Goal: Task Accomplishment & Management: Use online tool/utility

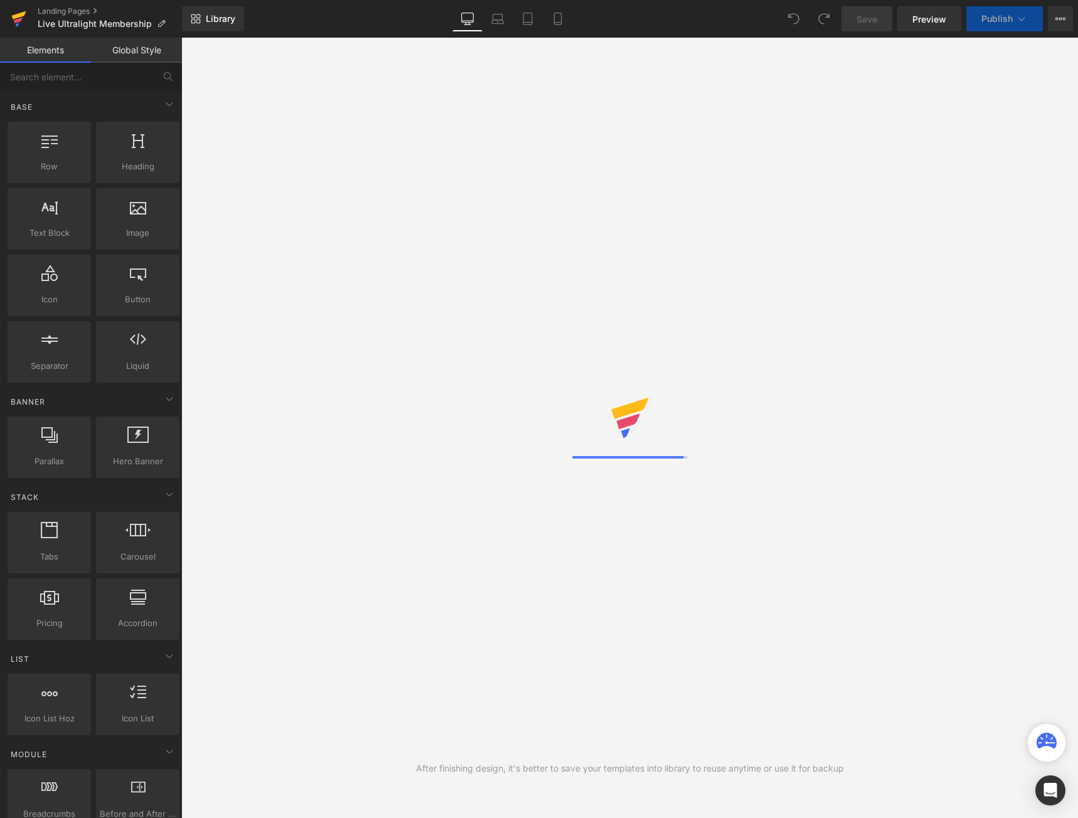
click at [21, 18] on icon at bounding box center [18, 21] width 9 height 6
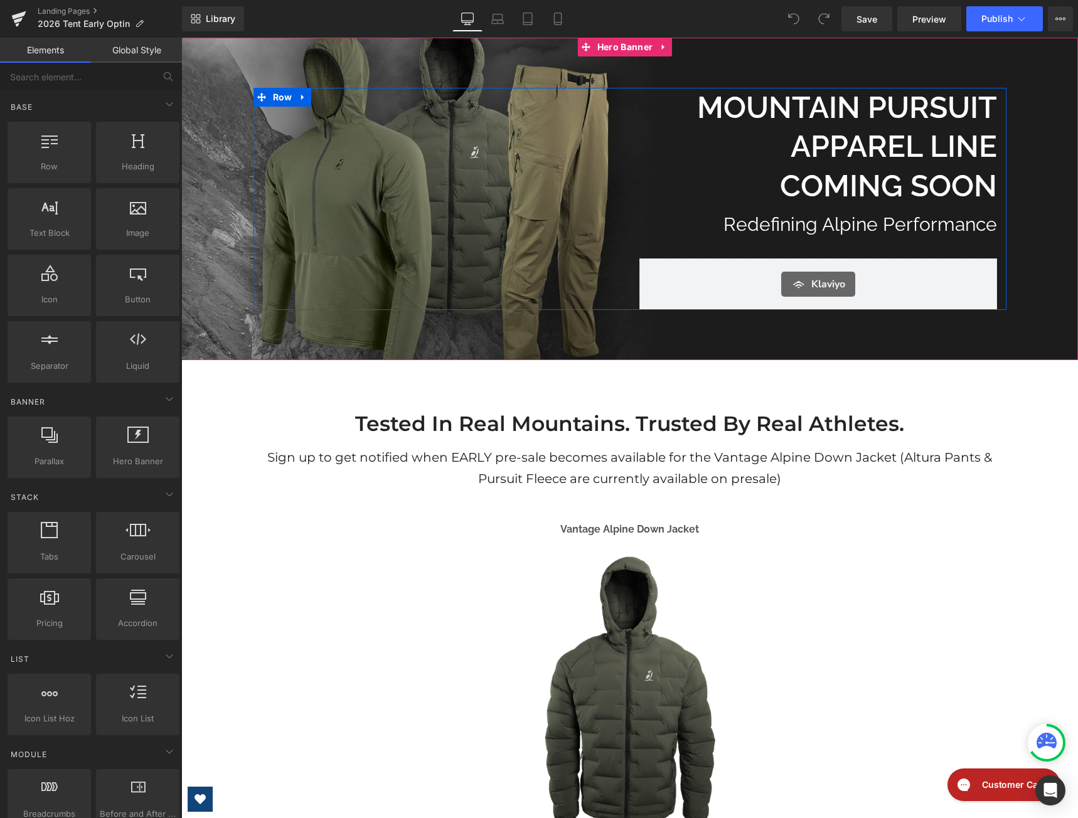
click at [396, 207] on div "Separator MOUNTAIN pURSUIT APPAREL LINE COMING SOON Heading Redefining Alpine P…" at bounding box center [630, 199] width 753 height 222
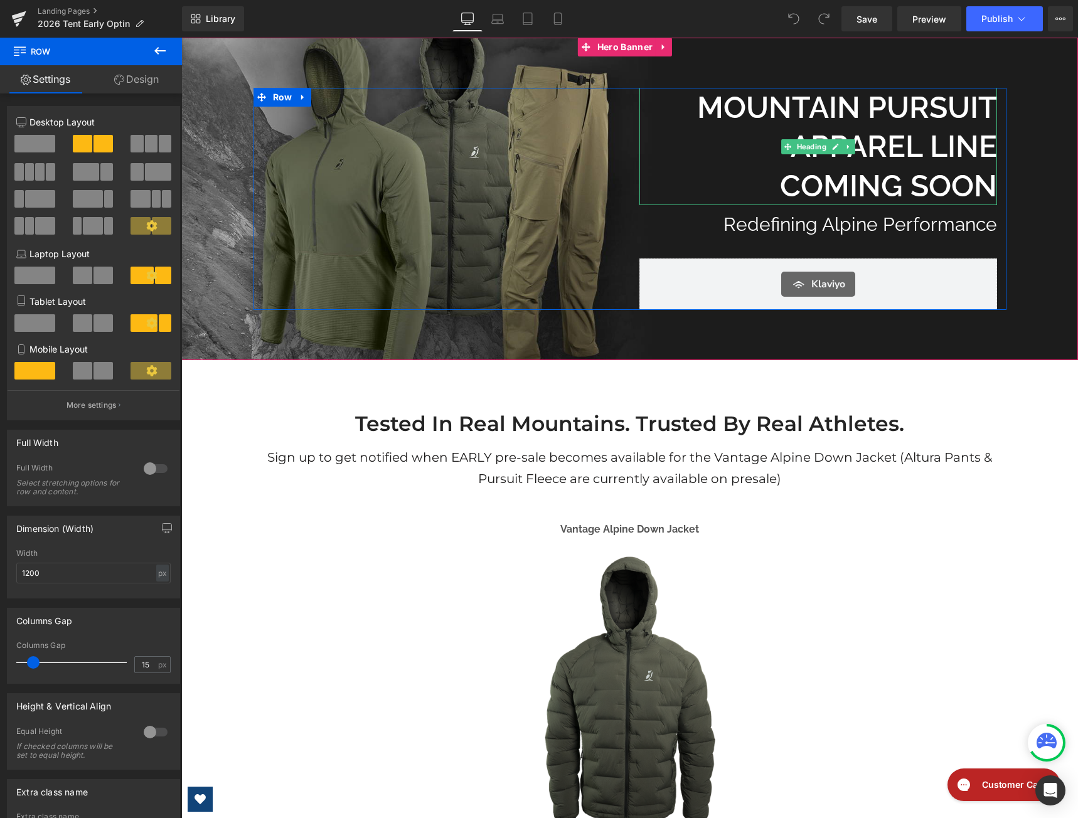
click at [780, 104] on h1 "MOUNTAIN pURSUIT APPAREL LINE COMING SOON" at bounding box center [819, 146] width 358 height 117
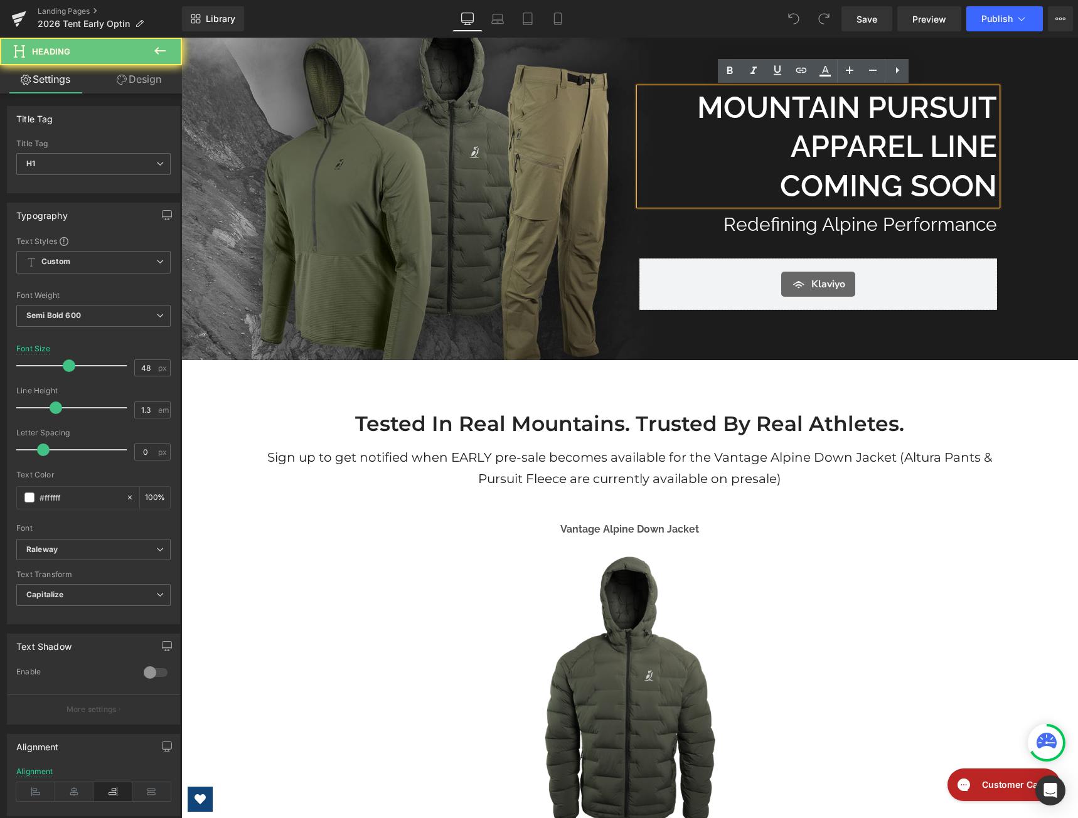
click at [780, 104] on h1 "MOUNTAIN pURSUIT APPAREL LINE COMING SOON" at bounding box center [819, 146] width 358 height 117
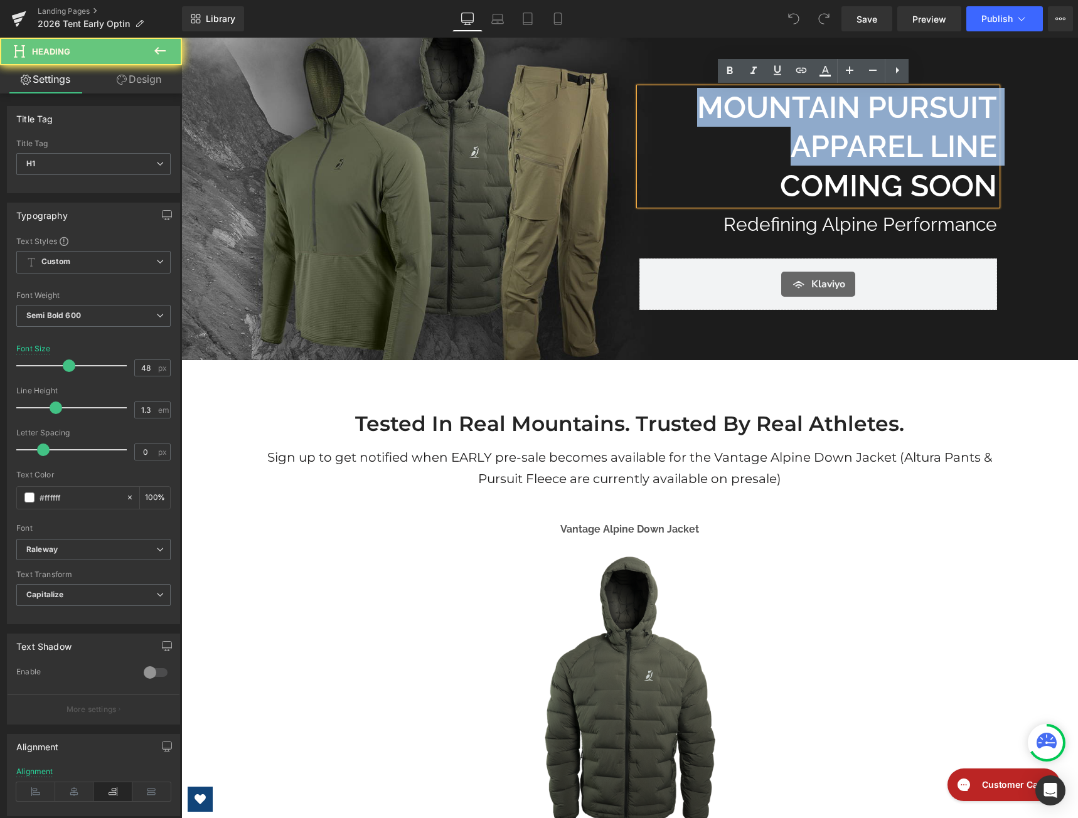
click at [780, 104] on h1 "MOUNTAIN pURSUIT APPAREL LINE COMING SOON" at bounding box center [819, 146] width 358 height 117
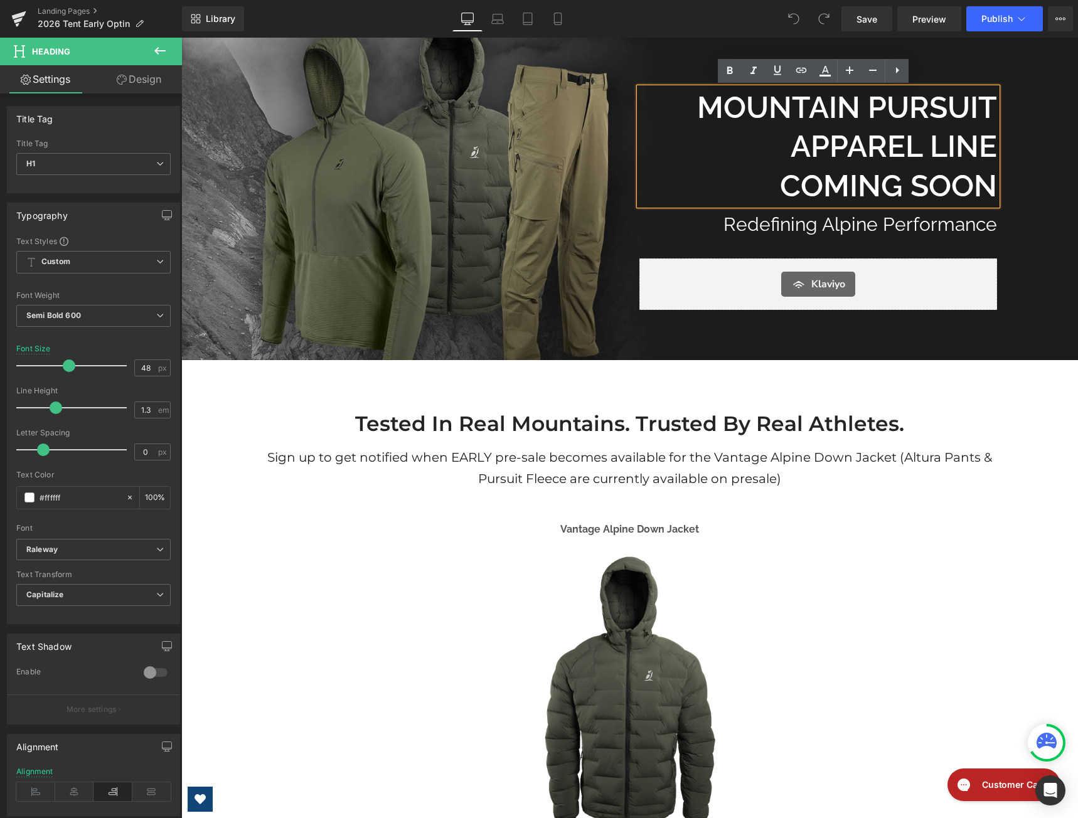
click at [947, 169] on h1 "MOUNTAIN pURSUIT APPAREL LINE COMING SOON" at bounding box center [819, 146] width 358 height 117
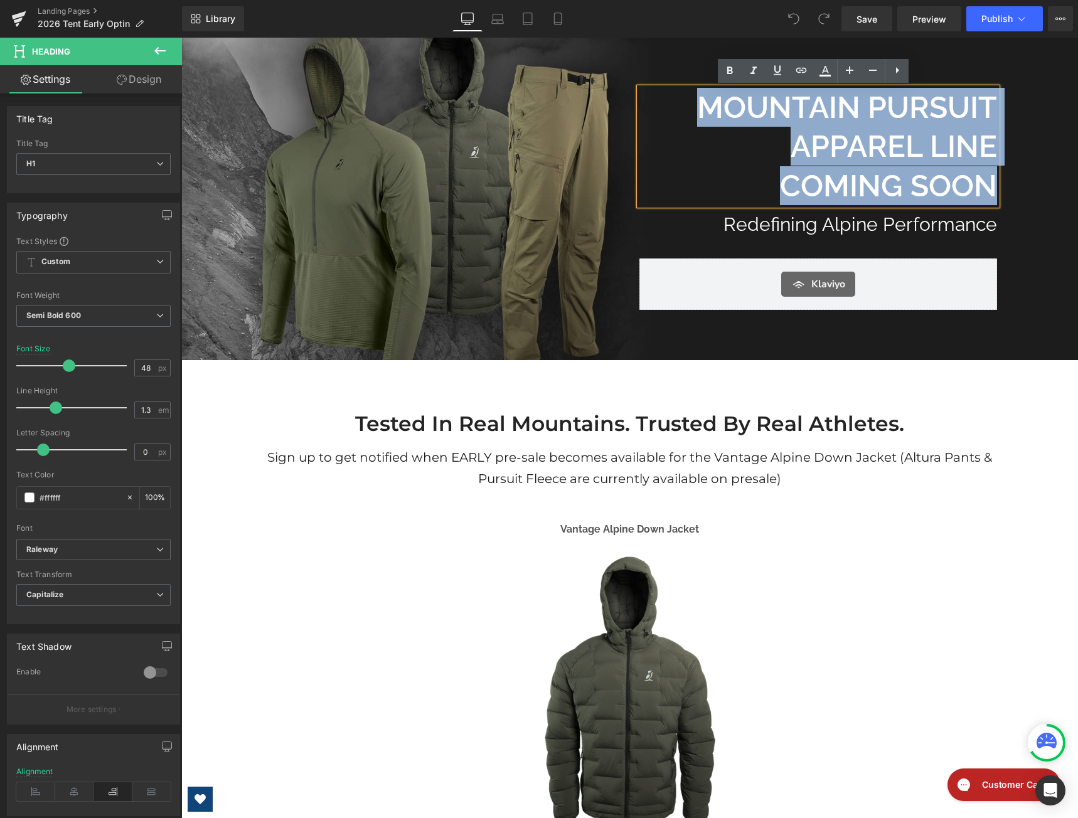
drag, startPoint x: 989, startPoint y: 186, endPoint x: 684, endPoint y: 120, distance: 311.6
click at [684, 120] on h1 "MOUNTAIN pURSUIT APPAREL LINE COMING SOON" at bounding box center [819, 146] width 358 height 117
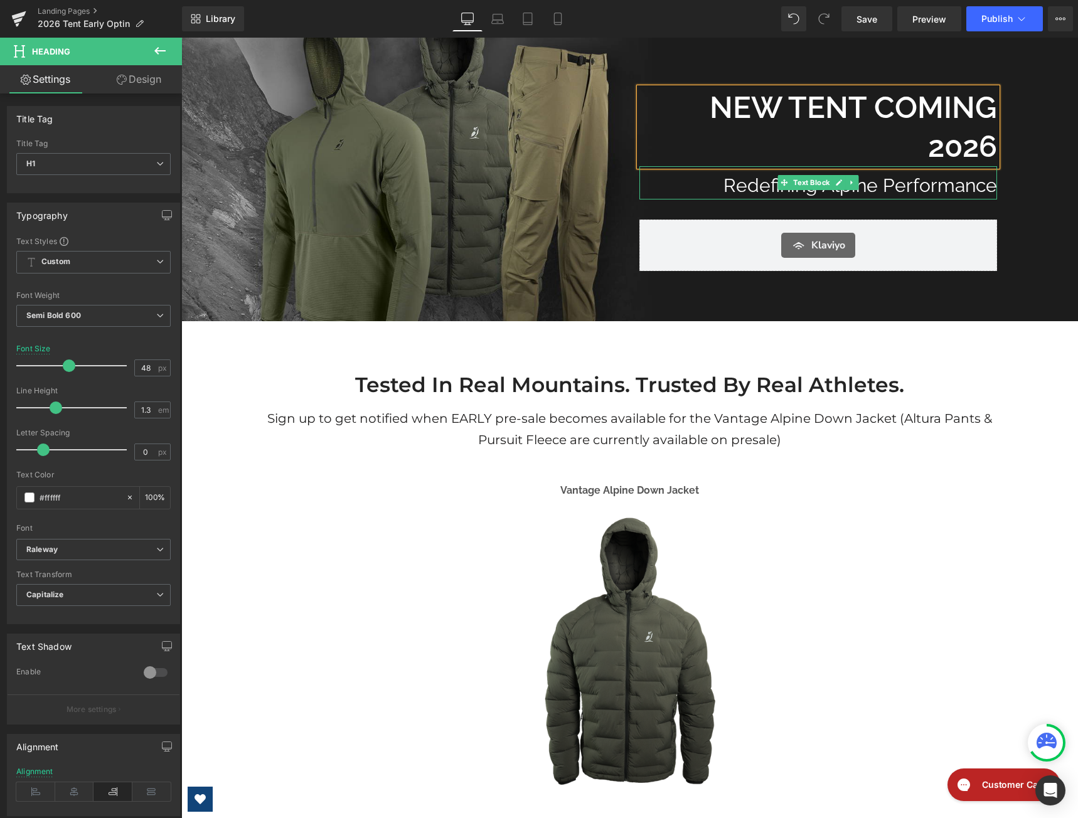
click at [881, 183] on p "Redefining Alpine Performance" at bounding box center [819, 185] width 358 height 28
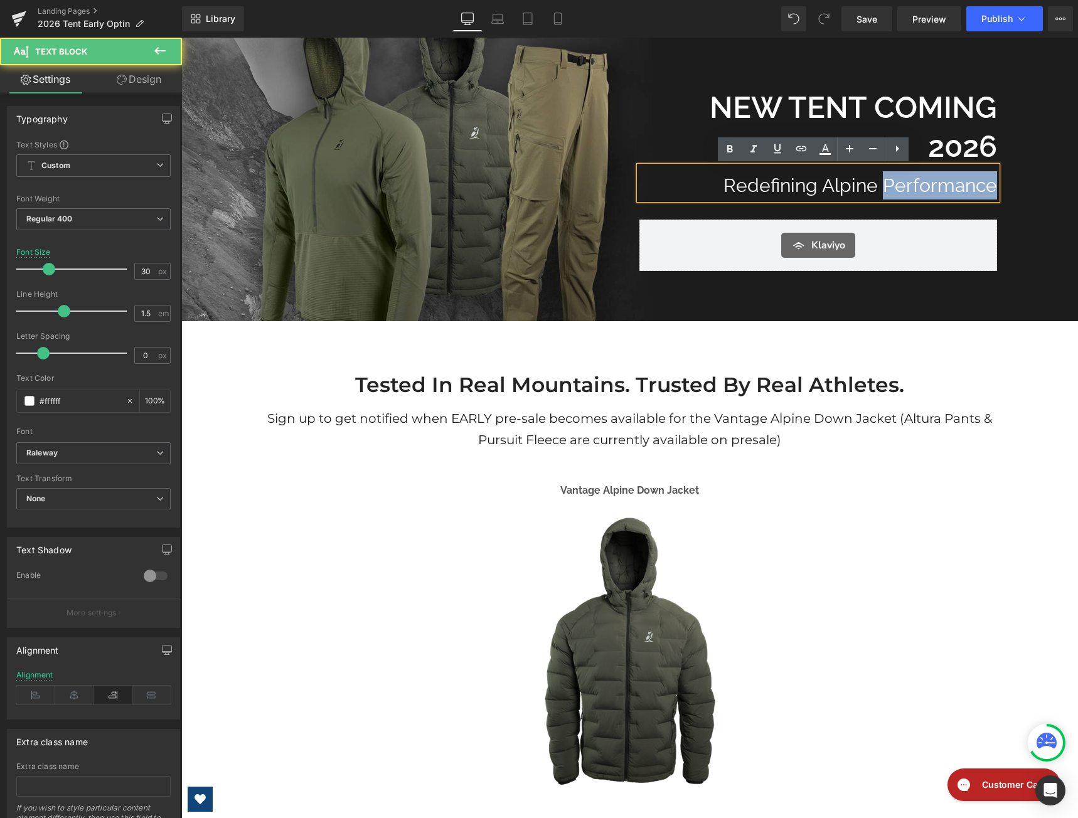
click at [881, 183] on p "Redefining Alpine Performance" at bounding box center [819, 185] width 358 height 28
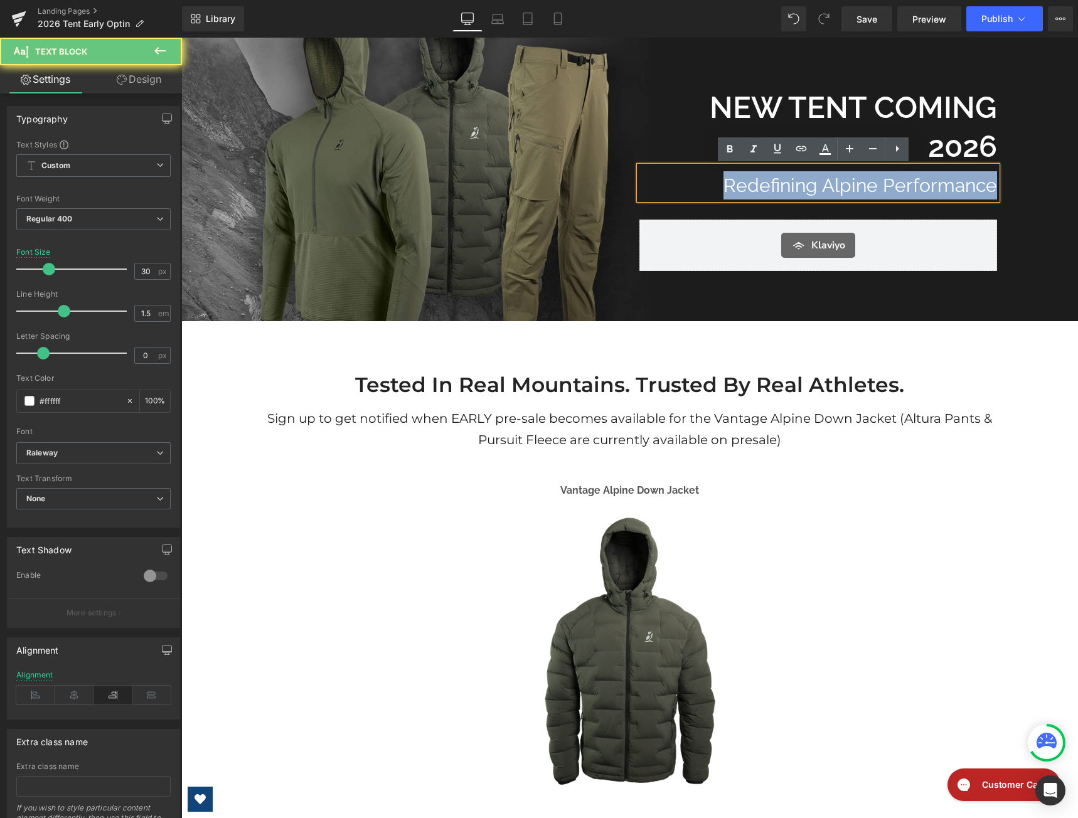
click at [881, 183] on p "Redefining Alpine Performance" at bounding box center [819, 185] width 358 height 28
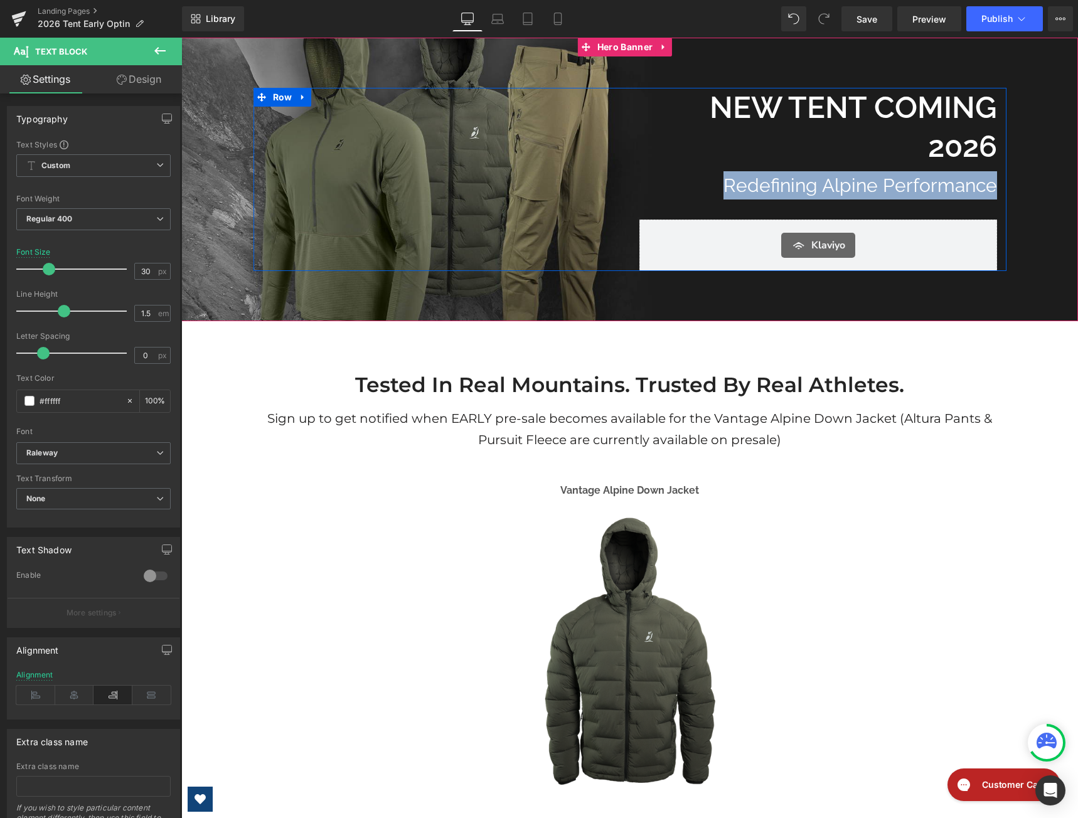
click at [304, 130] on div "Separator NEW TENT COMING 2026 Heading Redefining Alpine Performance Text Block…" at bounding box center [630, 179] width 753 height 183
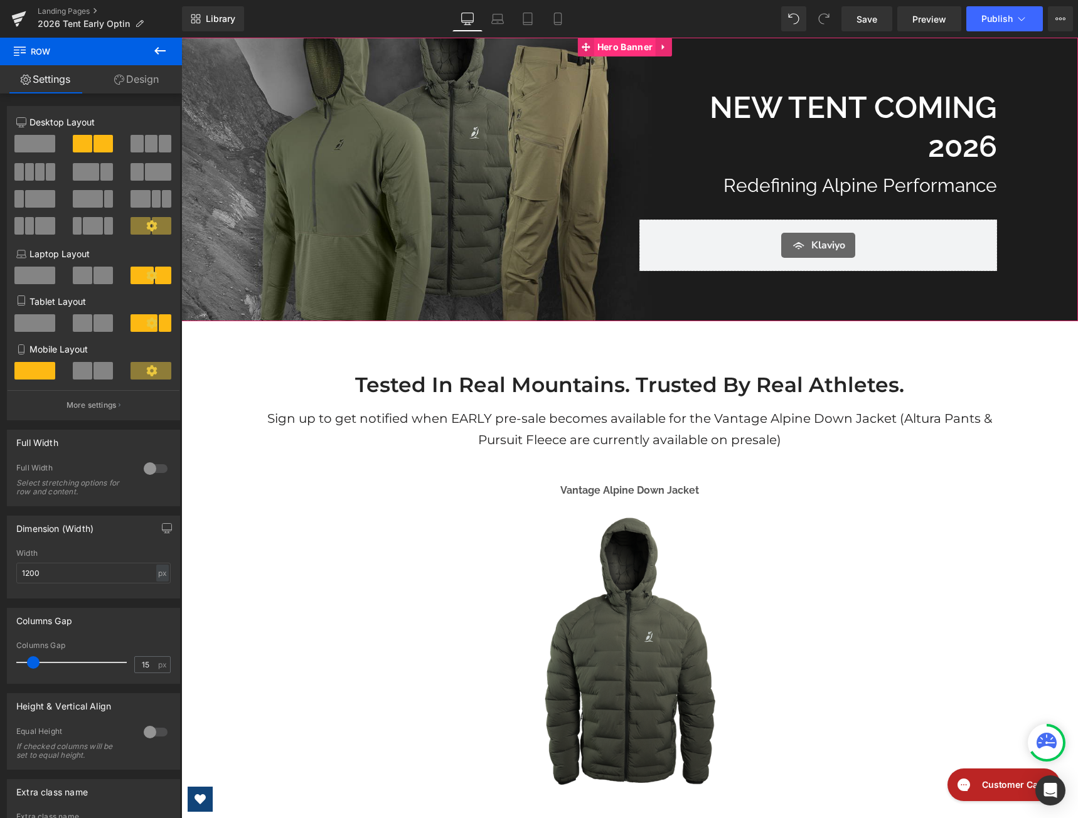
click at [608, 48] on span "Hero Banner" at bounding box center [625, 47] width 62 height 19
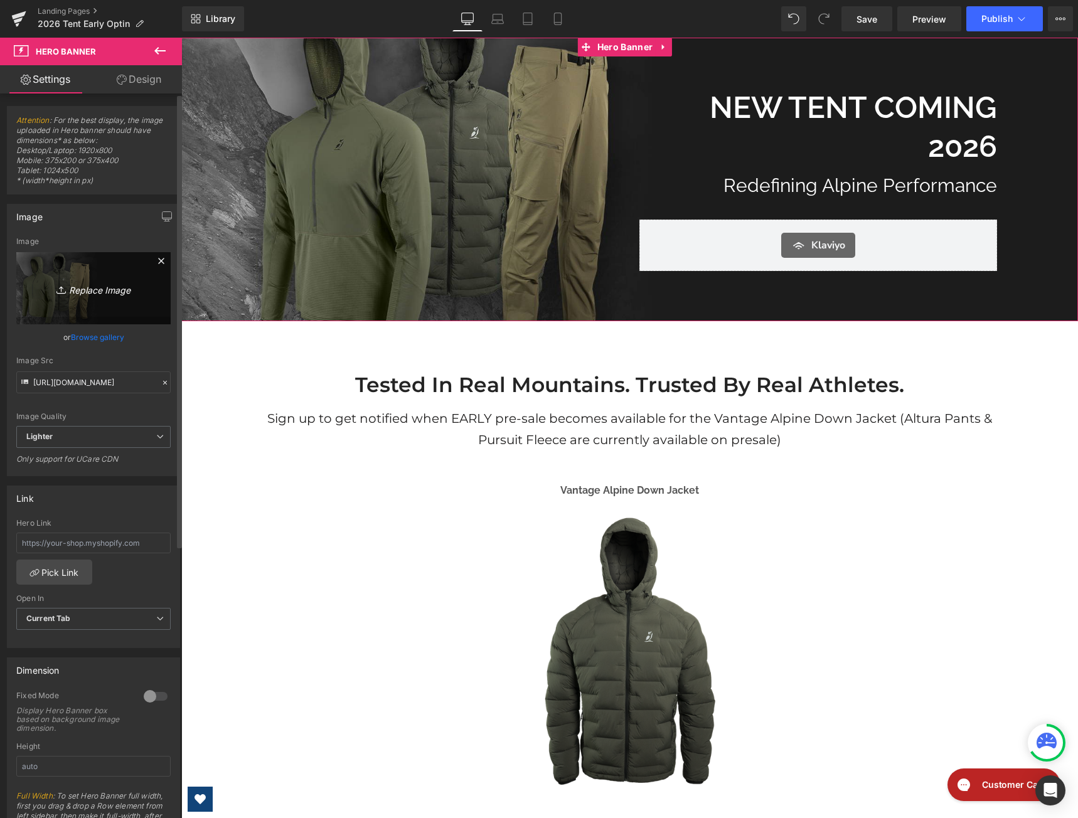
click at [94, 289] on icon "Replace Image" at bounding box center [93, 289] width 100 height 16
type input "C:\fakepath\SUNSET wide img.jpg"
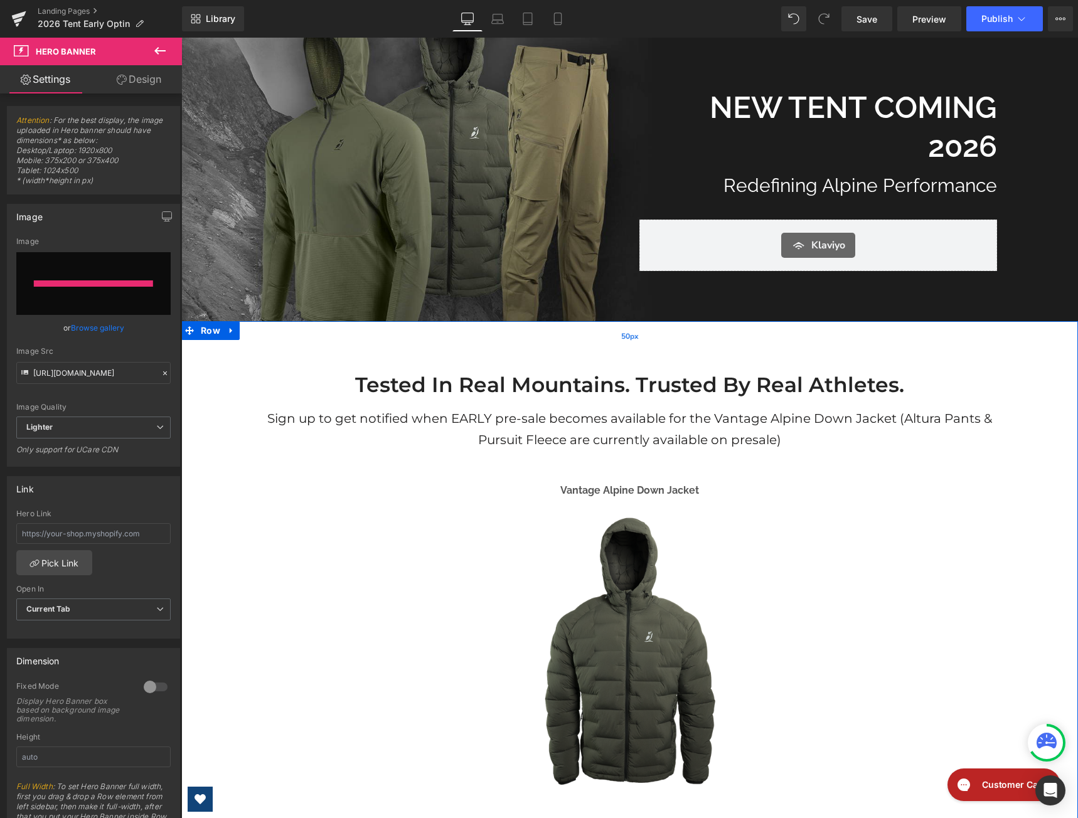
type input "[URL][DOMAIN_NAME]"
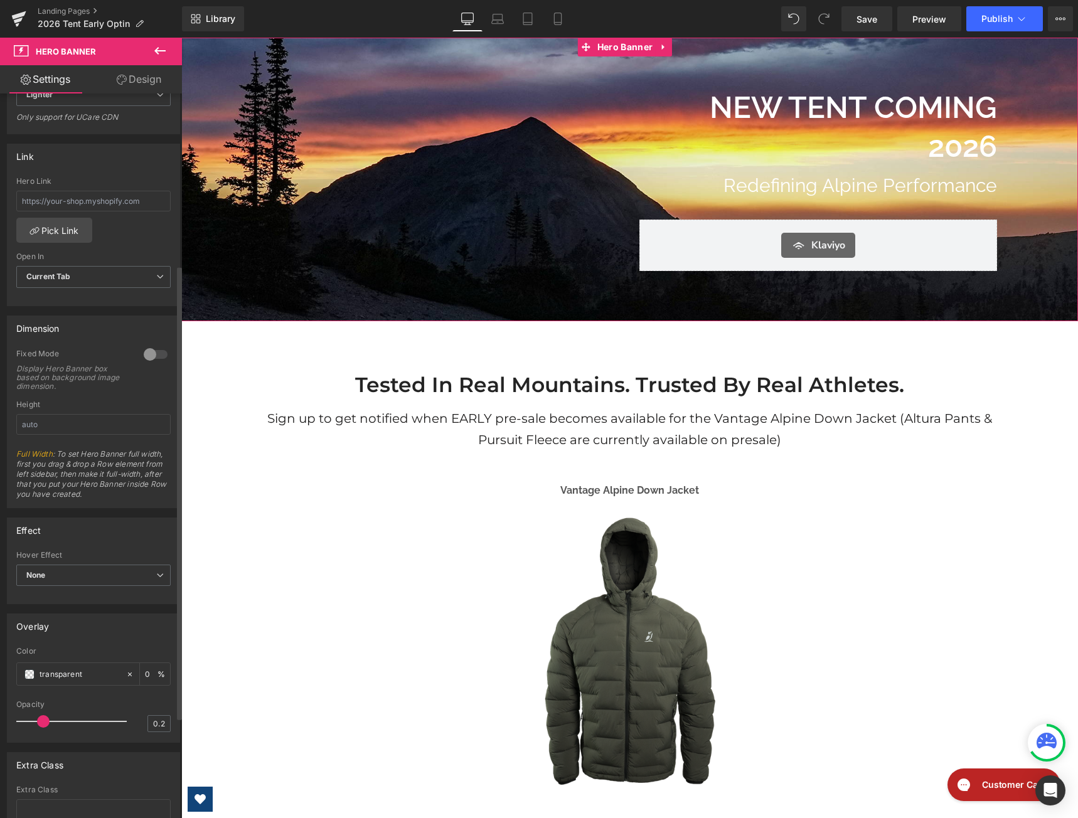
scroll to position [377, 0]
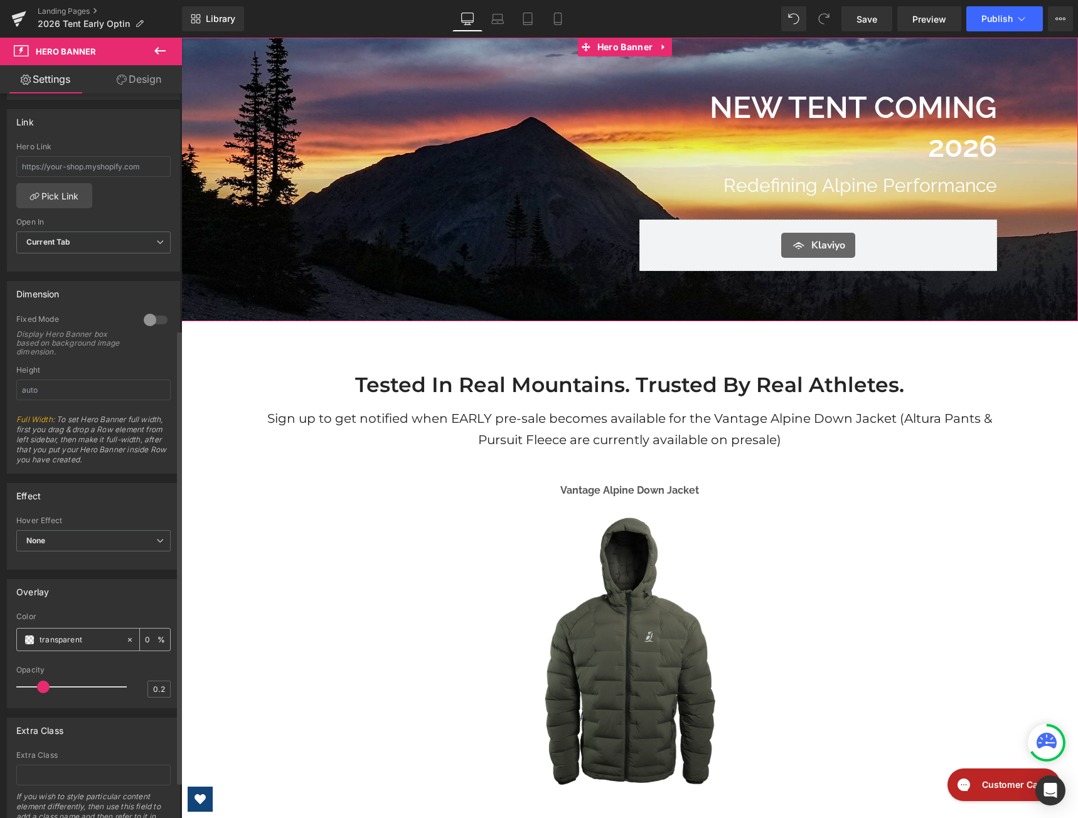
click at [90, 642] on input "transparent" at bounding box center [80, 640] width 80 height 14
click at [140, 641] on div "0 %" at bounding box center [155, 640] width 30 height 22
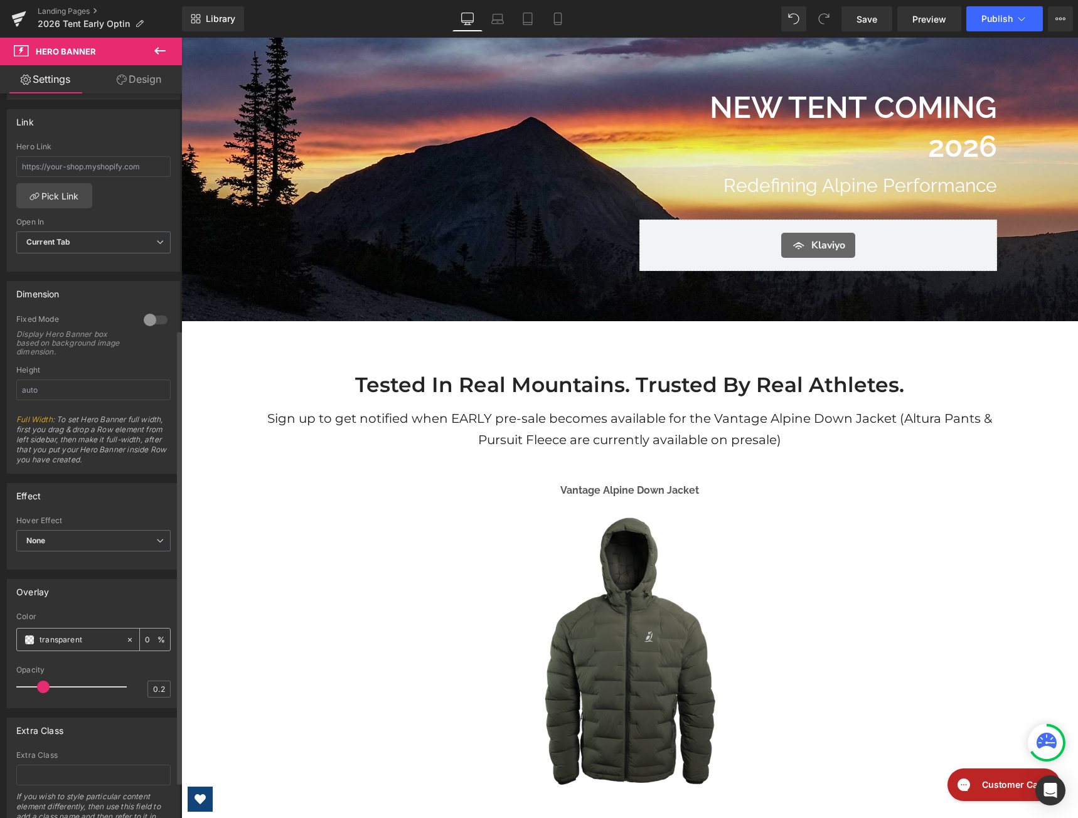
click at [56, 642] on input "transparent" at bounding box center [80, 640] width 80 height 14
click at [55, 642] on input "transparent" at bounding box center [80, 640] width 80 height 14
click at [27, 640] on span at bounding box center [29, 640] width 10 height 10
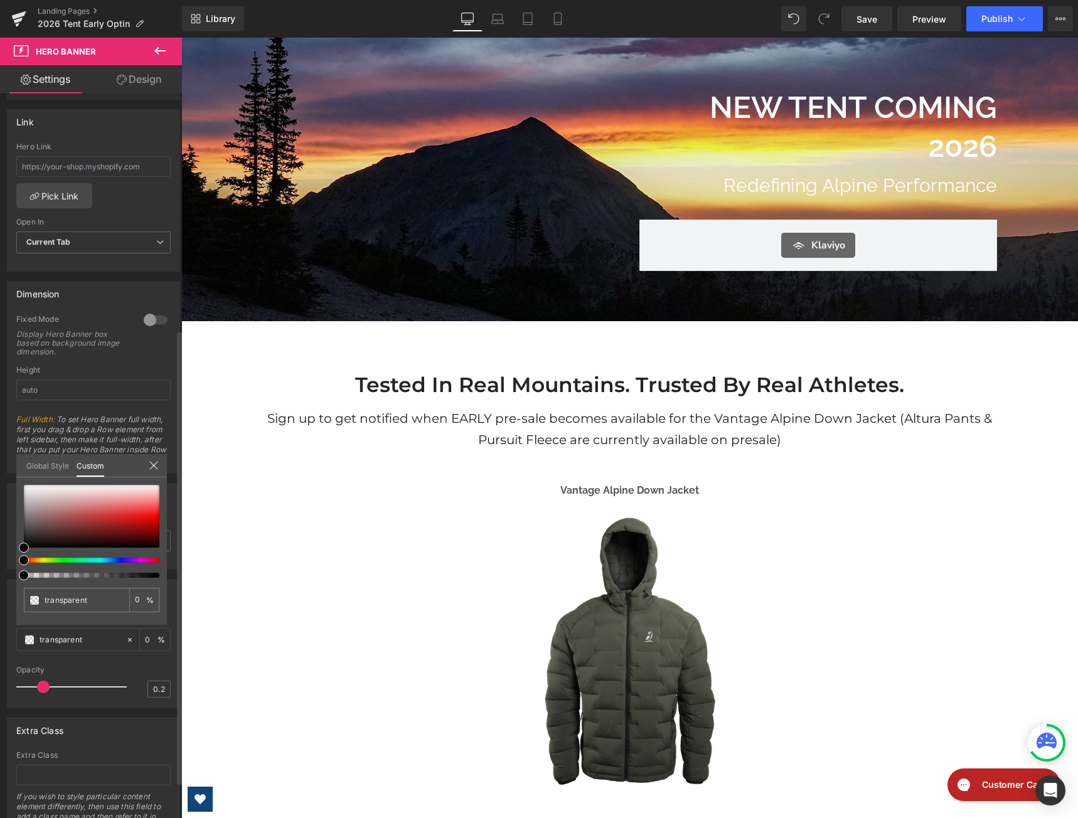
type input "#000000"
type input "4"
type input "#000000"
type input "4"
type input "19"
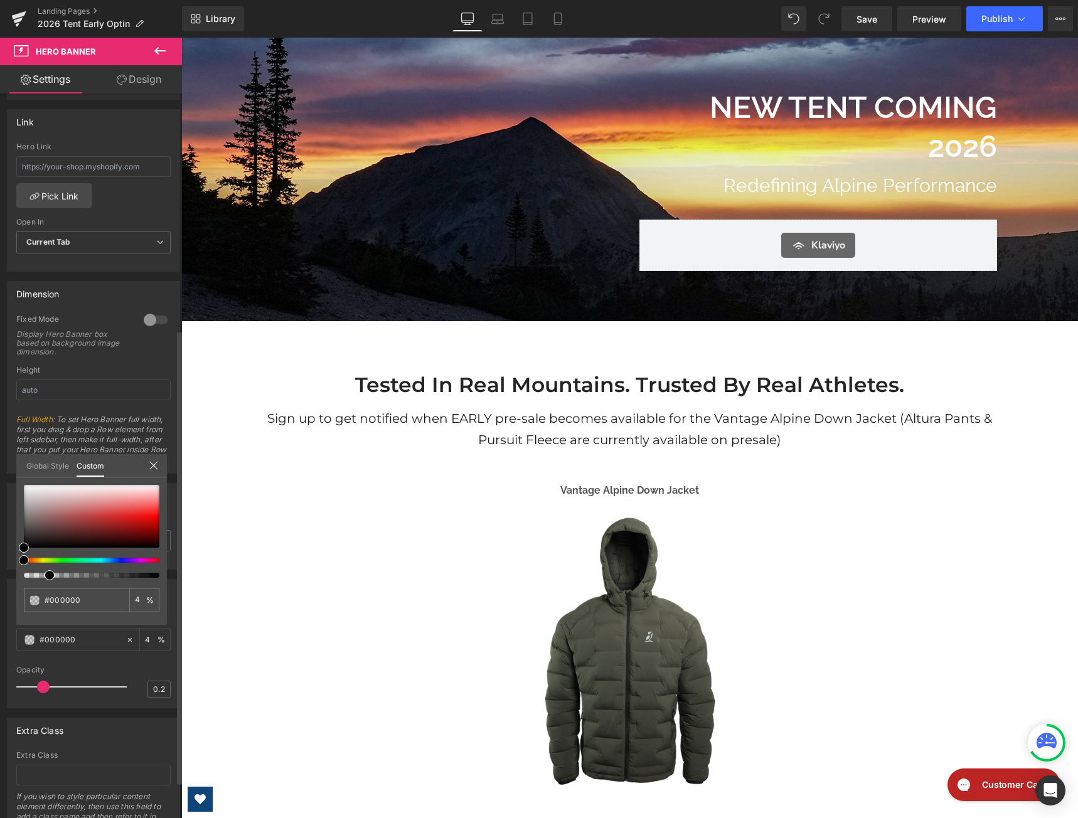
type input "19"
type input "24"
type input "39"
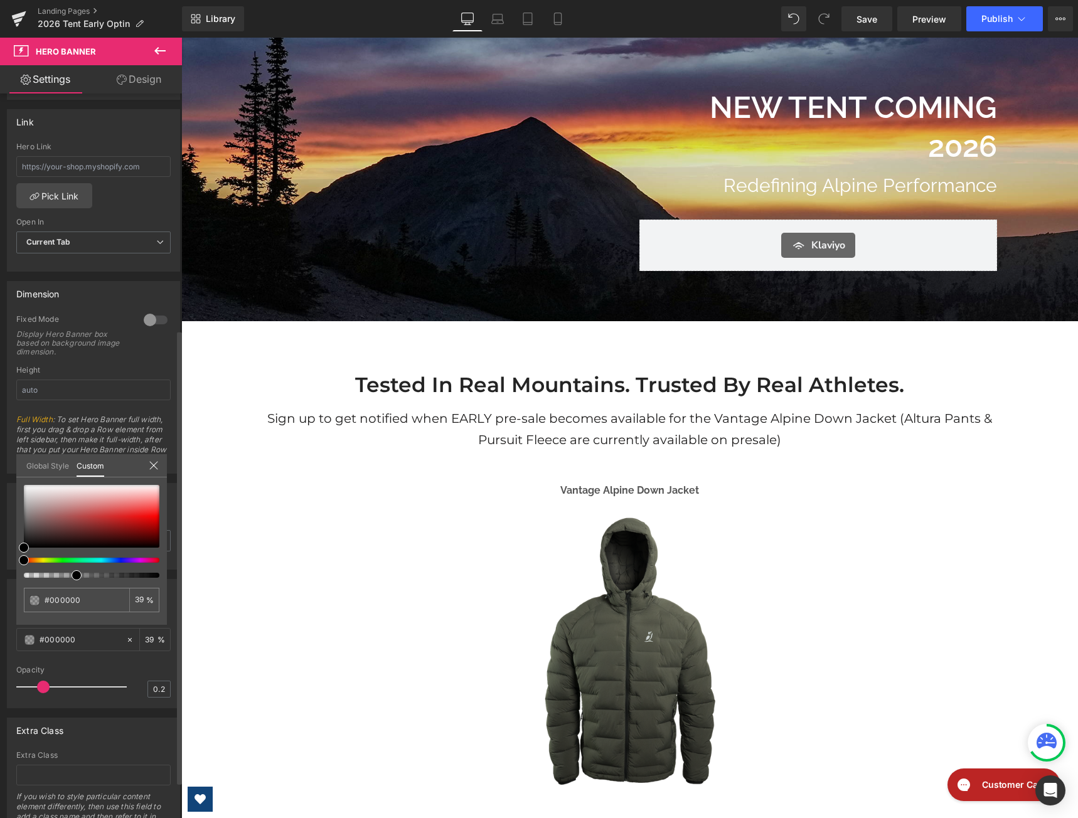
type input "47"
type input "68"
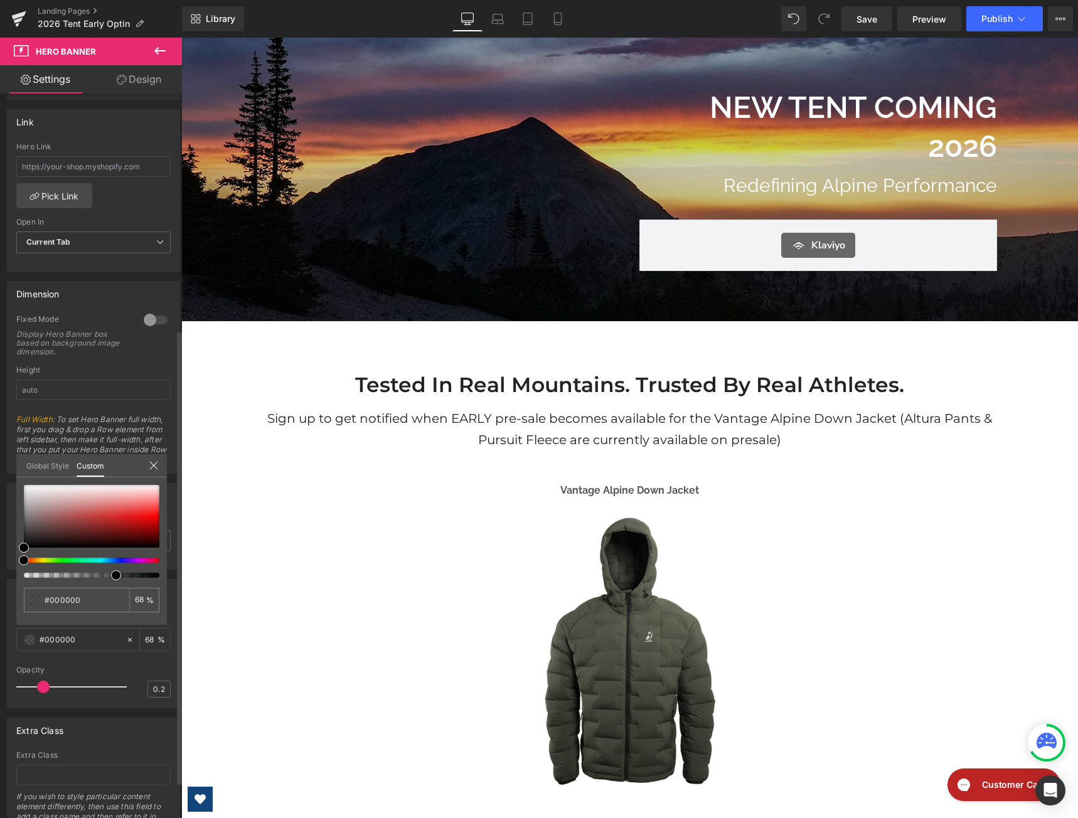
type input "69"
type input "74"
type input "75"
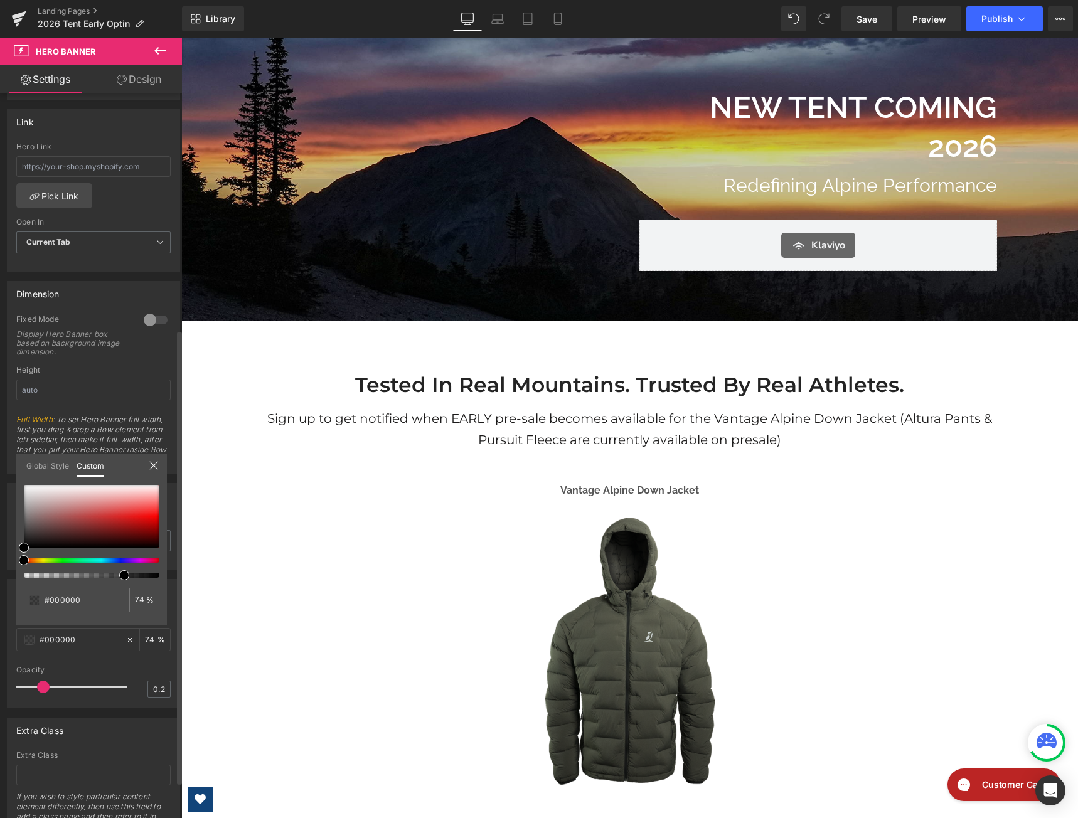
type input "75"
type input "83"
type input "84"
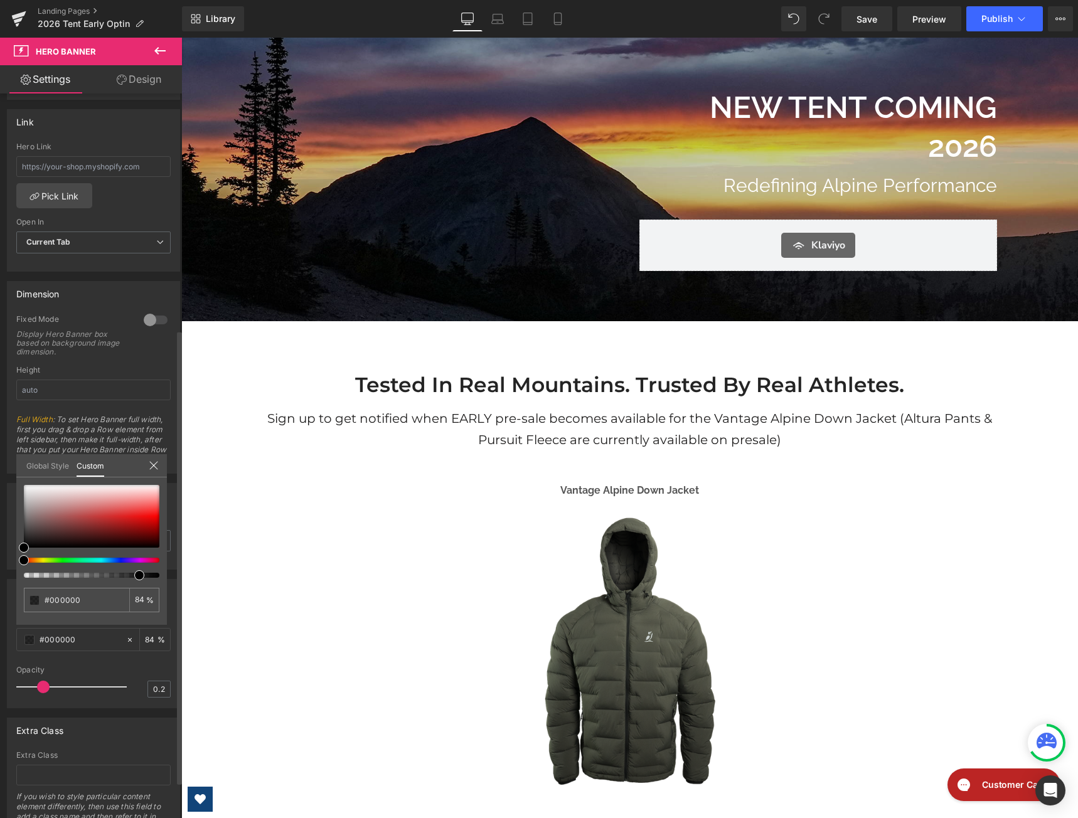
type input "90"
type input "91"
type input "97"
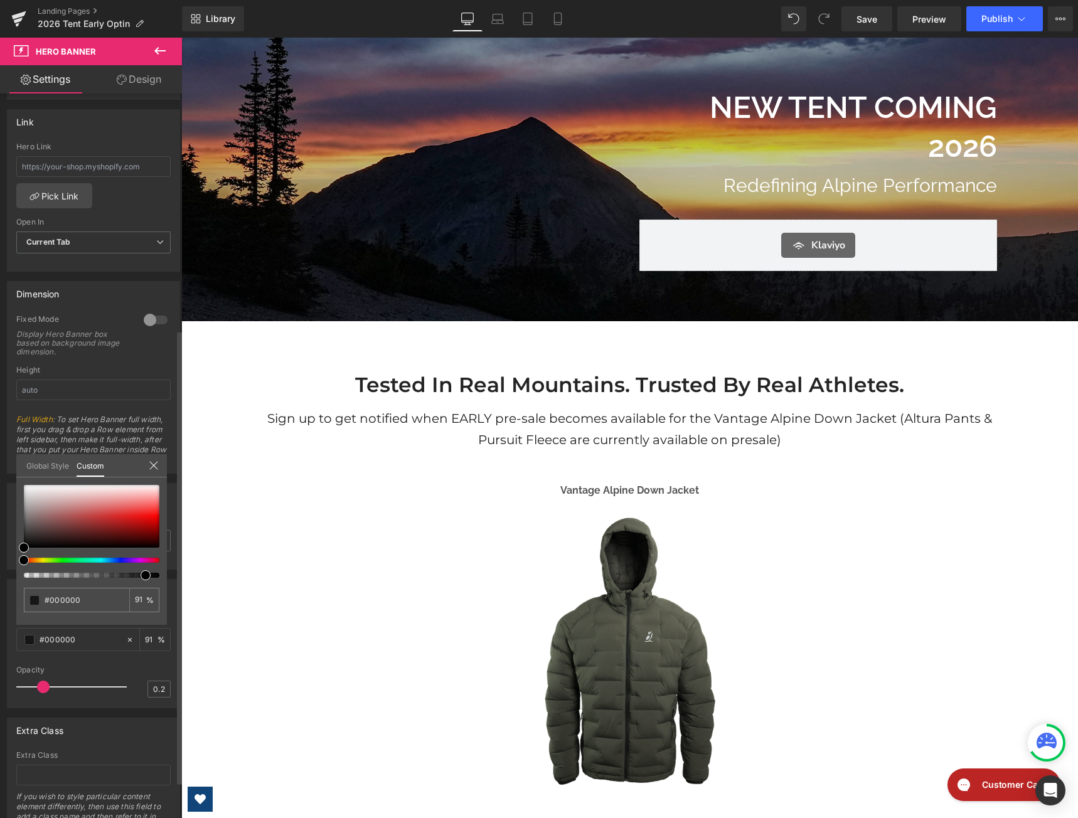
type input "97"
type input "96"
type input "87"
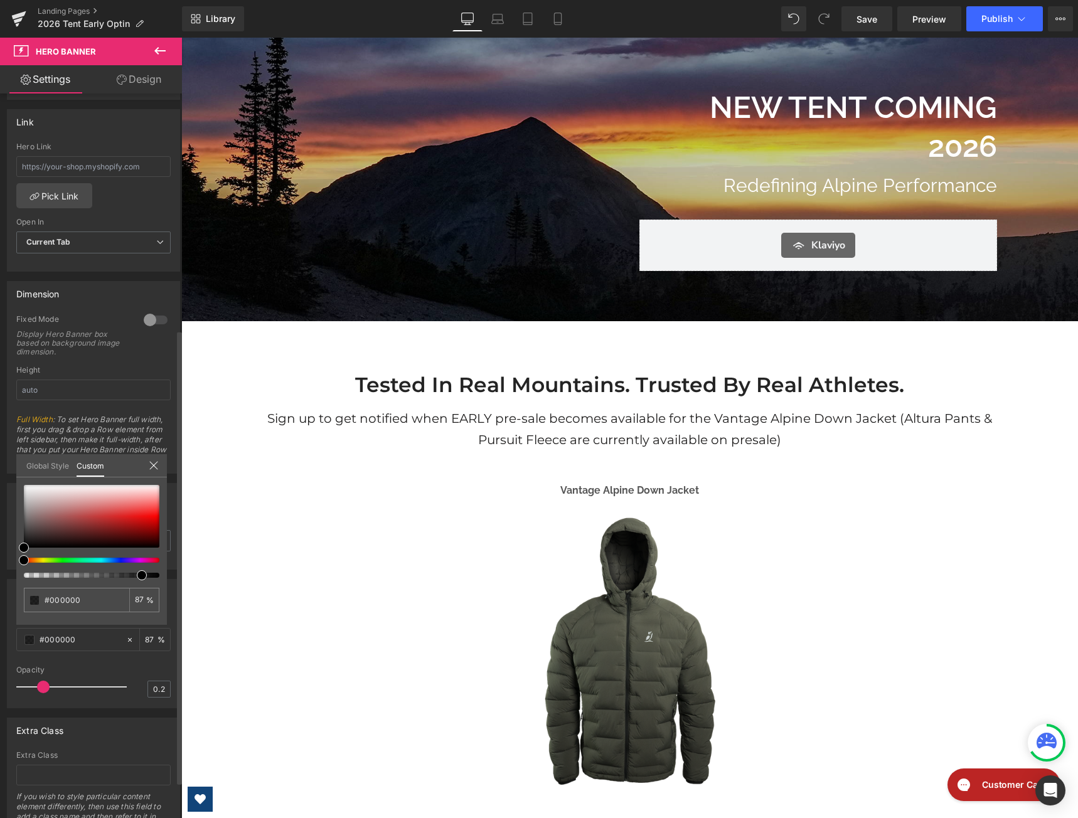
type input "86"
type input "85"
type input "84"
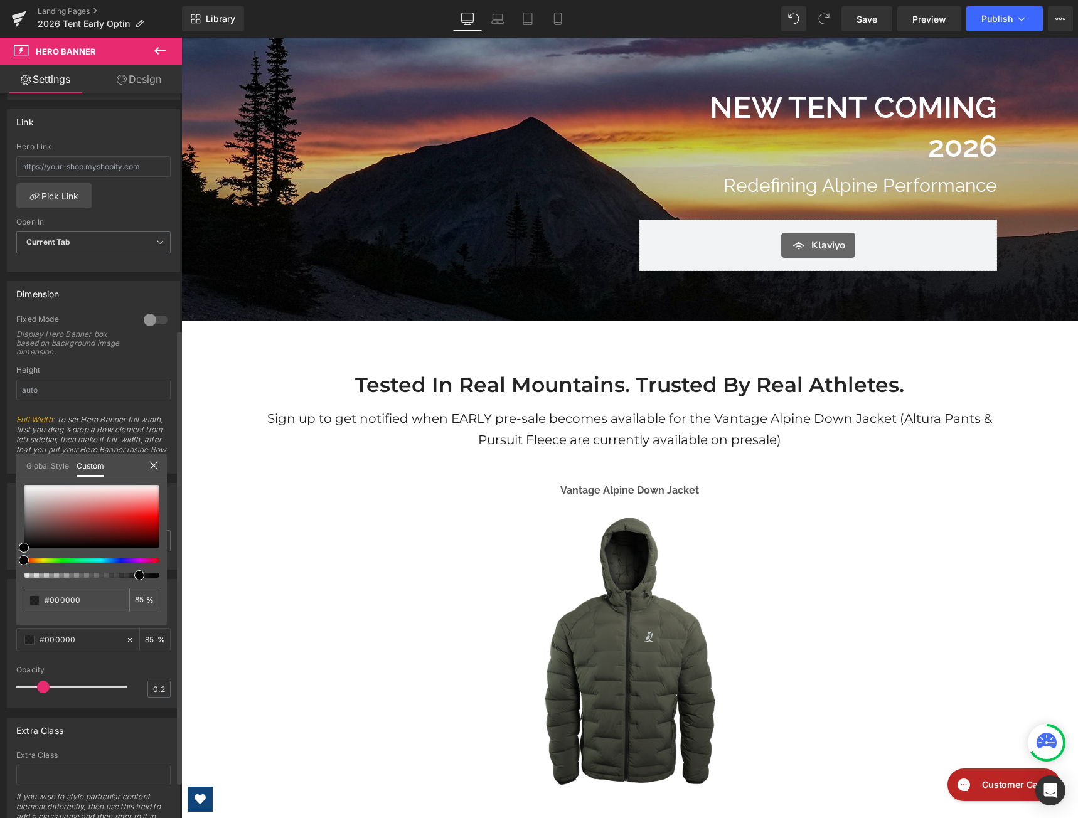
type input "84"
type input "70"
type input "54"
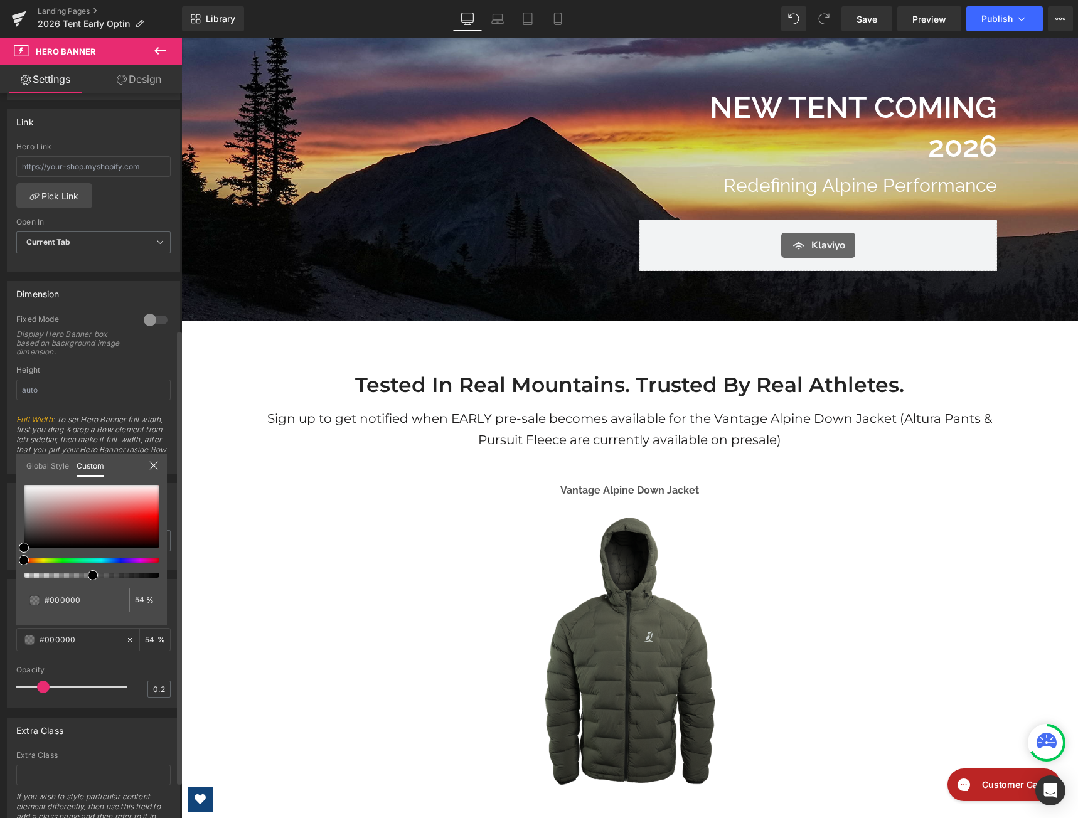
type input "51"
drag, startPoint x: 24, startPoint y: 576, endPoint x: 89, endPoint y: 577, distance: 65.3
click at [89, 577] on span at bounding box center [93, 576] width 10 height 10
type input "58"
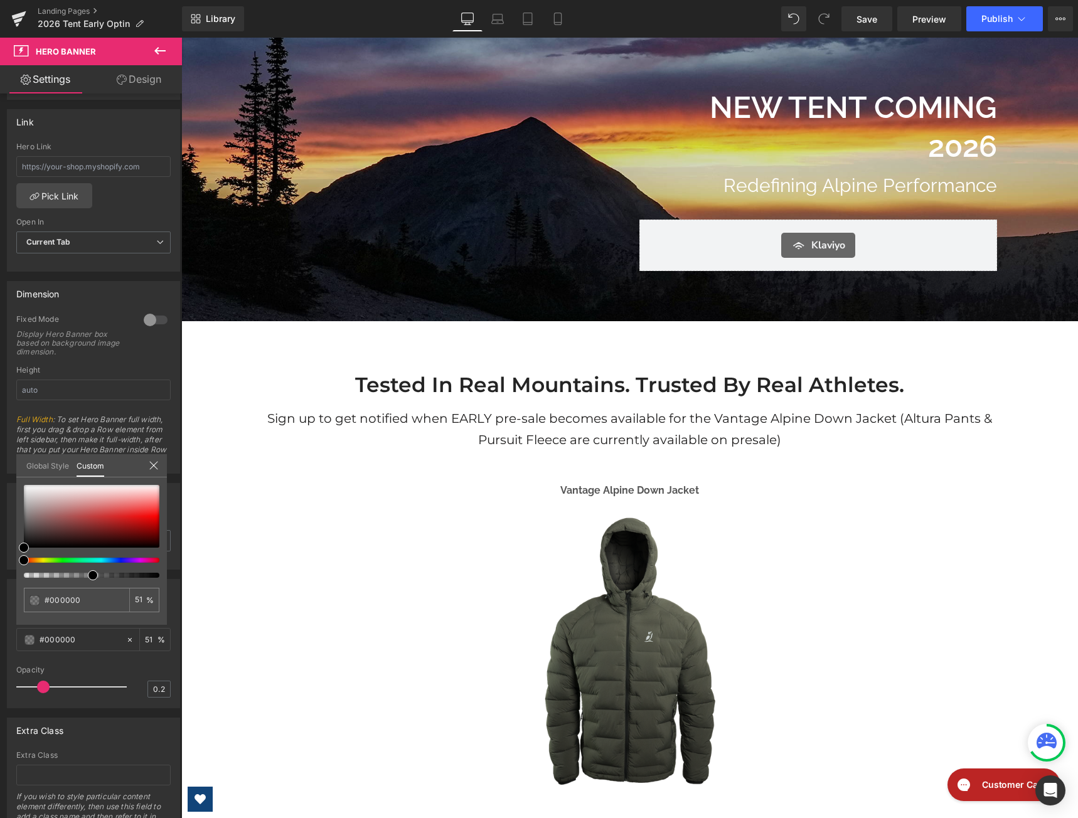
type input "58"
drag, startPoint x: 274, startPoint y: 612, endPoint x: 291, endPoint y: 611, distance: 17.0
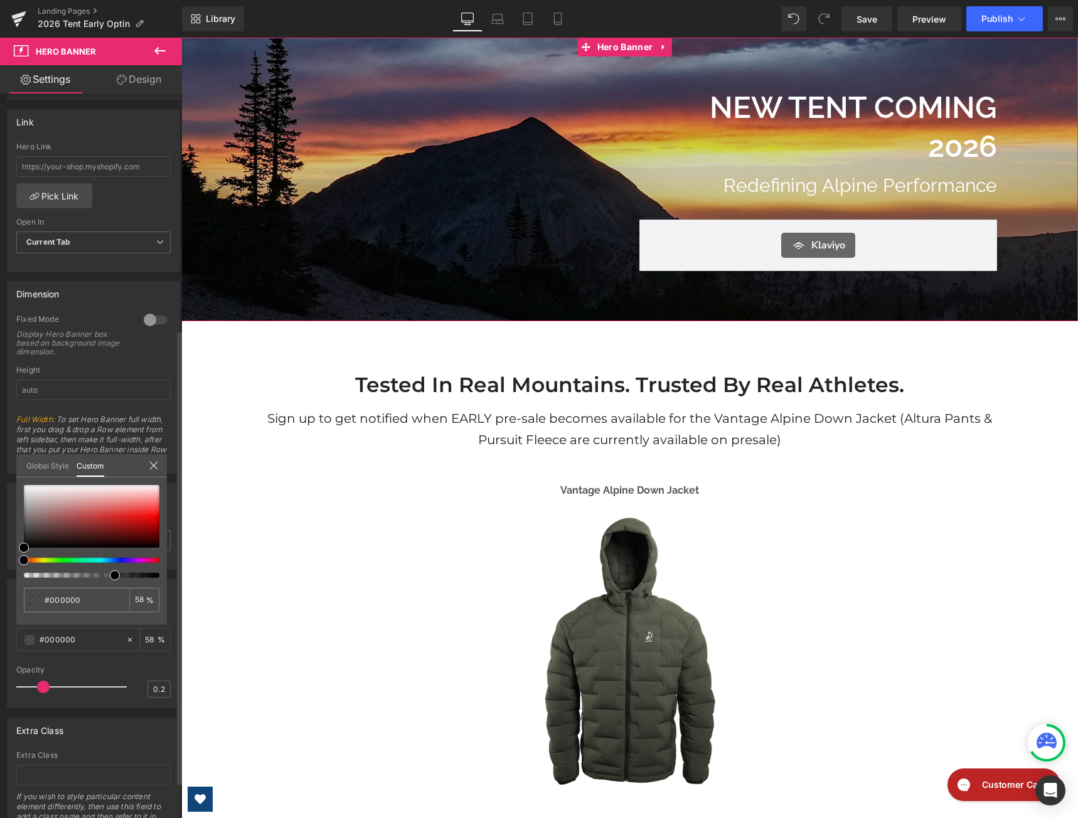
click at [154, 576] on div at bounding box center [92, 575] width 136 height 5
type input "72"
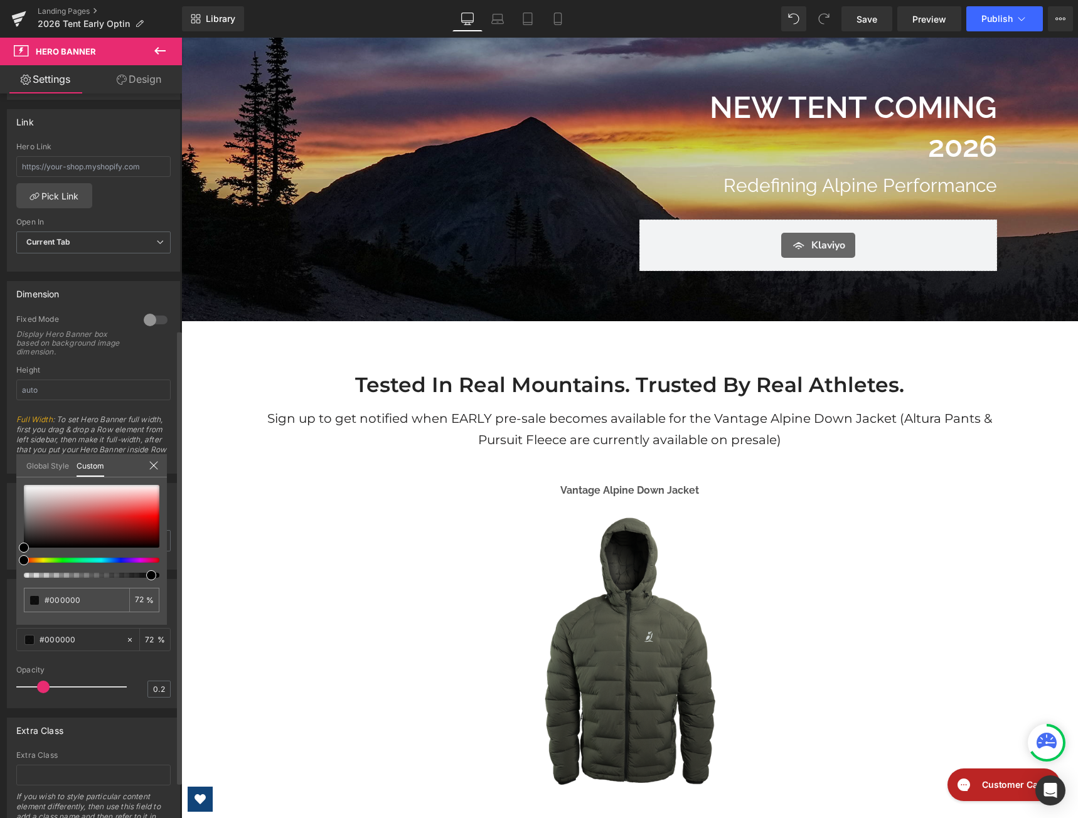
type input "94"
type input "100"
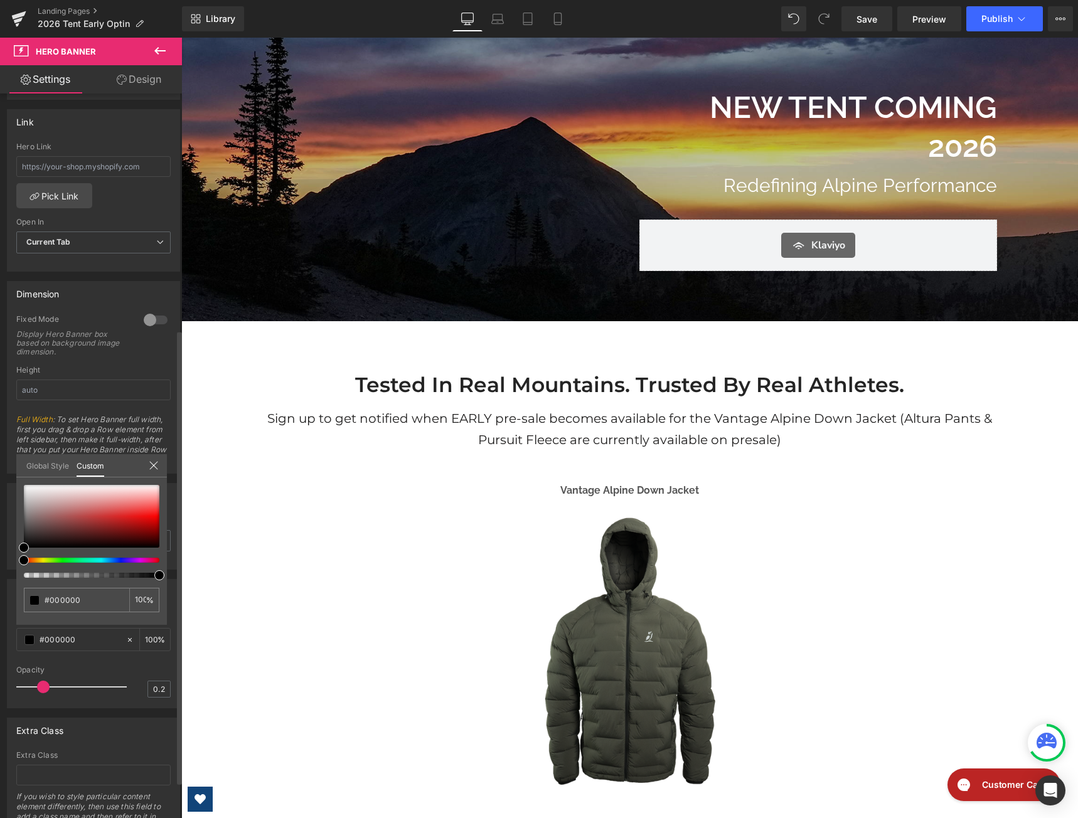
drag, startPoint x: 115, startPoint y: 574, endPoint x: 162, endPoint y: 576, distance: 47.1
click at [162, 576] on span at bounding box center [159, 576] width 10 height 10
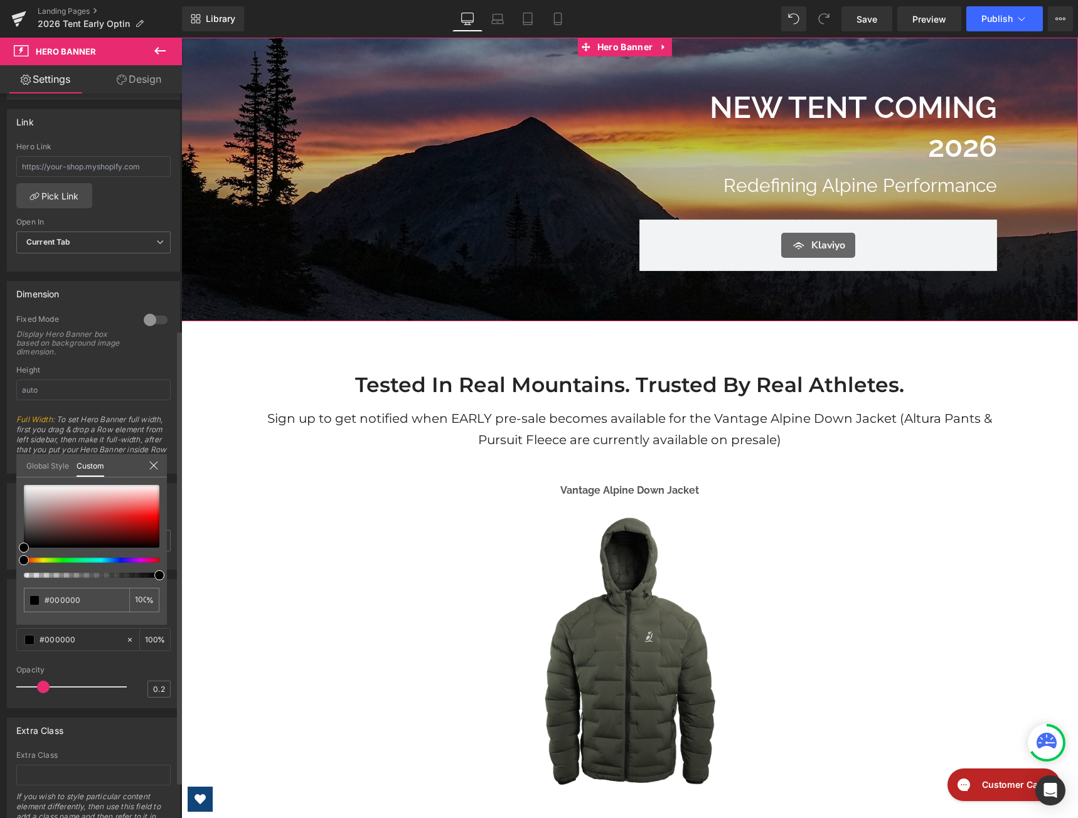
click at [154, 471] on div at bounding box center [154, 467] width 10 height 12
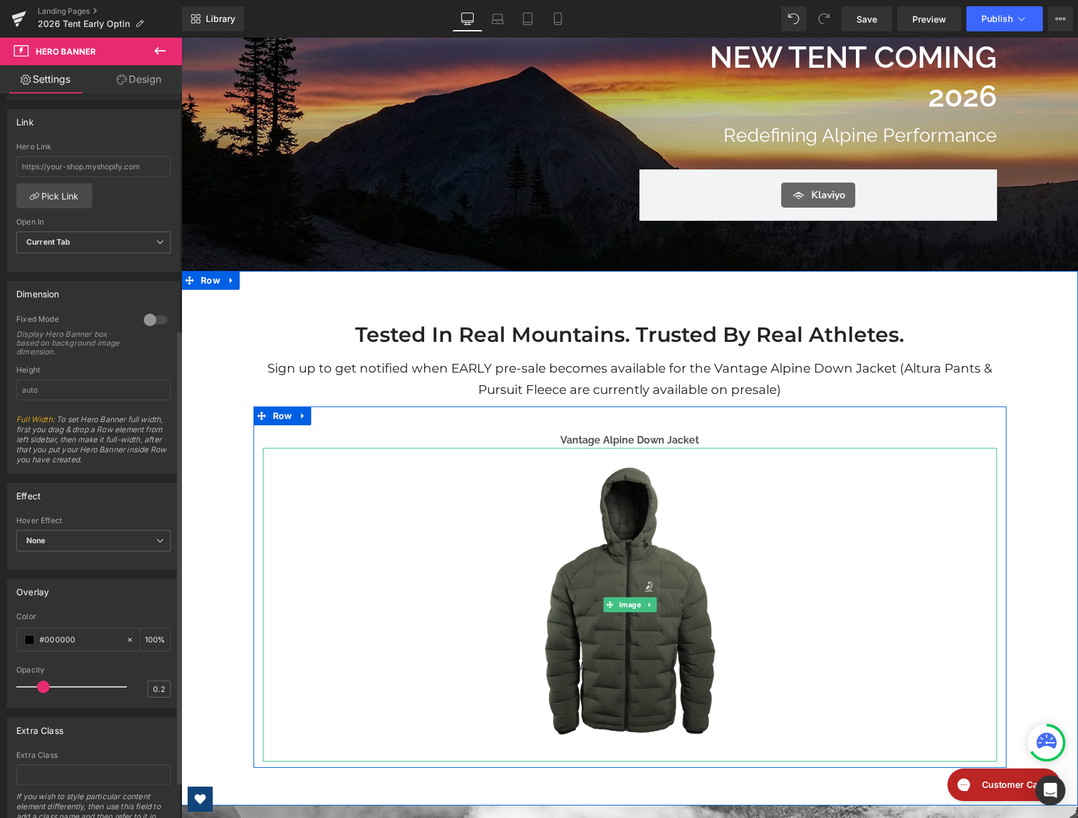
scroll to position [0, 0]
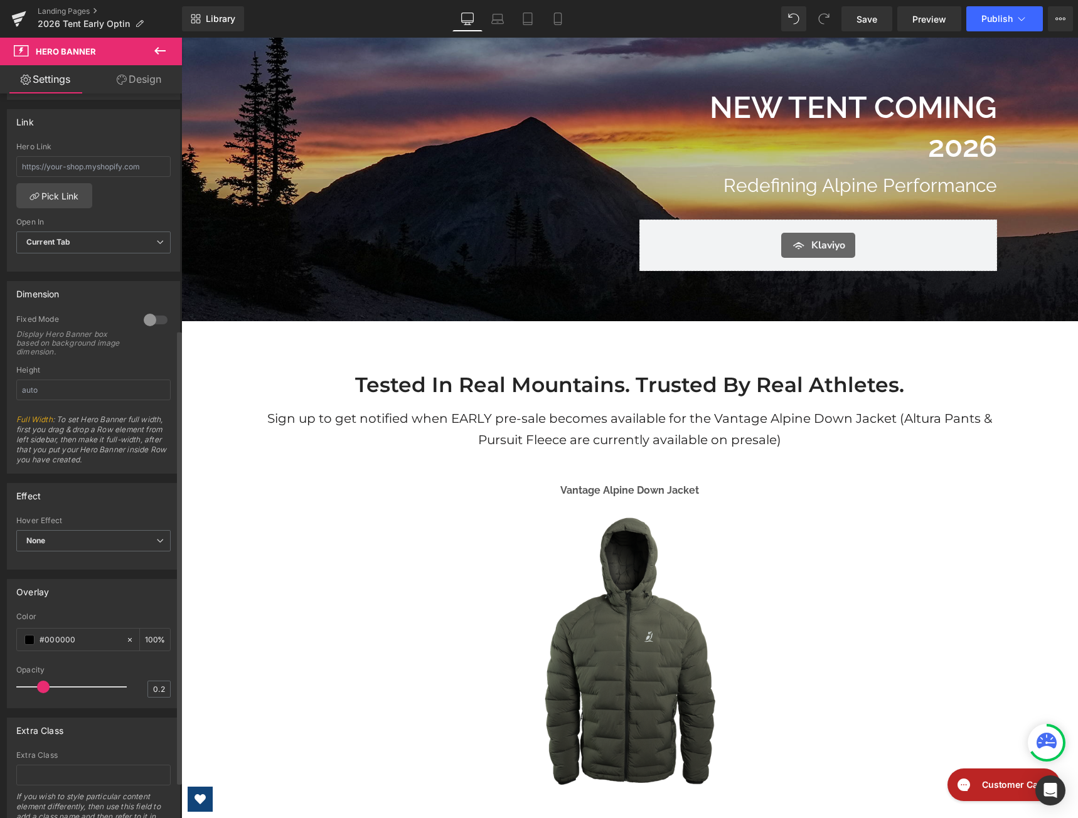
type input "0.1"
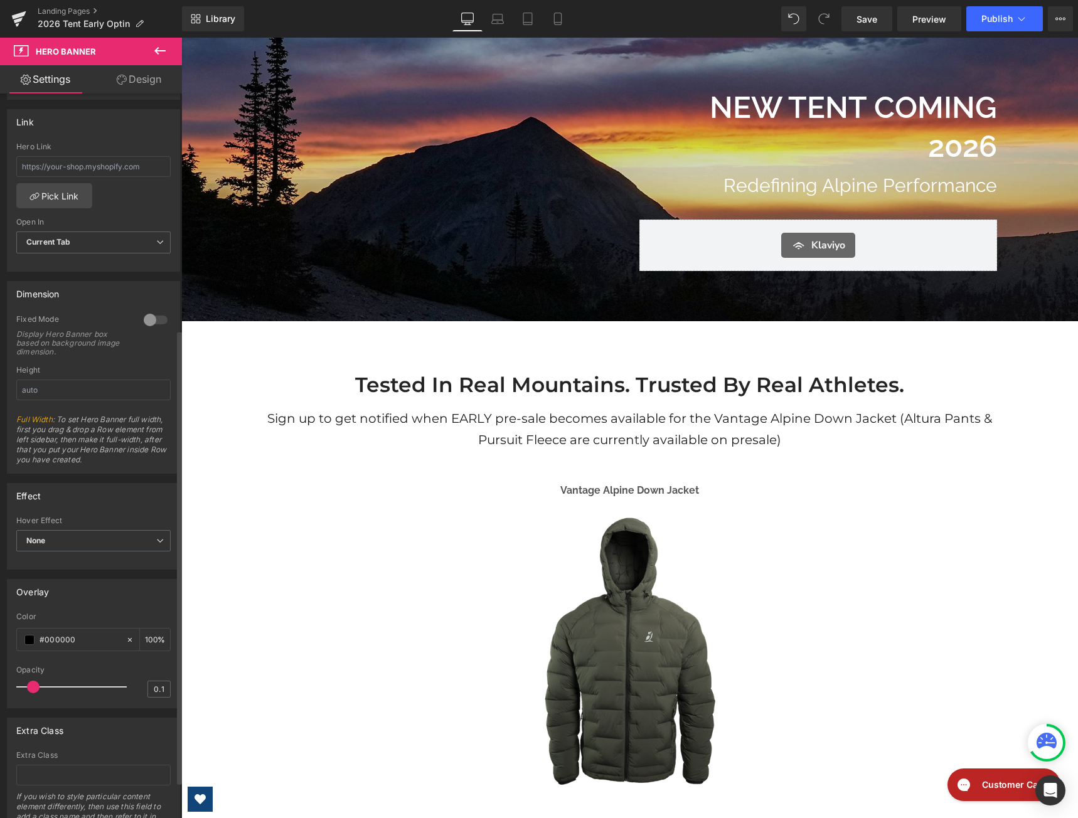
drag, startPoint x: 44, startPoint y: 685, endPoint x: 35, endPoint y: 682, distance: 9.7
click at [35, 682] on span at bounding box center [33, 687] width 13 height 13
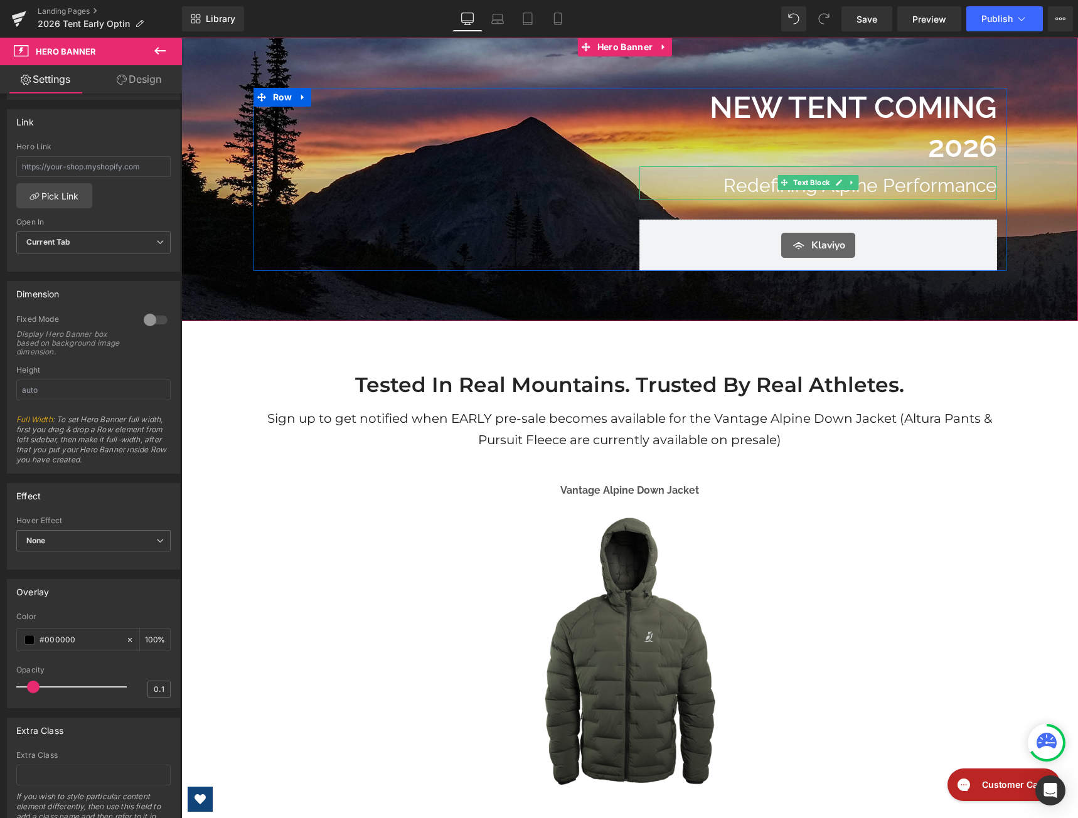
click at [744, 190] on p "Redefining Alpine Performance" at bounding box center [819, 185] width 358 height 28
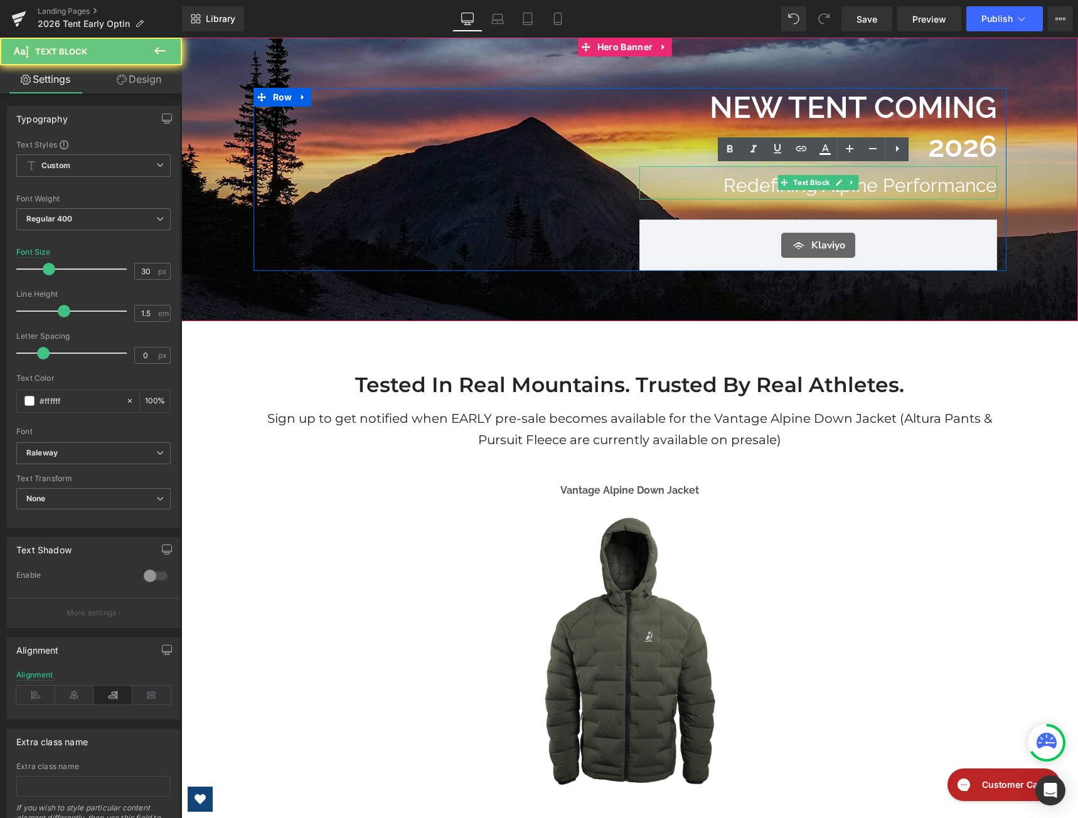
click at [744, 190] on p "Redefining Alpine Performance" at bounding box center [819, 185] width 358 height 28
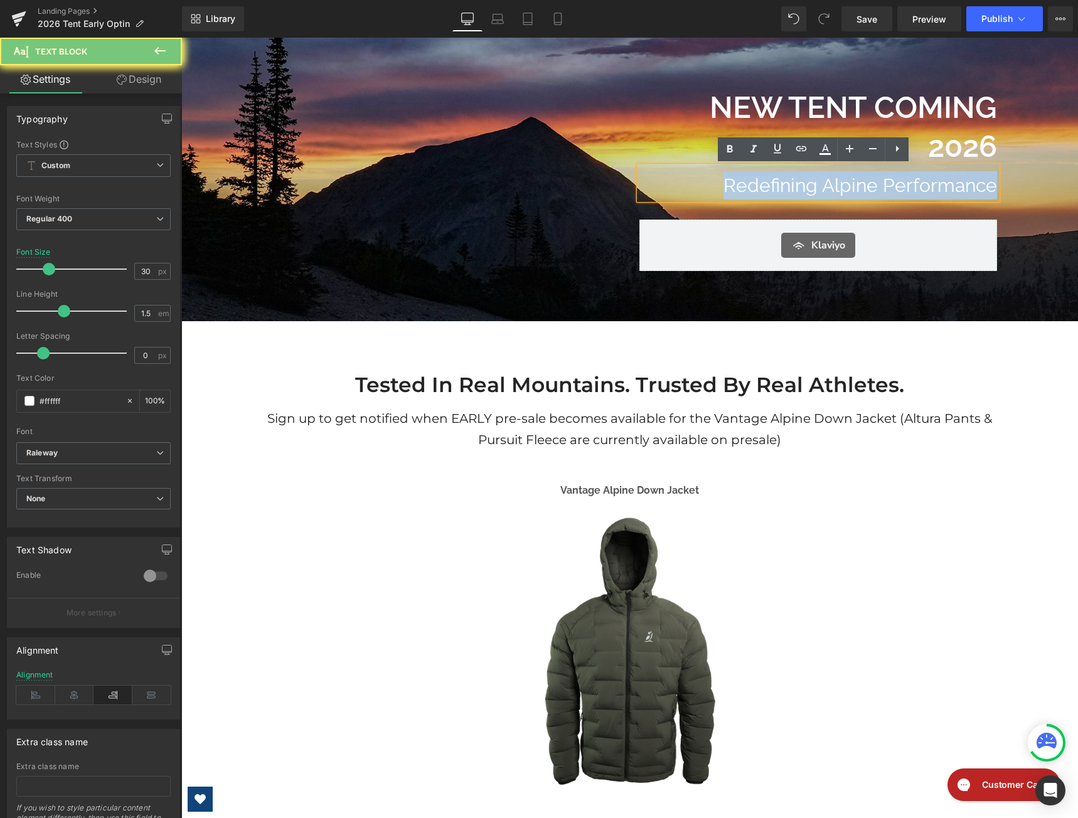
click at [744, 190] on p "Redefining Alpine Performance" at bounding box center [819, 185] width 358 height 28
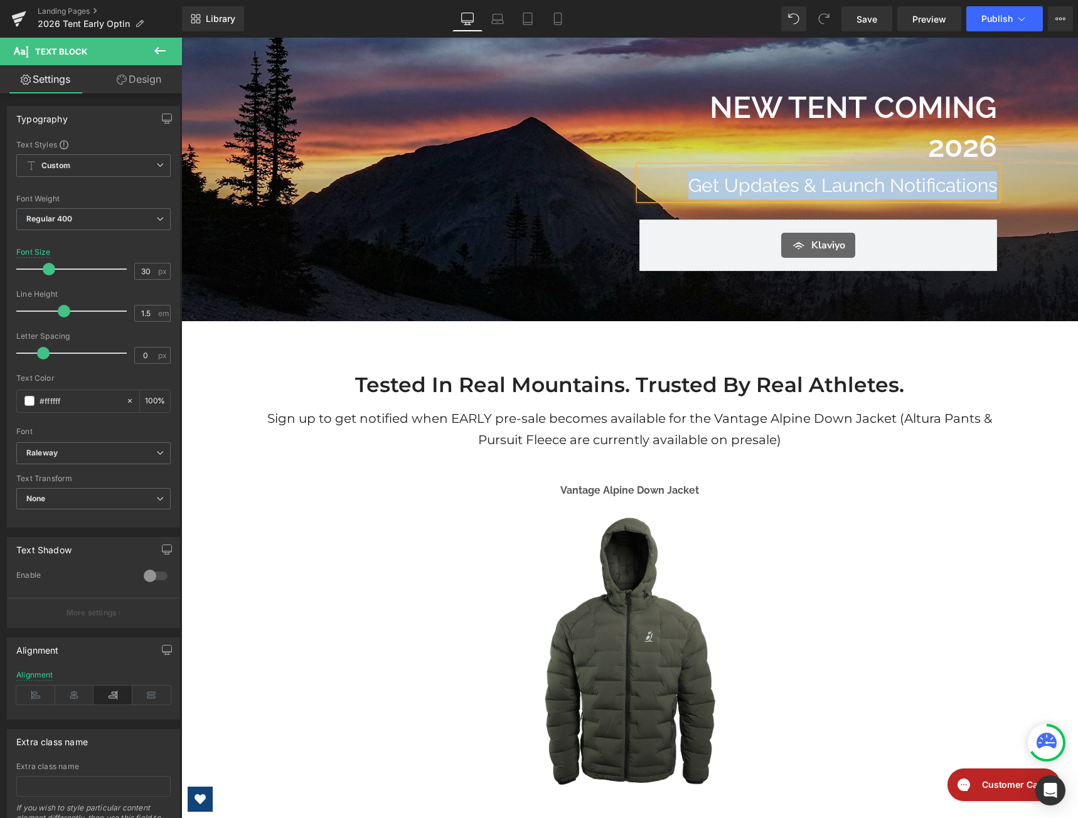
drag, startPoint x: 684, startPoint y: 189, endPoint x: 999, endPoint y: 188, distance: 315.7
click at [999, 188] on div "NEW TENT COMING 2026 Heading Get Updates & Launch Notifications Text Block Klav…" at bounding box center [818, 179] width 377 height 183
click at [999, 188] on div "Separator NEW TENT COMING 2026 Heading Get Updates & Launch Notifications Text …" at bounding box center [630, 179] width 753 height 183
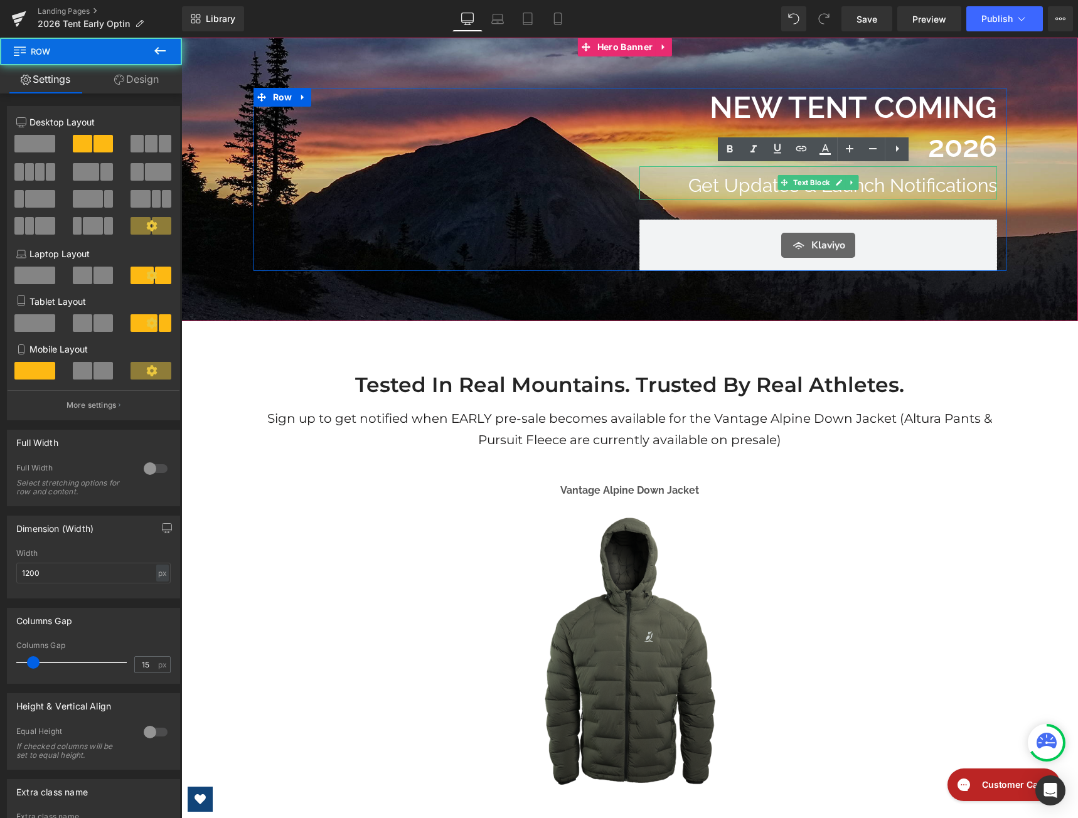
click at [955, 185] on p "Get Updates & Launch Notifications" at bounding box center [819, 185] width 358 height 28
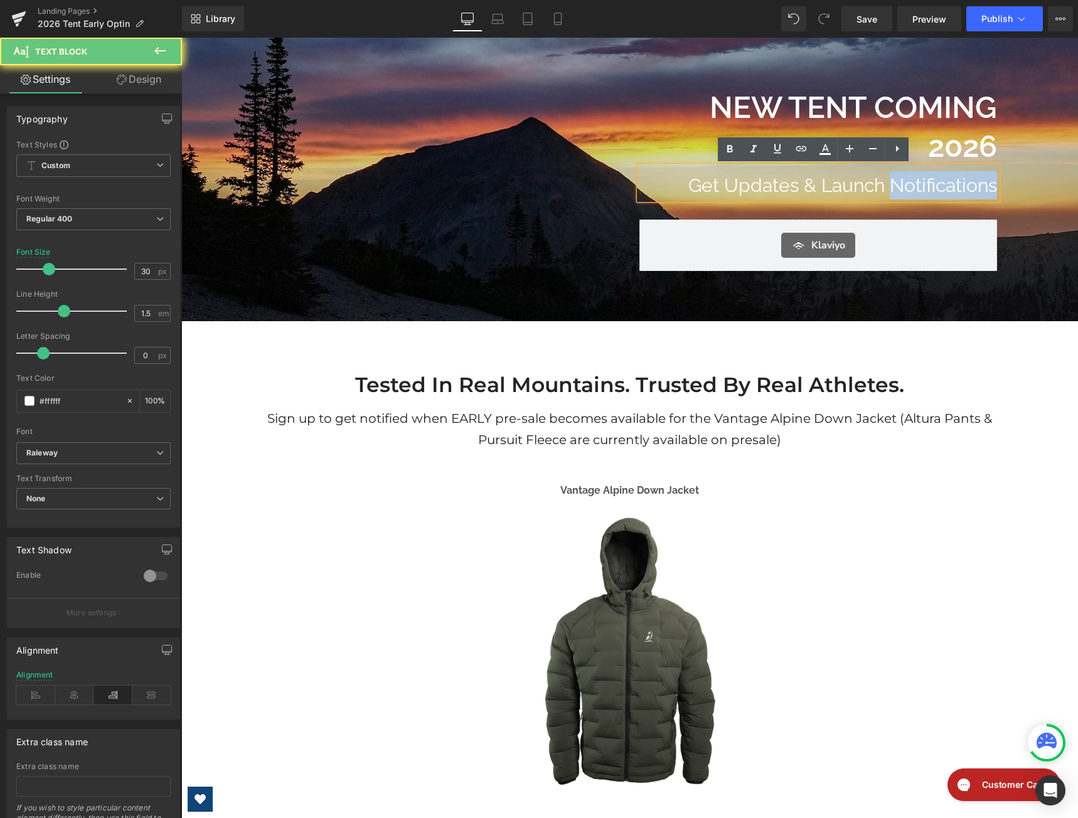
click at [955, 185] on p "Get Updates & Launch Notifications" at bounding box center [819, 185] width 358 height 28
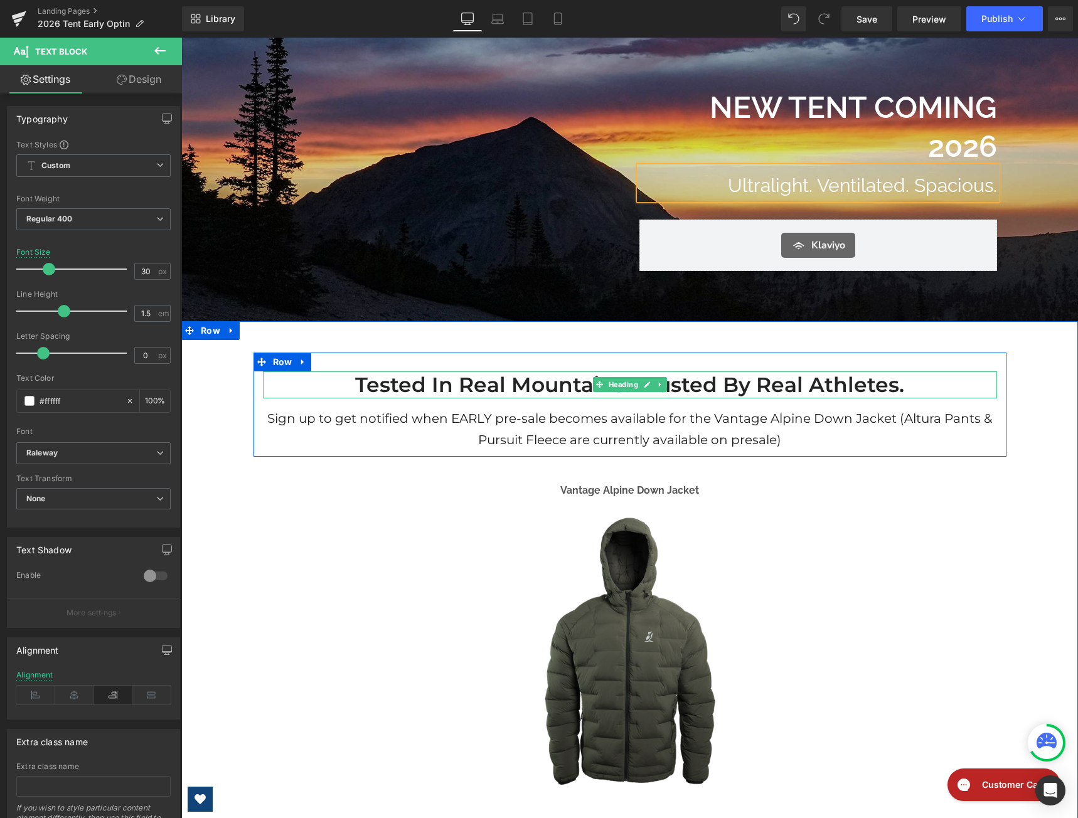
click at [543, 387] on h2 "Tested in Real Mountains. Trusted By Real Athletes." at bounding box center [630, 385] width 734 height 27
click at [543, 386] on h2 "Tested in Real Mountains. Trusted By Real Athletes." at bounding box center [630, 385] width 734 height 27
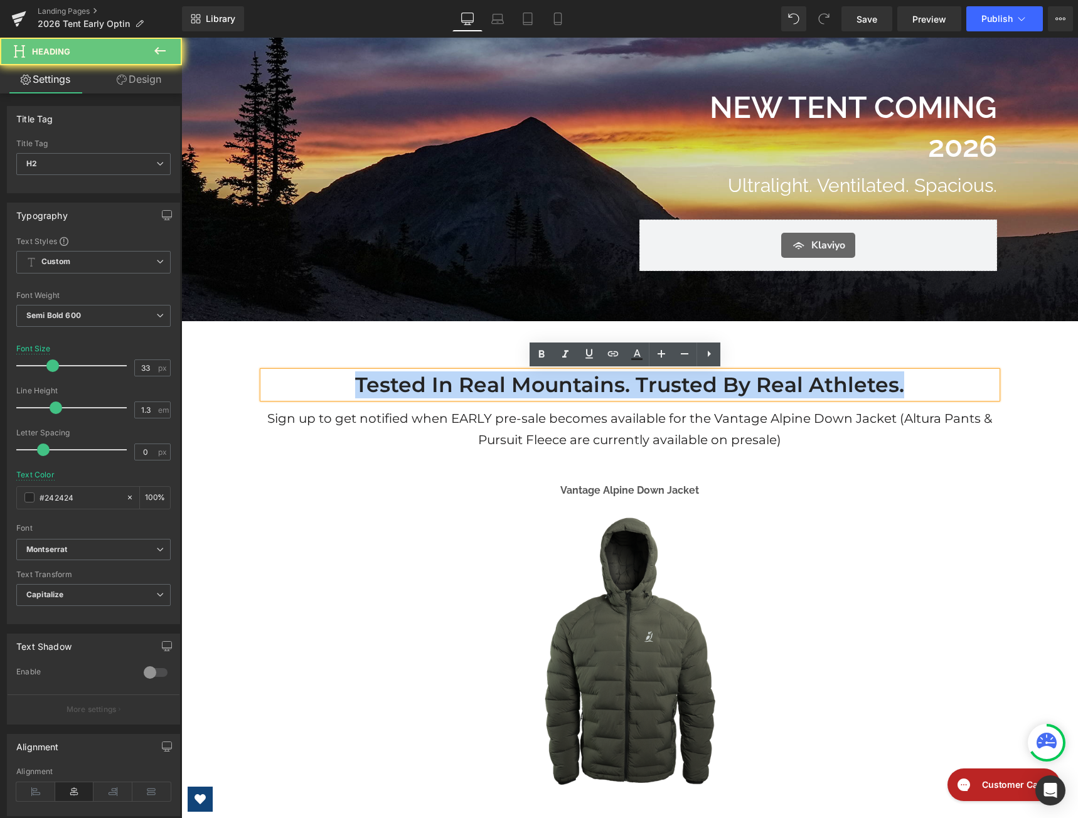
click at [543, 386] on h2 "Tested in Real Mountains. Trusted By Real Athletes." at bounding box center [630, 385] width 734 height 27
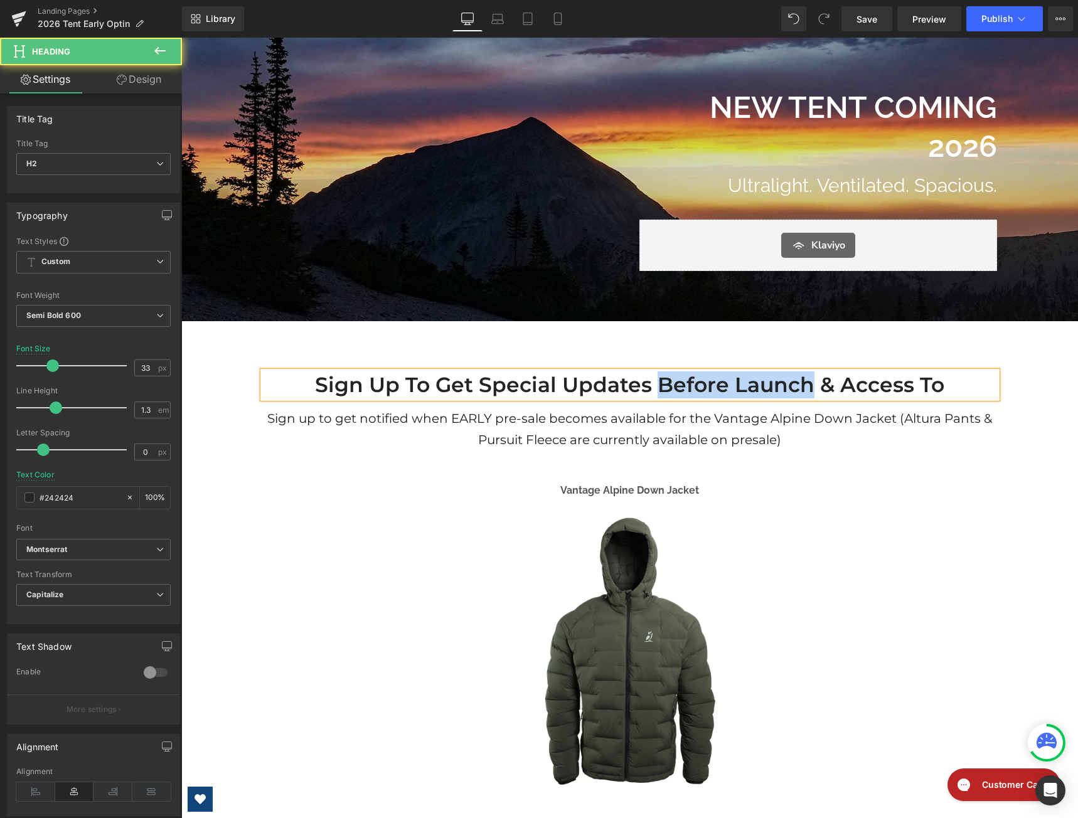
drag, startPoint x: 808, startPoint y: 387, endPoint x: 653, endPoint y: 389, distance: 155.0
click at [653, 389] on h2 "Sign up to get Special Updates Before Launch & access to" at bounding box center [630, 385] width 734 height 27
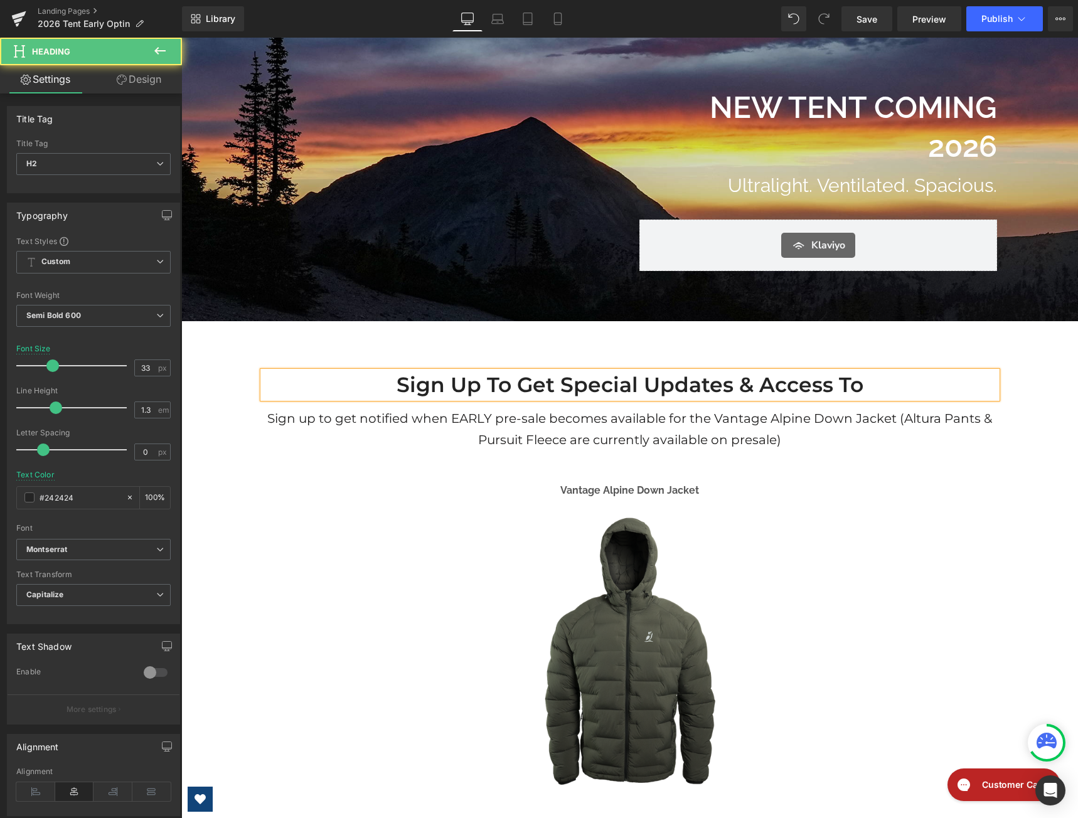
click at [872, 389] on h2 "Sign up to get Special Updates & access to" at bounding box center [630, 385] width 734 height 27
click at [711, 387] on h2 "Sign up to get Special Updates & access to Launch" at bounding box center [630, 385] width 734 height 27
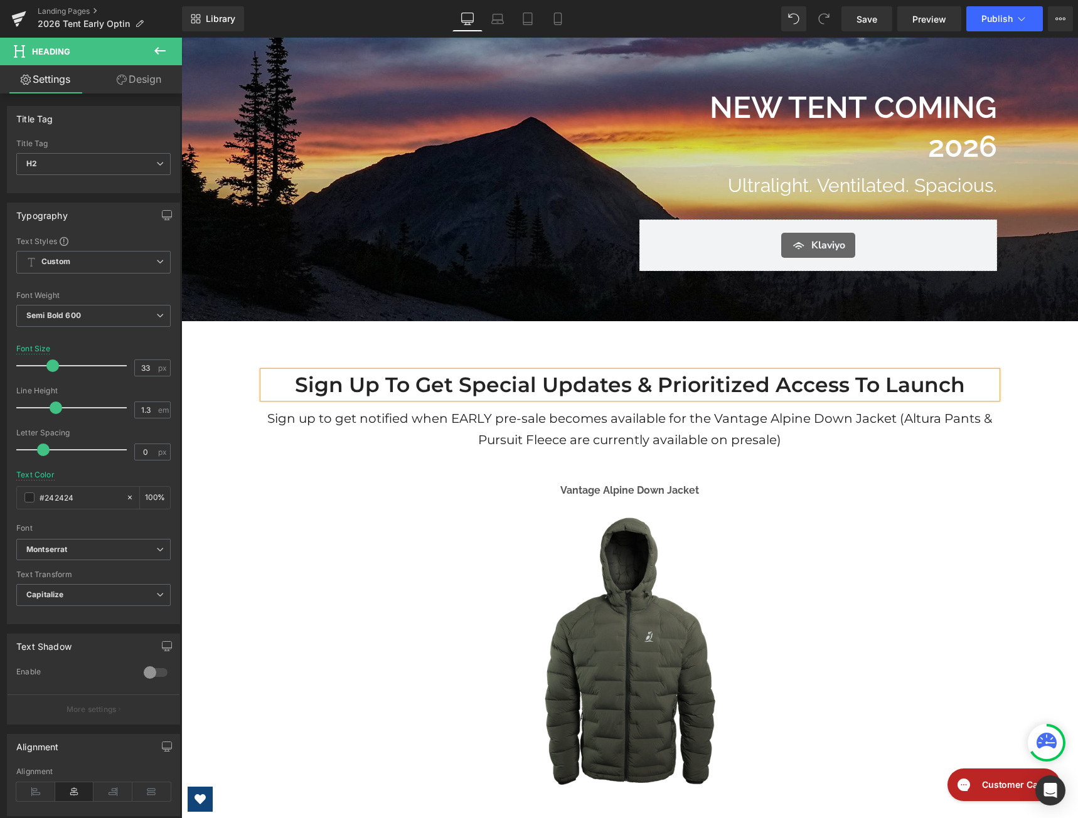
click at [721, 438] on h1 "Sign up to get notified when EARLY pre-sale becomes available for the Vantage A…" at bounding box center [630, 429] width 734 height 43
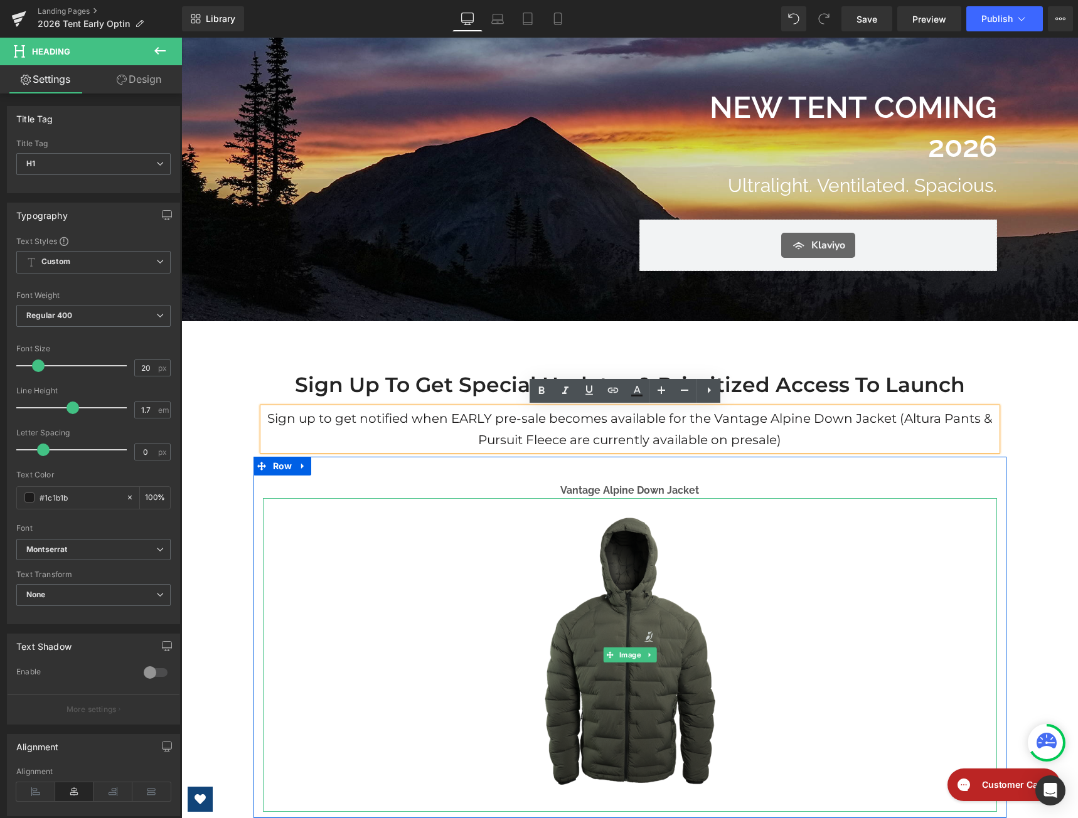
click at [825, 512] on div at bounding box center [630, 655] width 734 height 314
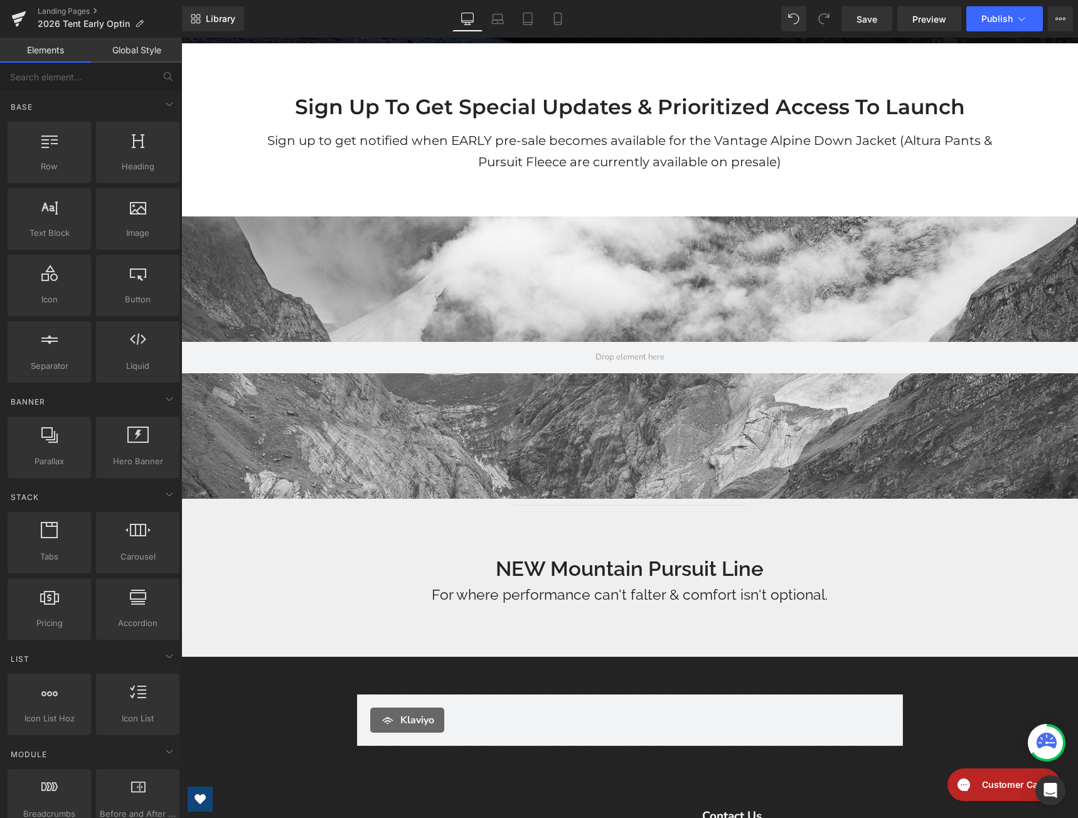
scroll to position [377, 0]
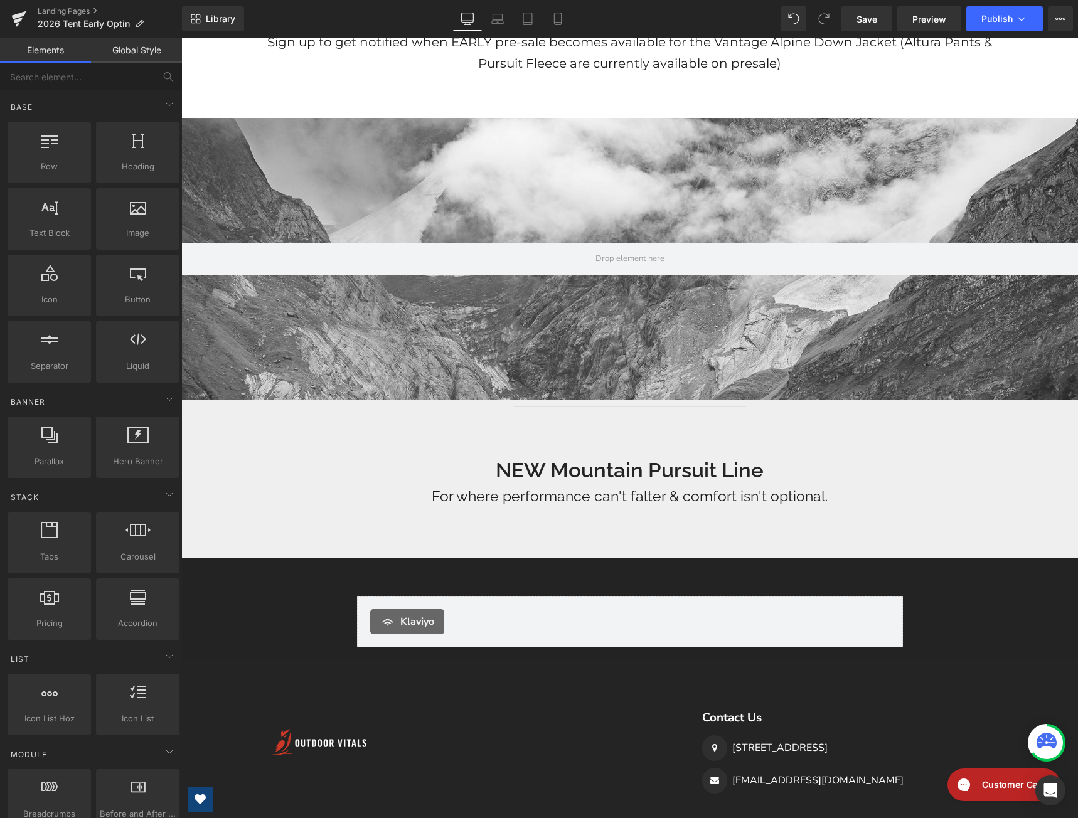
click at [626, 473] on div "NEW Mountain Pursuit Line Heading" at bounding box center [630, 471] width 464 height 27
click at [626, 473] on h2 "NEW Mountain Pursuit Line" at bounding box center [630, 471] width 464 height 27
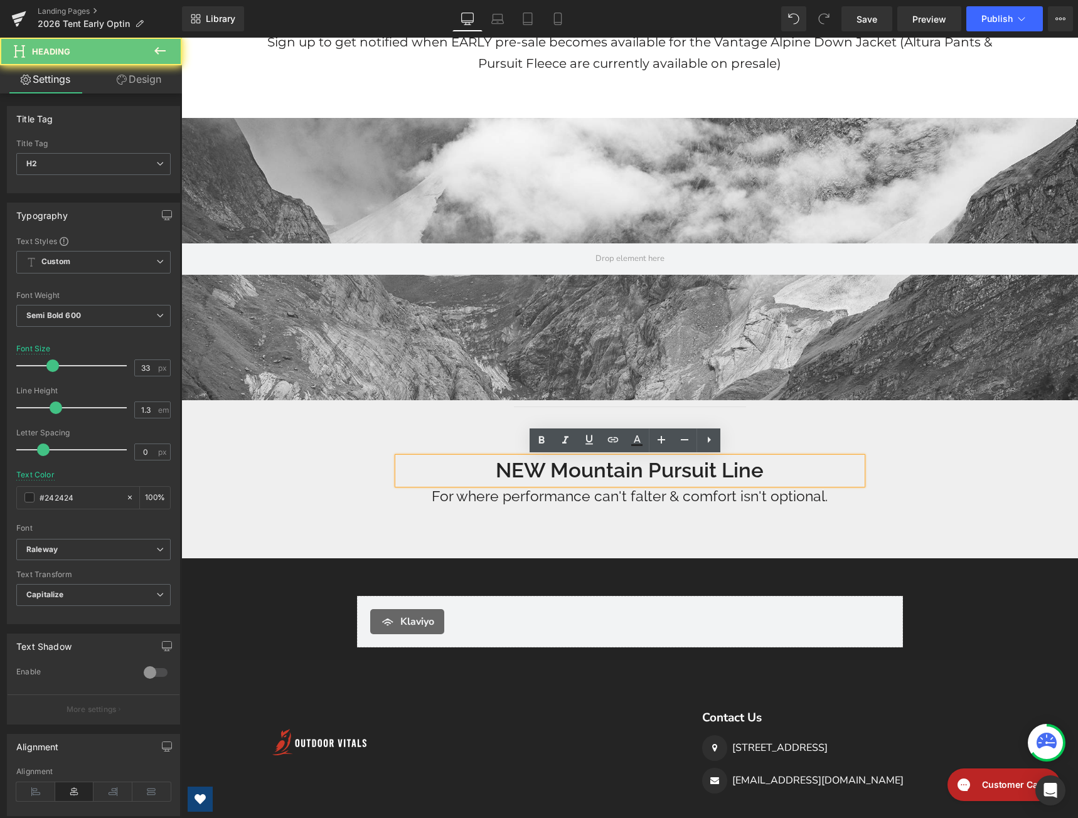
click at [707, 472] on h2 "NEW Mountain Pursuit Line" at bounding box center [630, 471] width 464 height 27
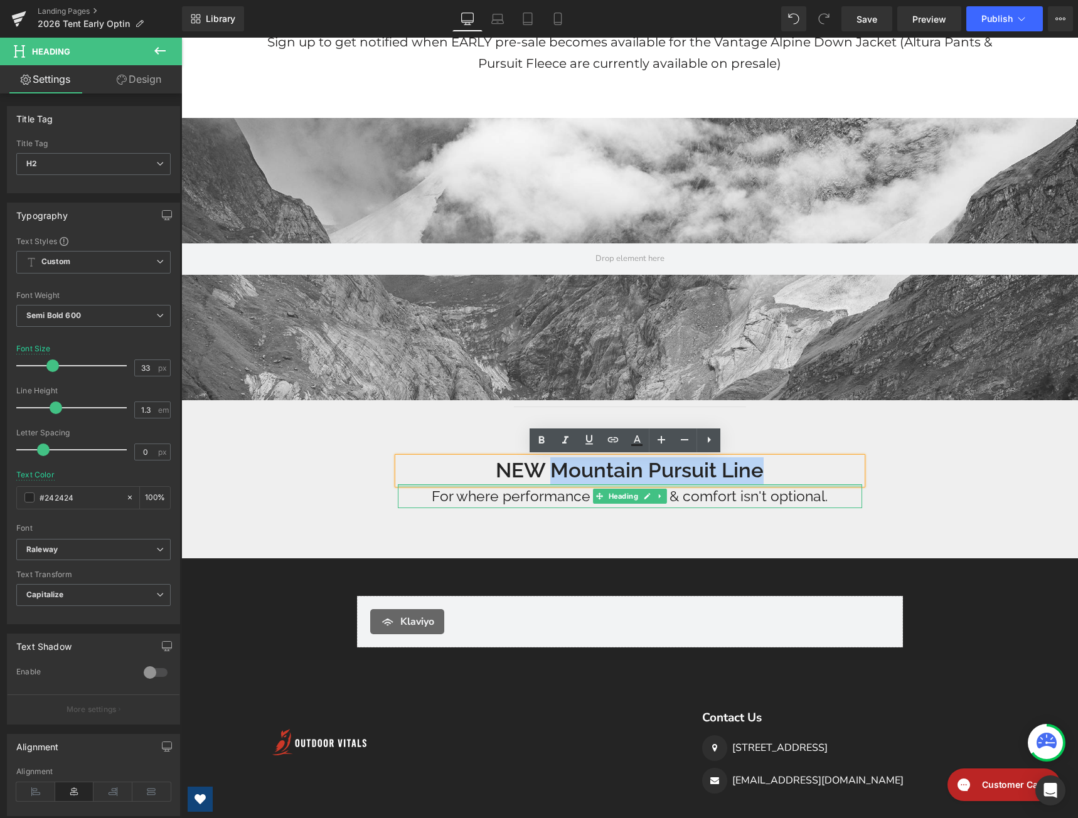
drag, startPoint x: 756, startPoint y: 472, endPoint x: 545, endPoint y: 485, distance: 211.3
click at [545, 485] on div "NEW Mountain Pursuit Line Heading For where performance can't falter & comfort …" at bounding box center [630, 483] width 483 height 51
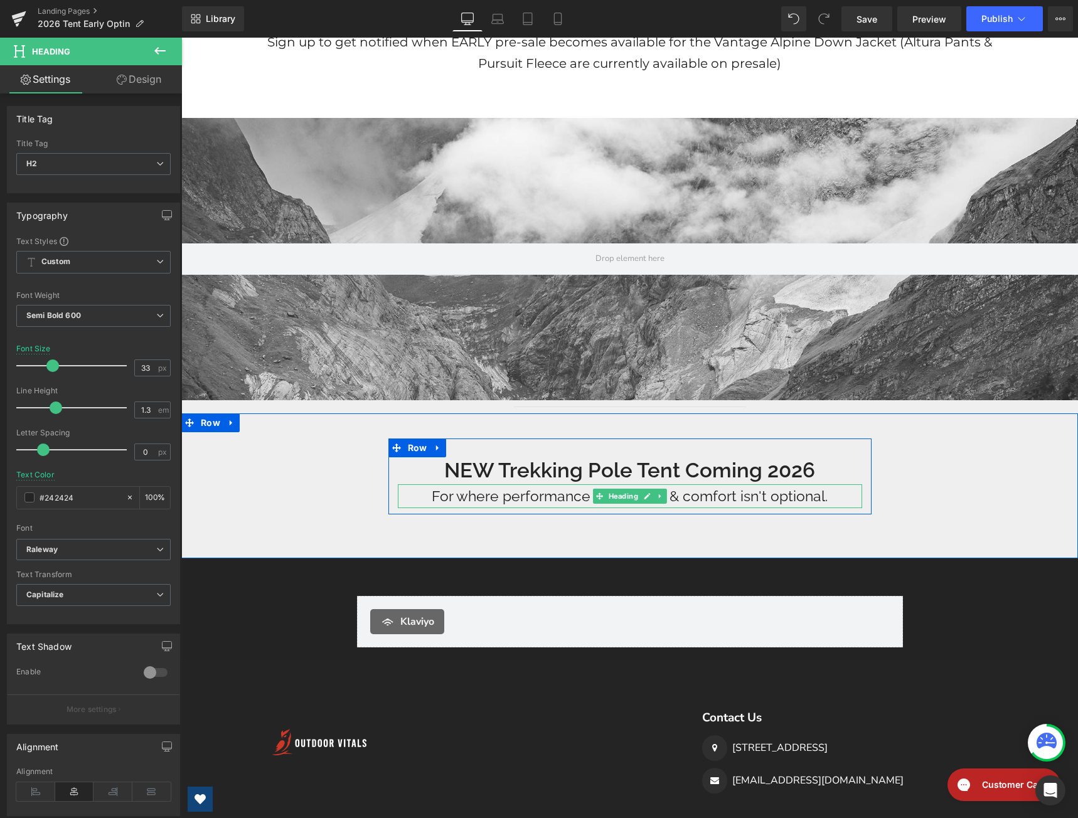
click at [535, 498] on h1 "For where performance can't falter & comfort isn't optional." at bounding box center [630, 497] width 464 height 24
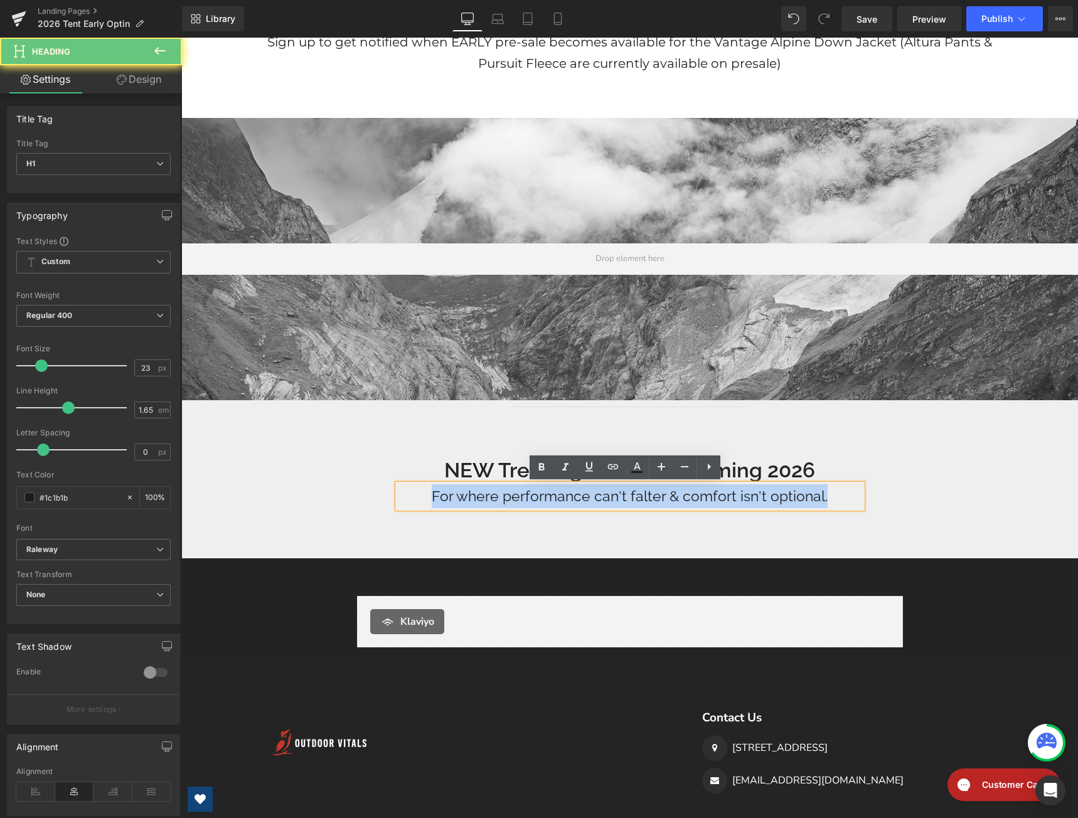
click at [535, 498] on h1 "For where performance can't falter & comfort isn't optional." at bounding box center [630, 497] width 464 height 24
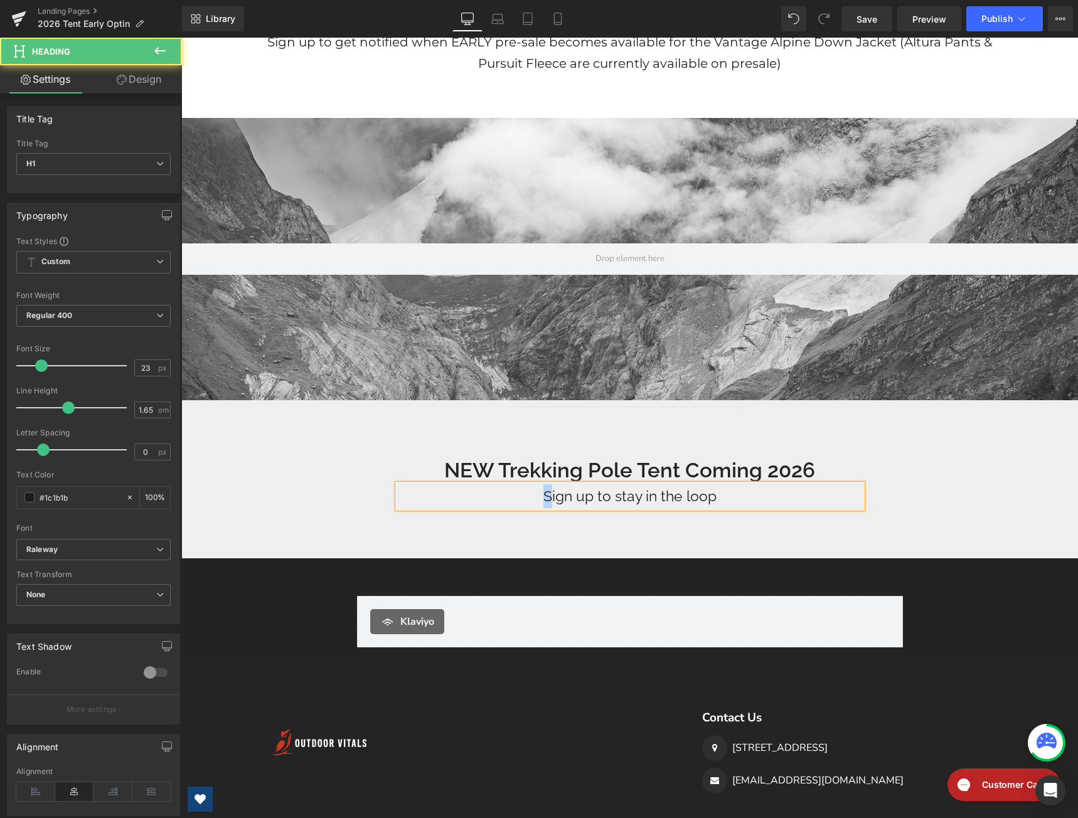
click at [544, 498] on h1 "Sign up to stay in the loop" at bounding box center [630, 497] width 464 height 24
click at [665, 500] on h1 "sign up to stay in the loop" at bounding box center [630, 497] width 464 height 24
click at [909, 459] on div "NEW Trekking Pole Tent Coming 2026 Heading sign up to stay in the loop Heading …" at bounding box center [629, 477] width 897 height 76
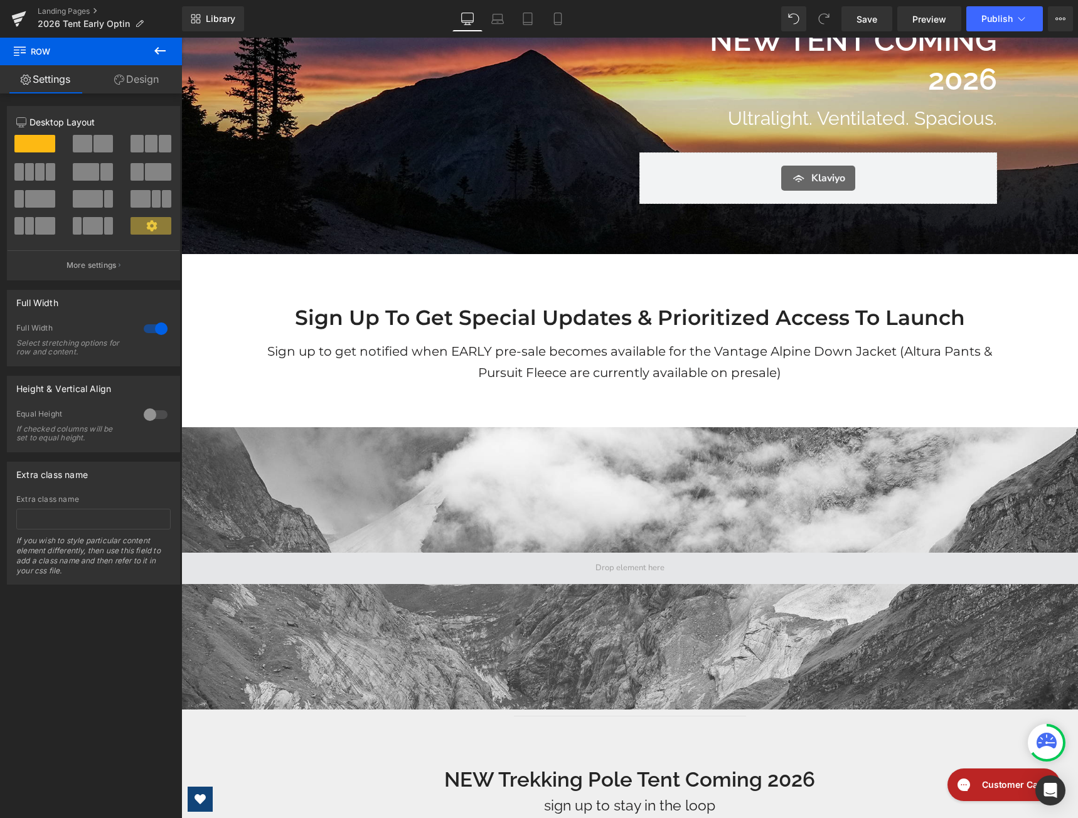
scroll to position [63, 0]
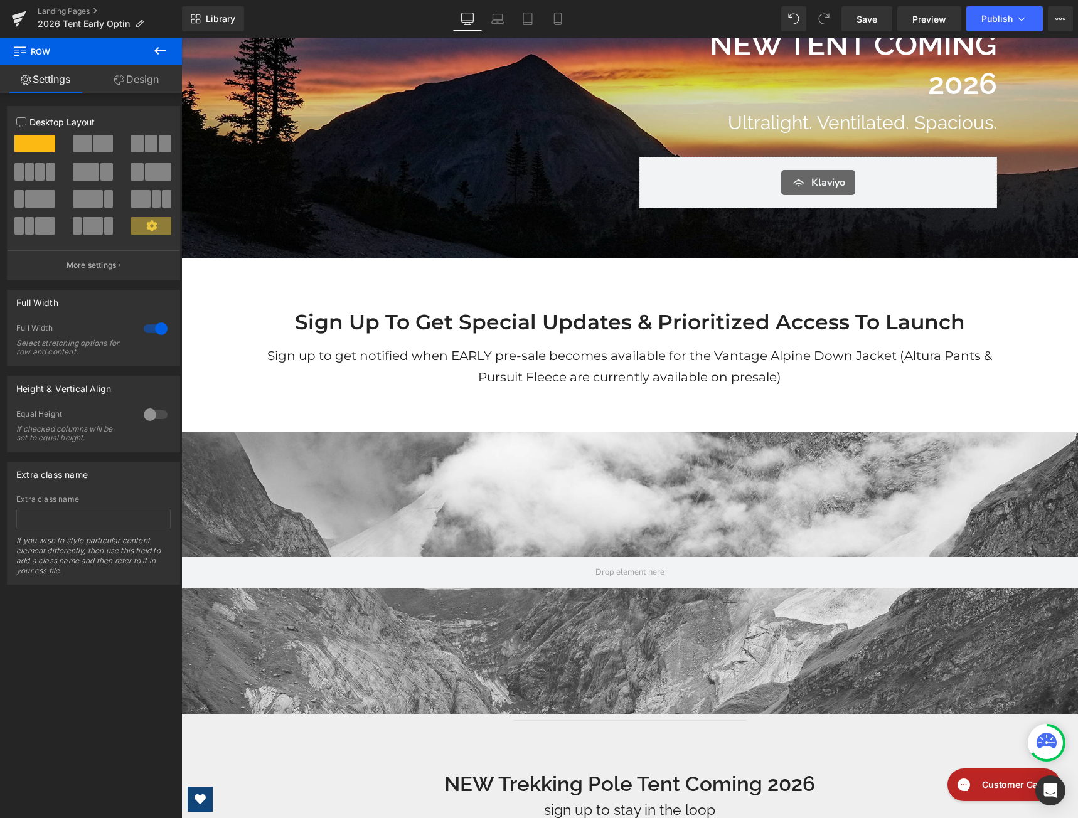
click at [578, 502] on div at bounding box center [629, 573] width 897 height 282
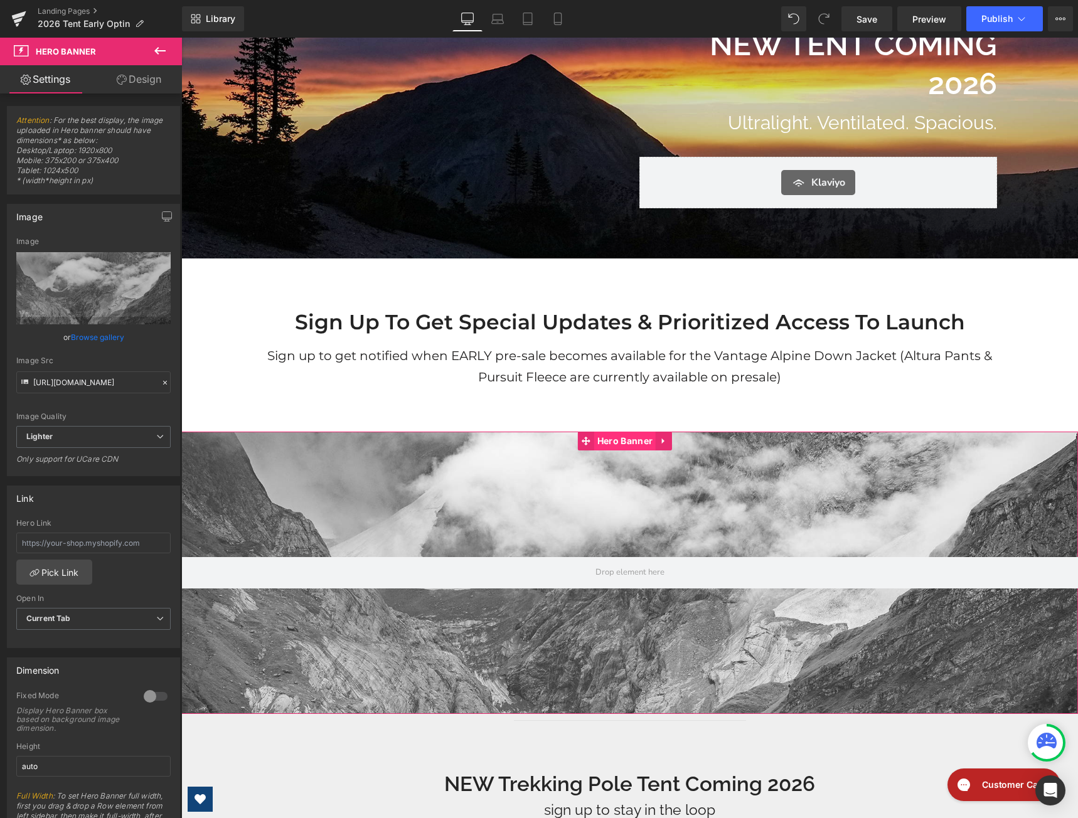
click at [636, 440] on span "Hero Banner" at bounding box center [625, 441] width 62 height 19
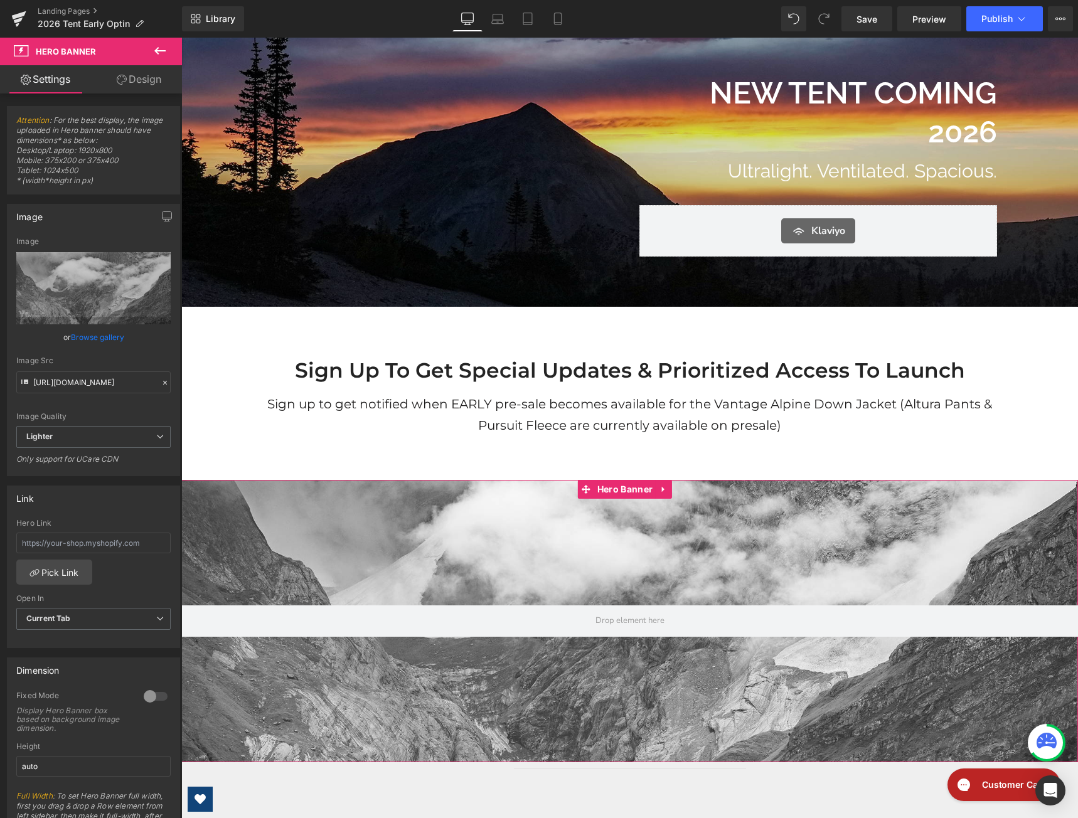
scroll to position [0, 0]
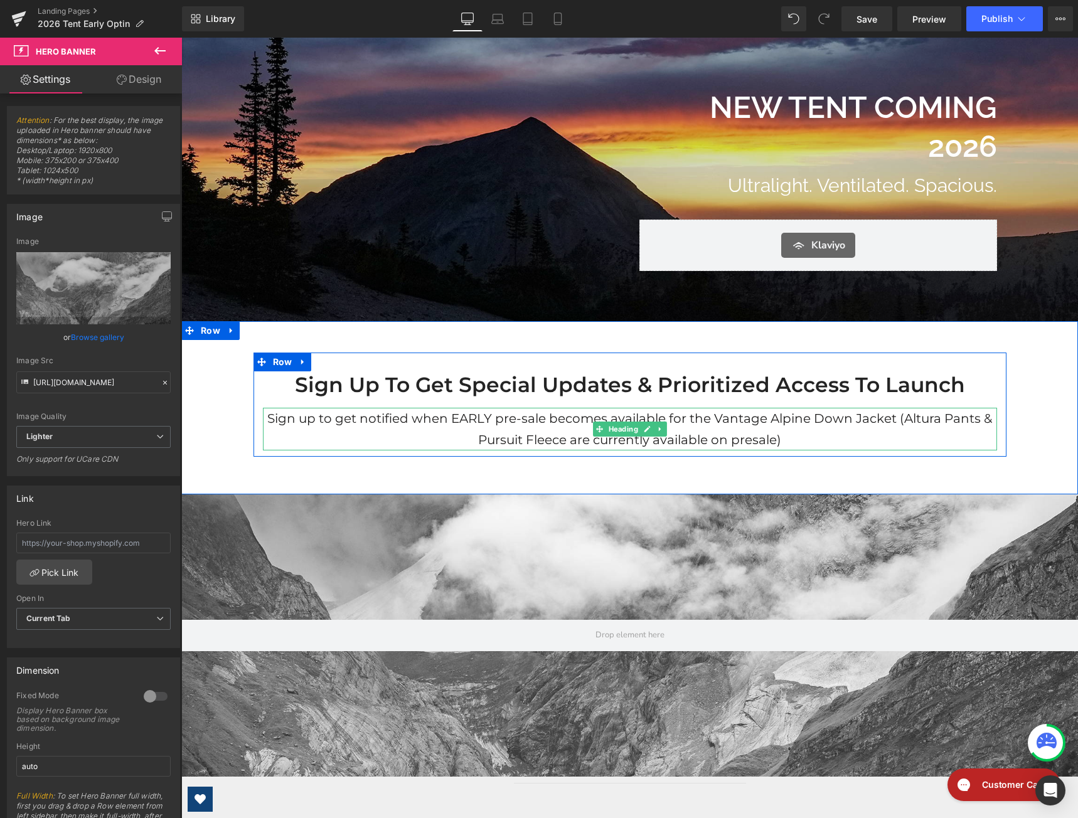
click at [765, 431] on h1 "Sign up to get notified when EARLY pre-sale becomes available for the Vantage A…" at bounding box center [630, 429] width 734 height 43
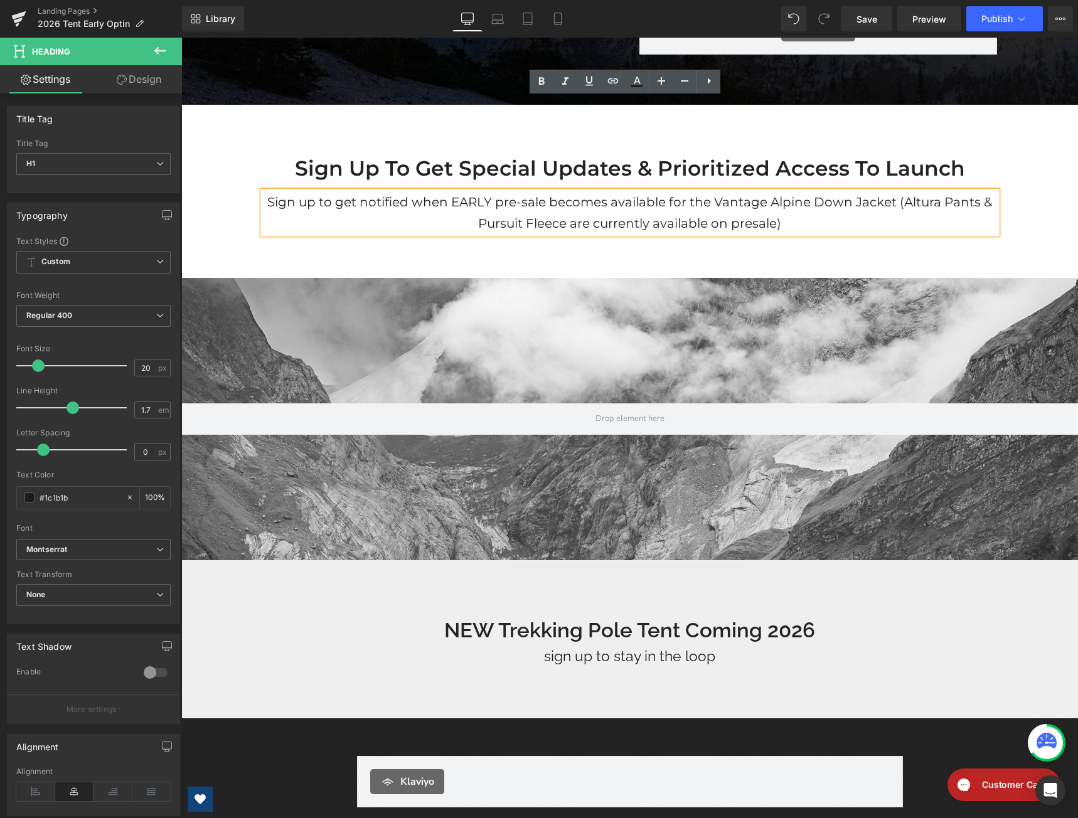
scroll to position [188, 0]
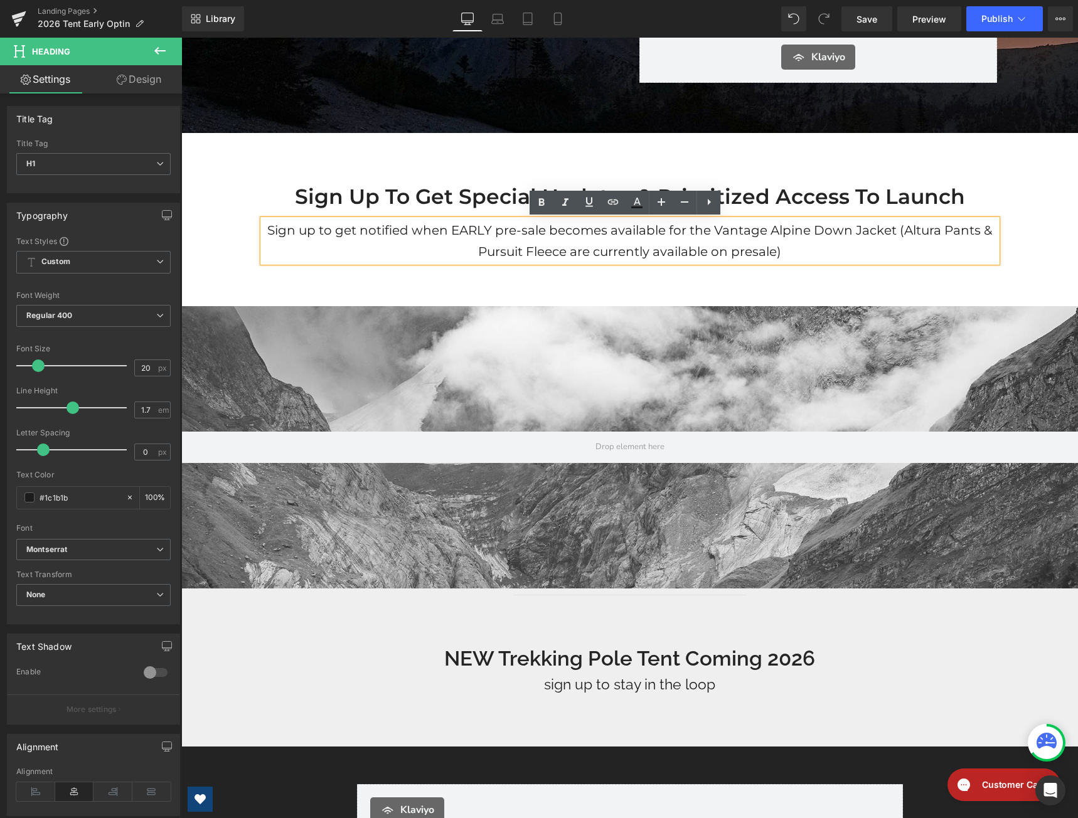
click at [409, 176] on div "Sign up to get Special Updates & Prioritized access to Launch Heading Sign up t…" at bounding box center [630, 216] width 753 height 104
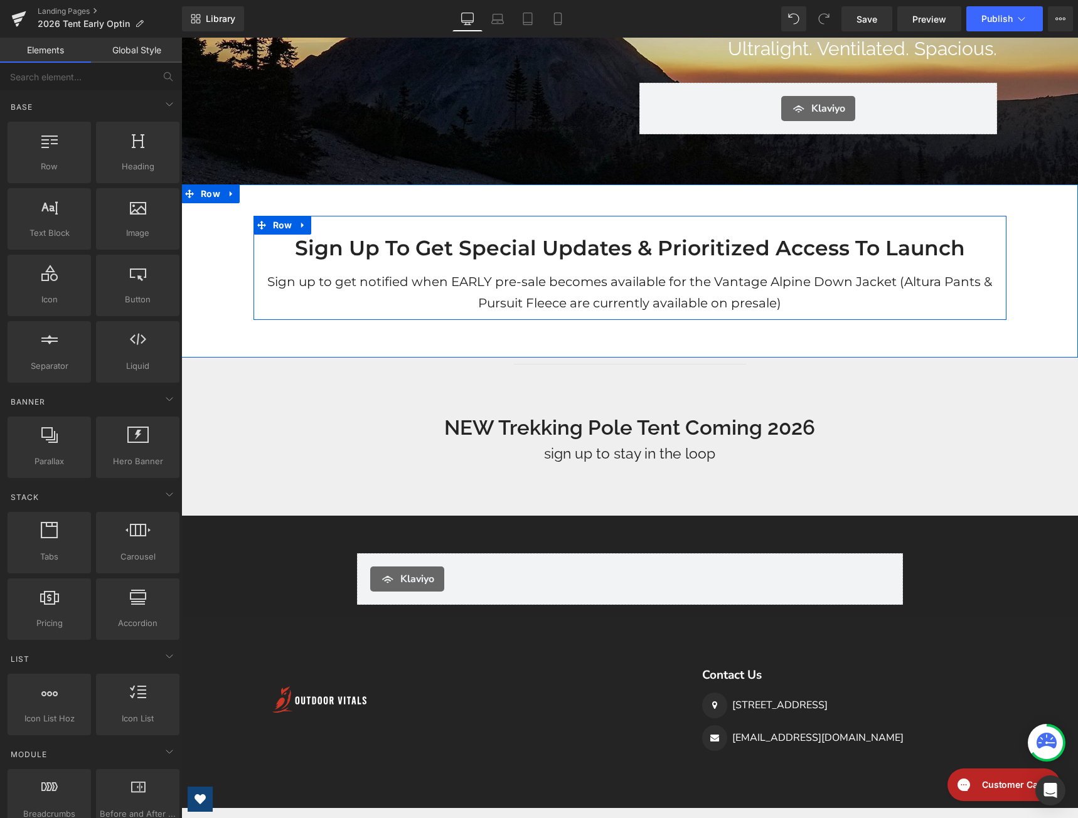
scroll to position [0, 0]
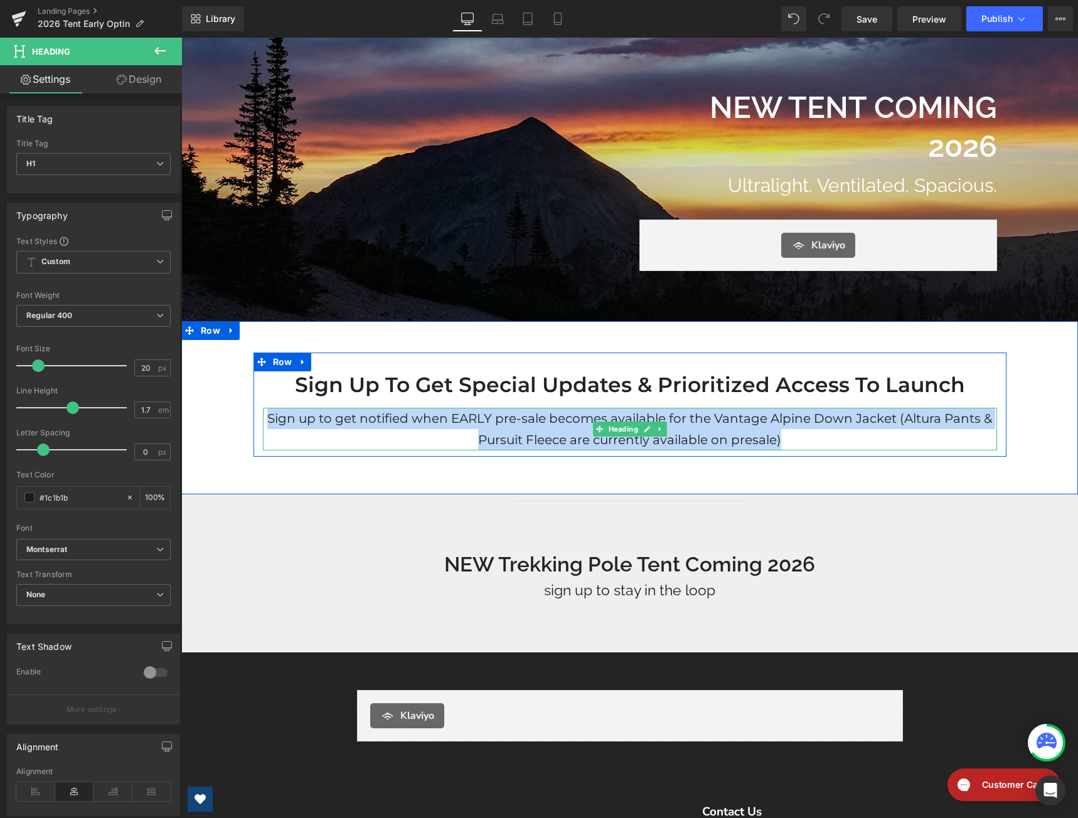
drag, startPoint x: 785, startPoint y: 438, endPoint x: 266, endPoint y: 422, distance: 518.7
click at [266, 422] on h1 "Sign up to get notified when EARLY pre-sale becomes available for the Vantage A…" at bounding box center [630, 429] width 734 height 43
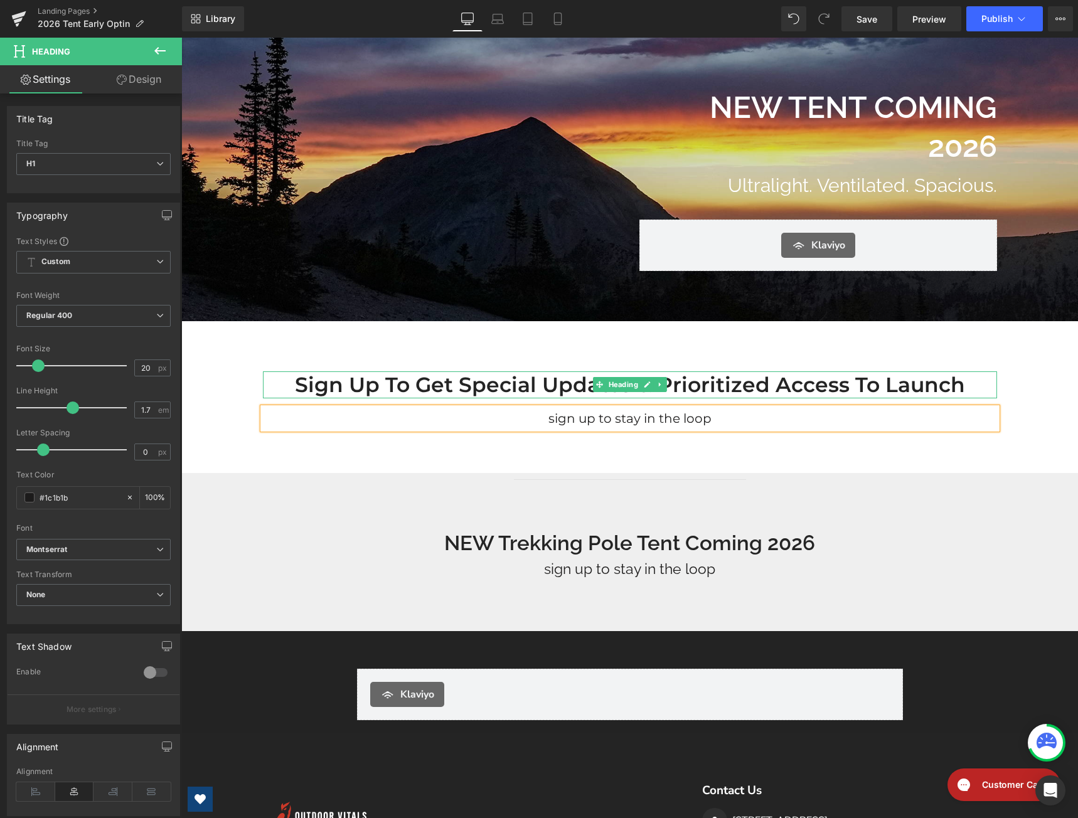
click at [387, 380] on h2 "Sign up to get Special Updates & Prioritized access to Launch" at bounding box center [630, 385] width 734 height 27
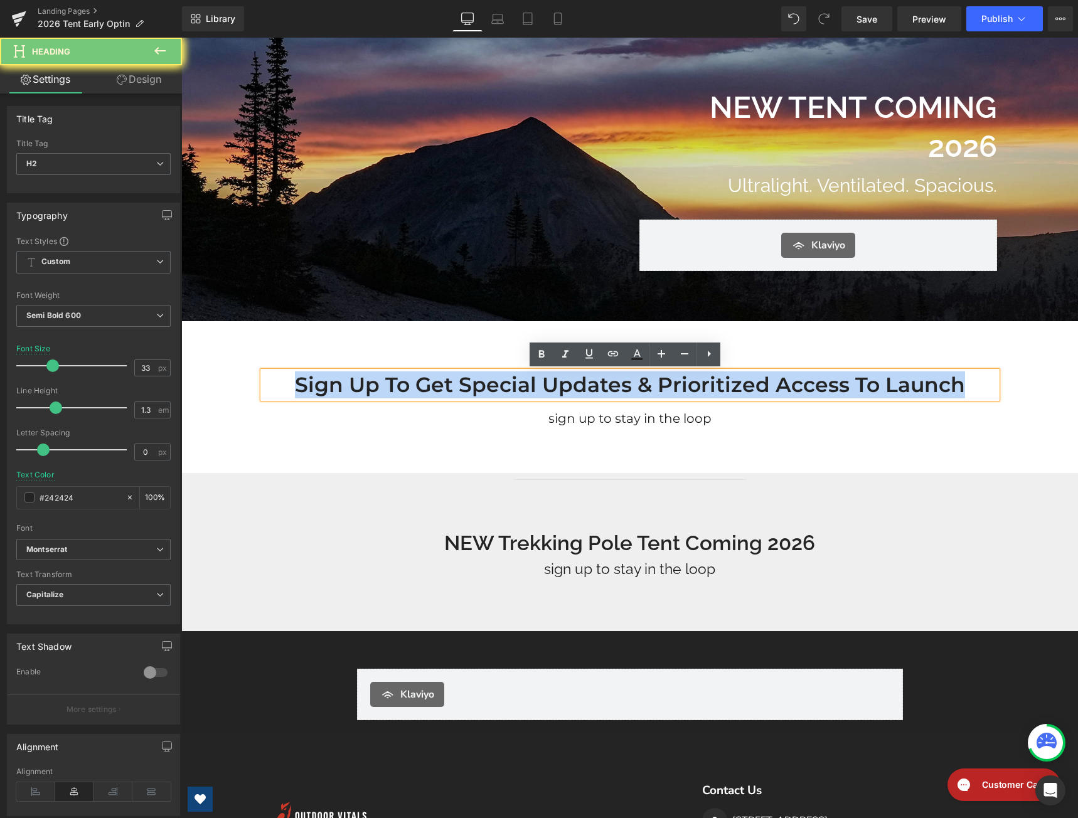
click at [387, 380] on h2 "Sign up to get Special Updates & Prioritized access to Launch" at bounding box center [630, 385] width 734 height 27
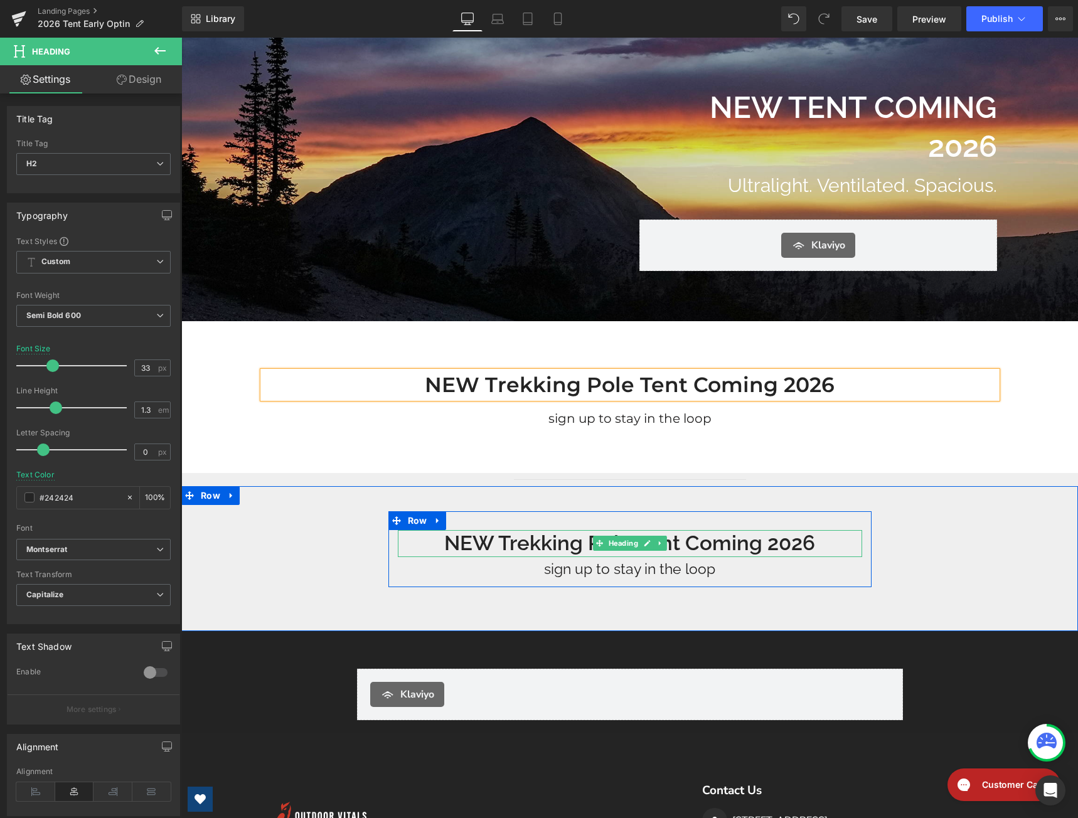
click at [553, 536] on h2 "NEW Trekking Pole Tent Coming 2026" at bounding box center [630, 543] width 464 height 27
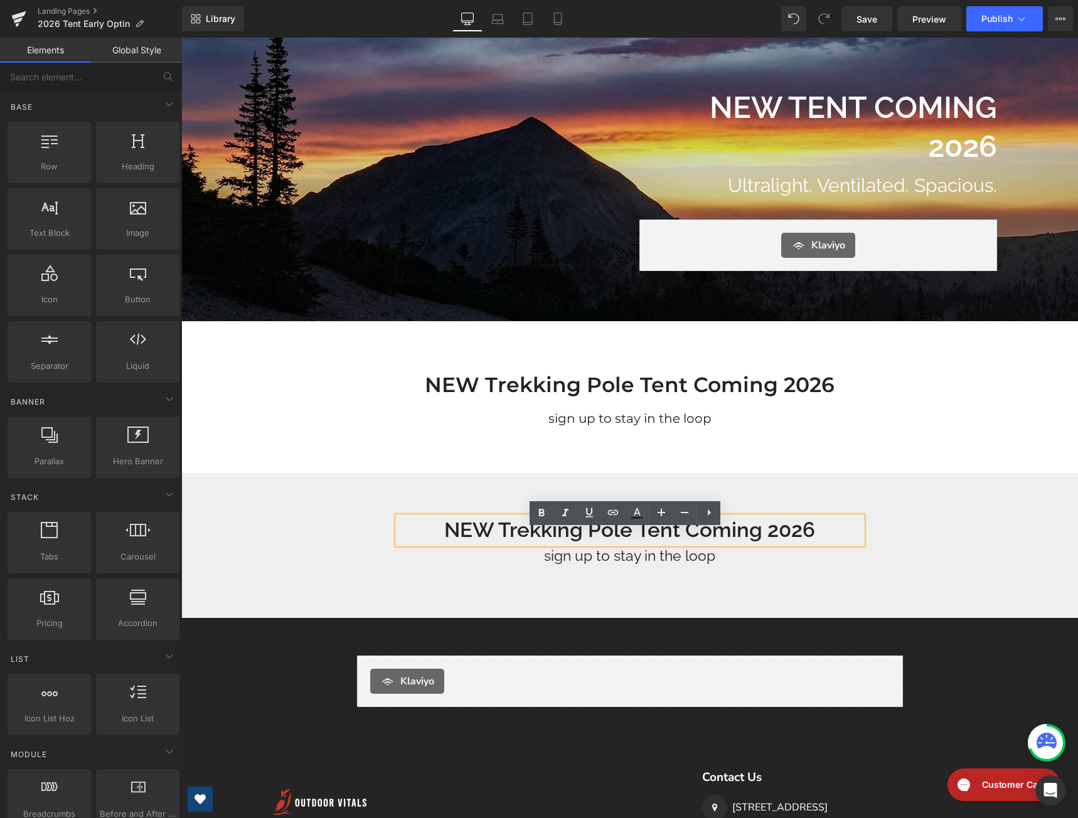
click at [377, 494] on div "NEW Trekking Pole Tent Coming 2026 Heading sign up to stay in the loop Heading …" at bounding box center [629, 545] width 897 height 145
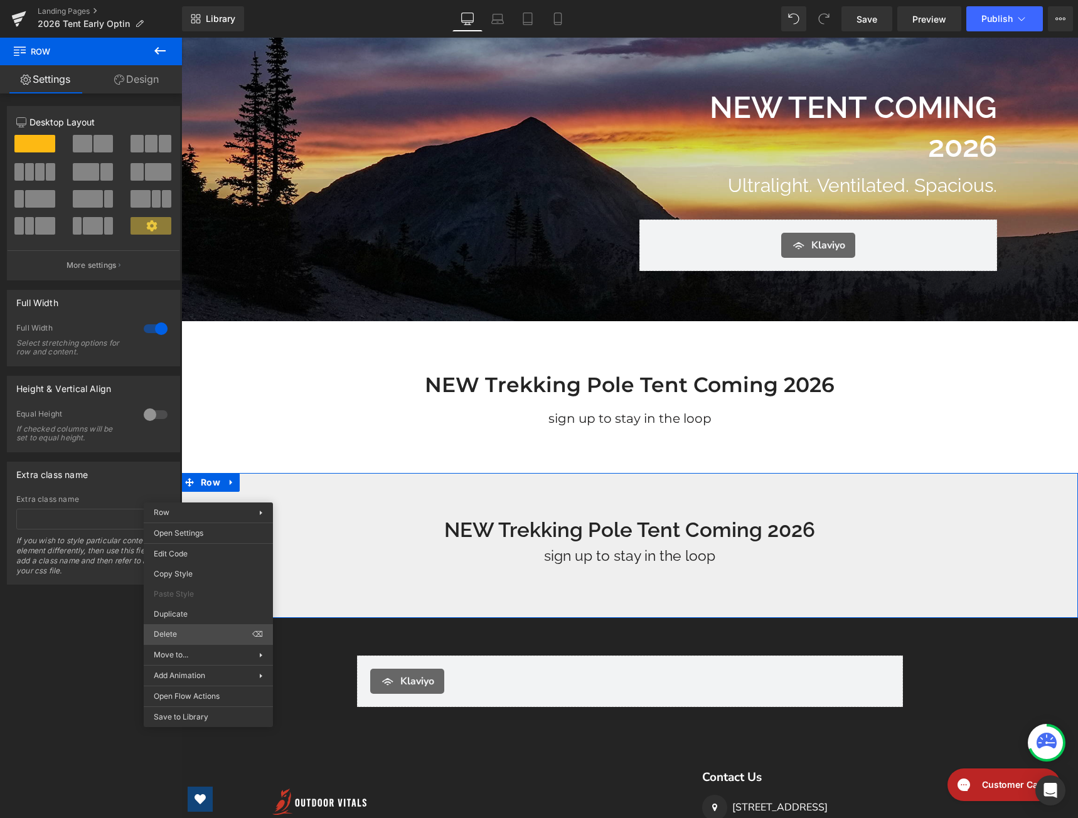
click at [177, 631] on div "Hero Banner You are previewing how the will restyle your page. You can not edit…" at bounding box center [539, 420] width 1078 height 840
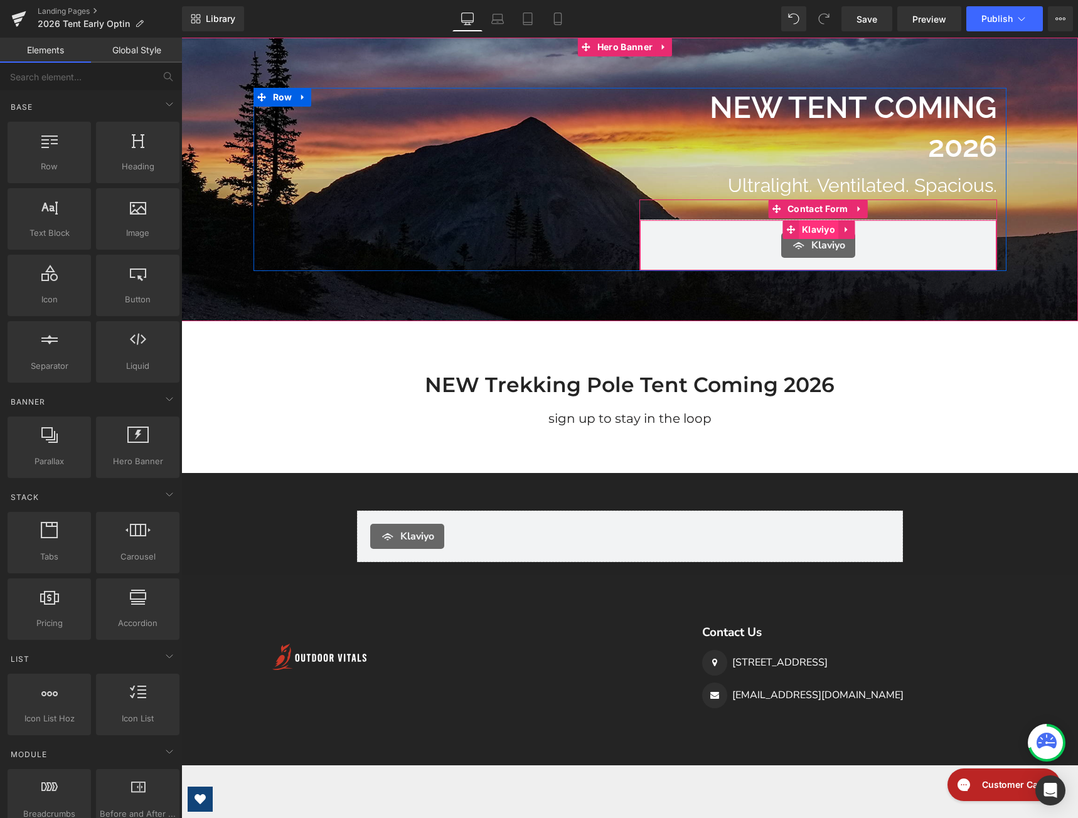
click at [817, 232] on span "Klaviyo" at bounding box center [819, 229] width 40 height 19
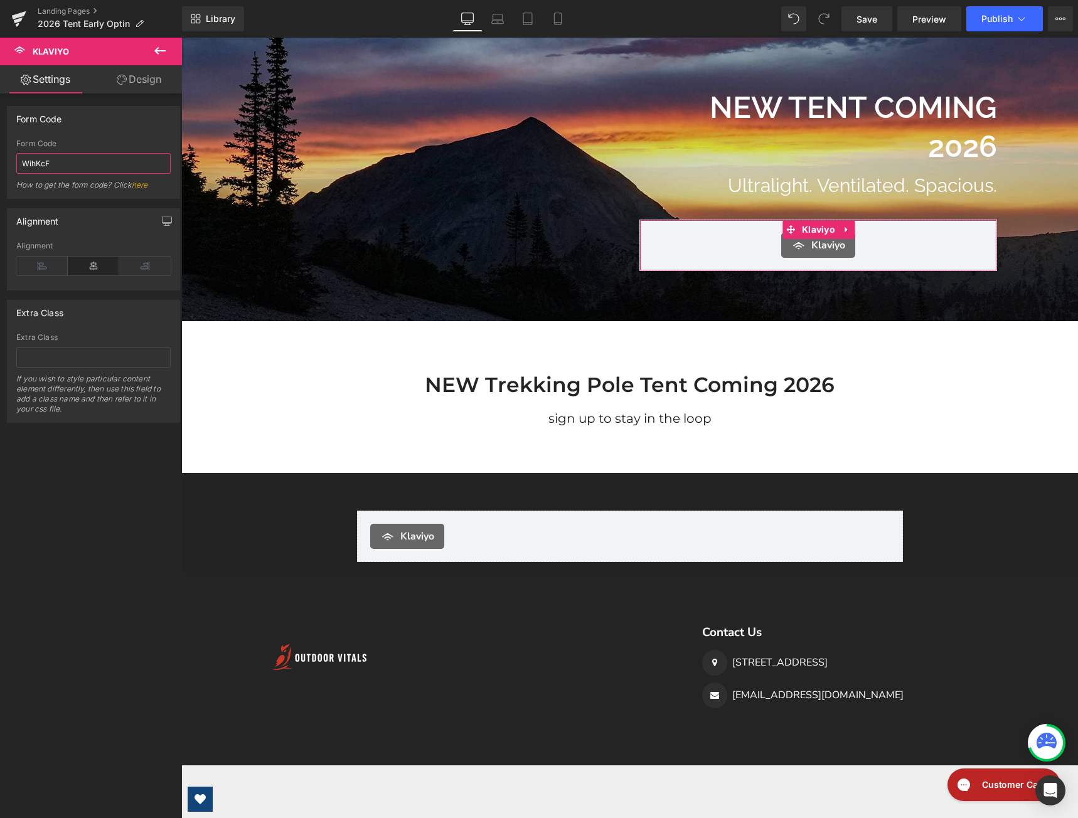
drag, startPoint x: 35, startPoint y: 165, endPoint x: 18, endPoint y: 167, distance: 17.7
click at [18, 167] on input "WihKcF" at bounding box center [93, 163] width 154 height 21
type input "XSqmht"
drag, startPoint x: 53, startPoint y: 164, endPoint x: 13, endPoint y: 159, distance: 41.0
click at [13, 159] on div "XSqmht Form Code XSqmht How to get the form code? Click here" at bounding box center [94, 168] width 172 height 59
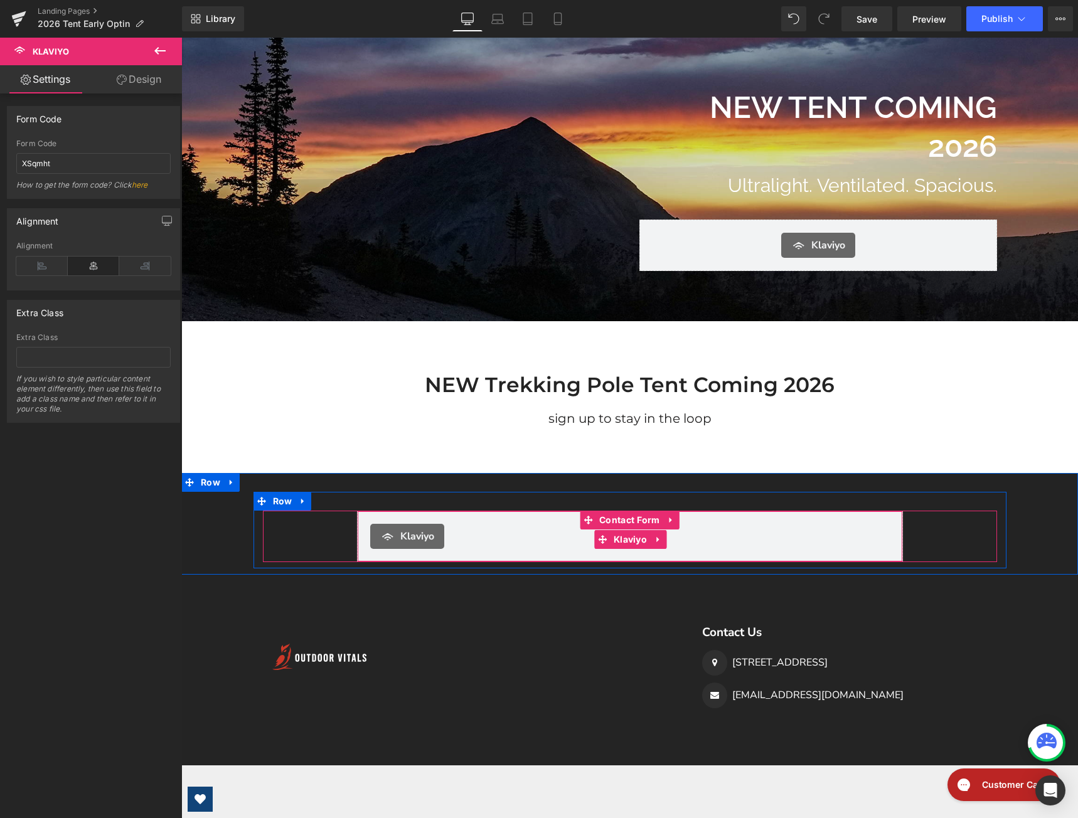
click at [409, 538] on span "Klaviyo" at bounding box center [417, 536] width 34 height 15
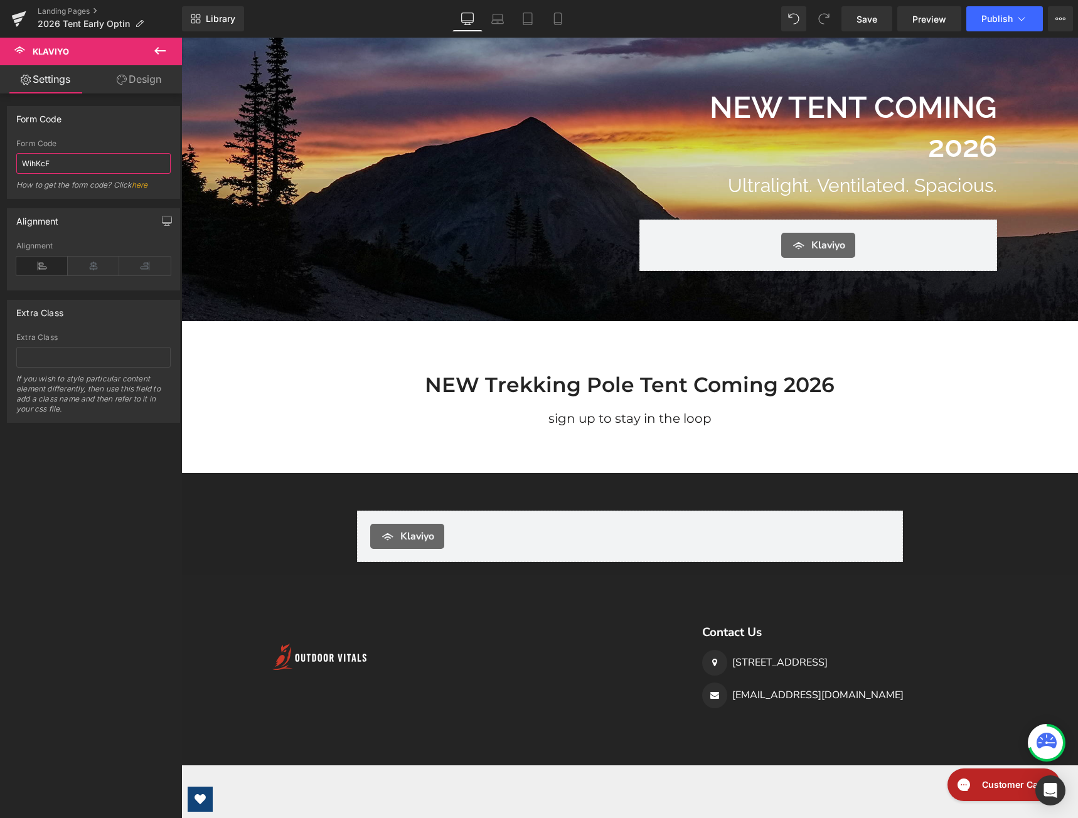
drag, startPoint x: 58, startPoint y: 166, endPoint x: -1, endPoint y: 166, distance: 59.0
click at [0, 166] on html "Klaviyo You are previewing how the will restyle your page. You can not edit Ele…" at bounding box center [539, 409] width 1078 height 818
paste input "XSqmht"
type input "XSqmht"
click at [1026, 24] on icon at bounding box center [1022, 19] width 13 height 13
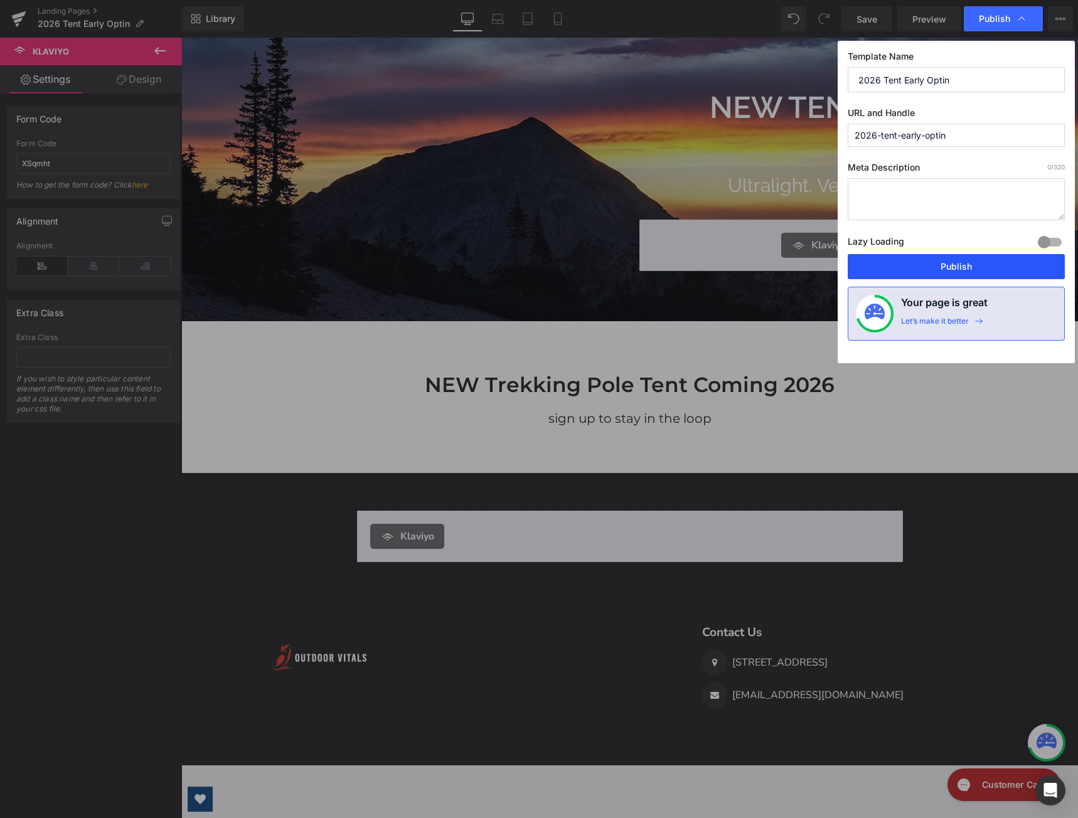
click at [947, 264] on button "Publish" at bounding box center [956, 266] width 217 height 25
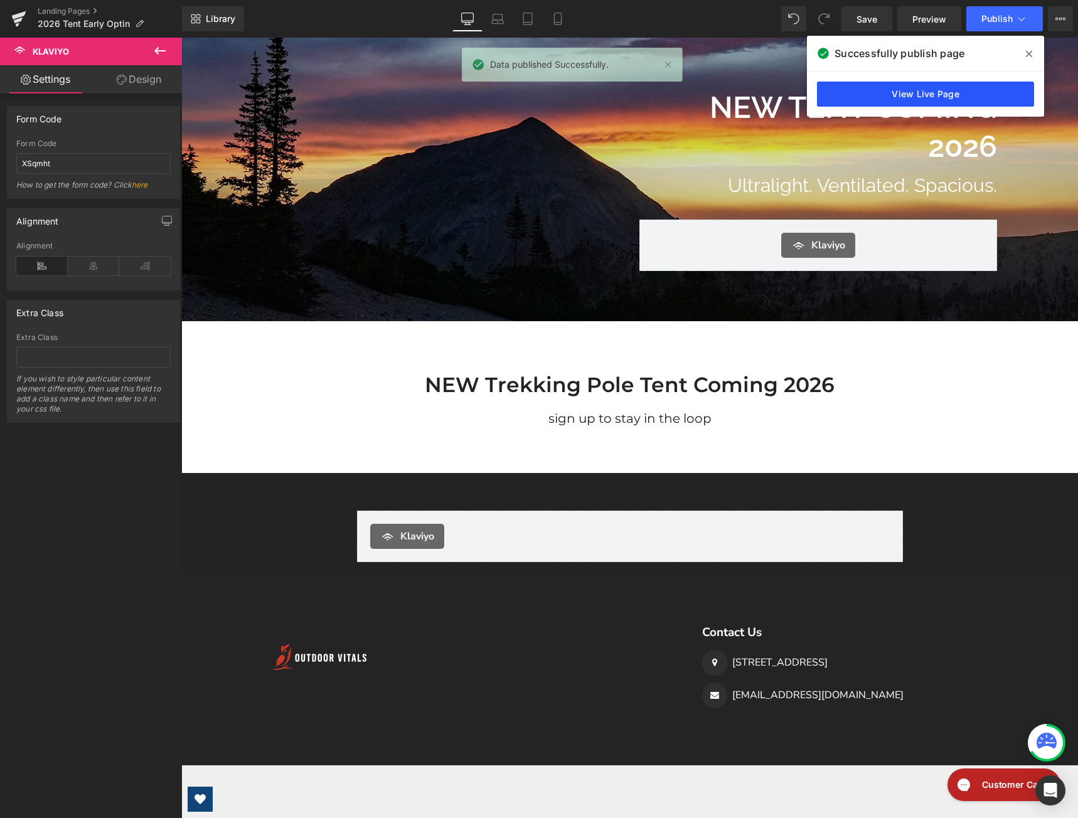
click at [955, 95] on link "View Live Page" at bounding box center [925, 94] width 217 height 25
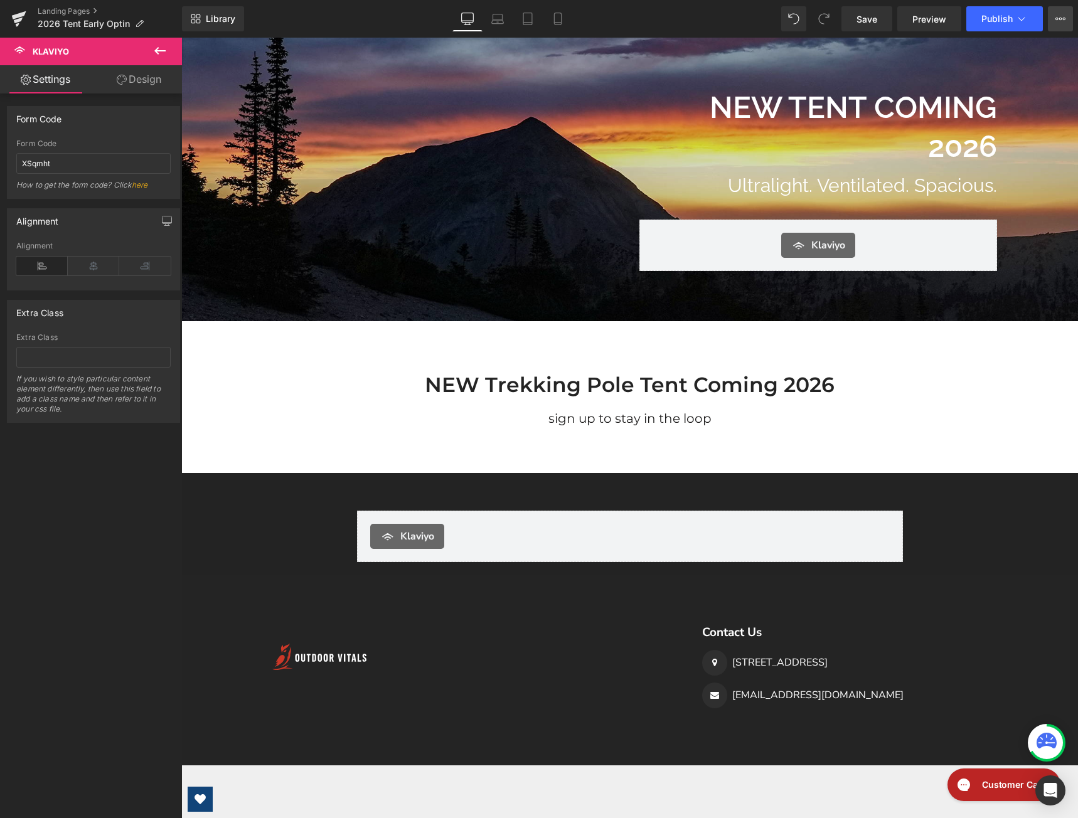
click at [1055, 20] on button "View Live Page View with current Template Save Template to Library Schedule Pub…" at bounding box center [1060, 18] width 25 height 25
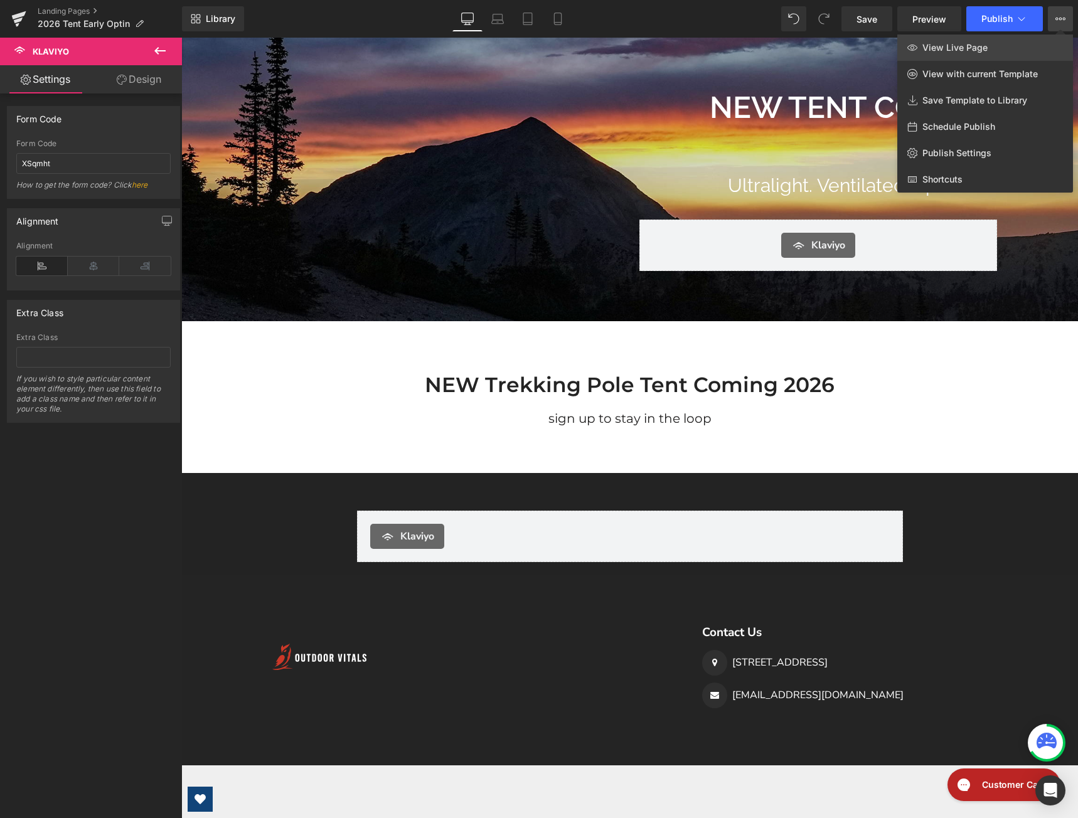
click at [947, 55] on link "View Live Page" at bounding box center [986, 48] width 176 height 26
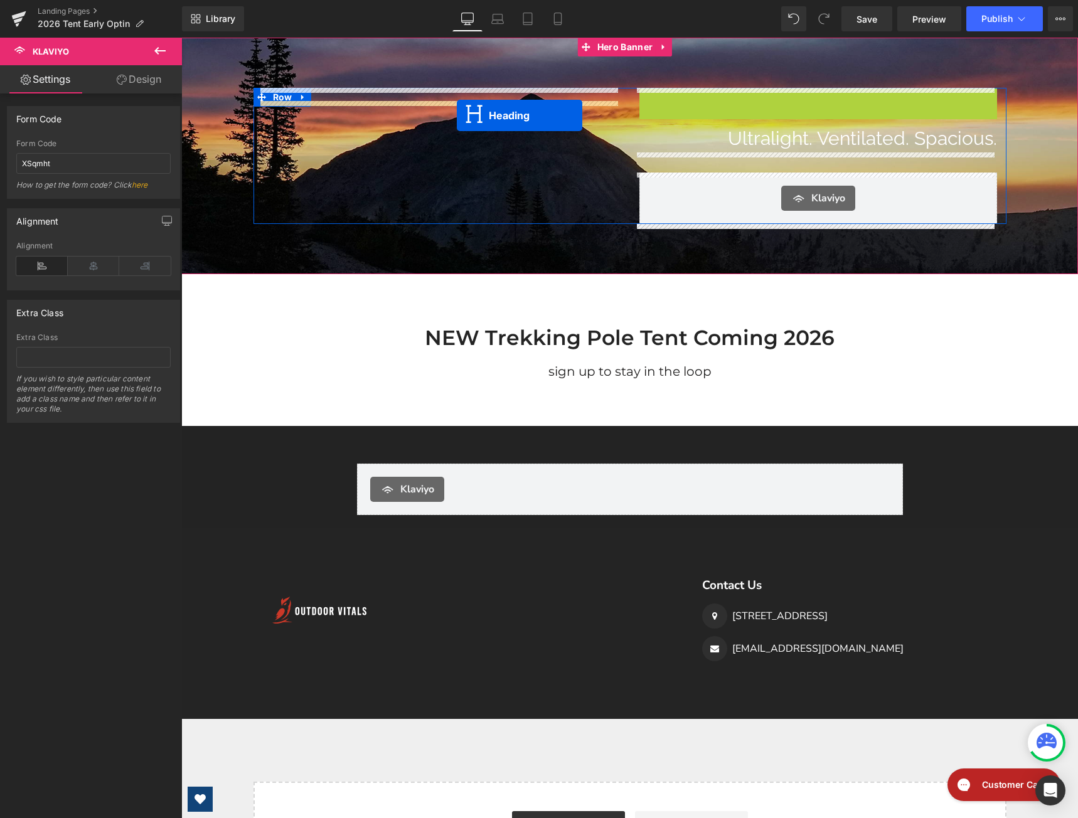
drag, startPoint x: 781, startPoint y: 126, endPoint x: 457, endPoint y: 115, distance: 324.0
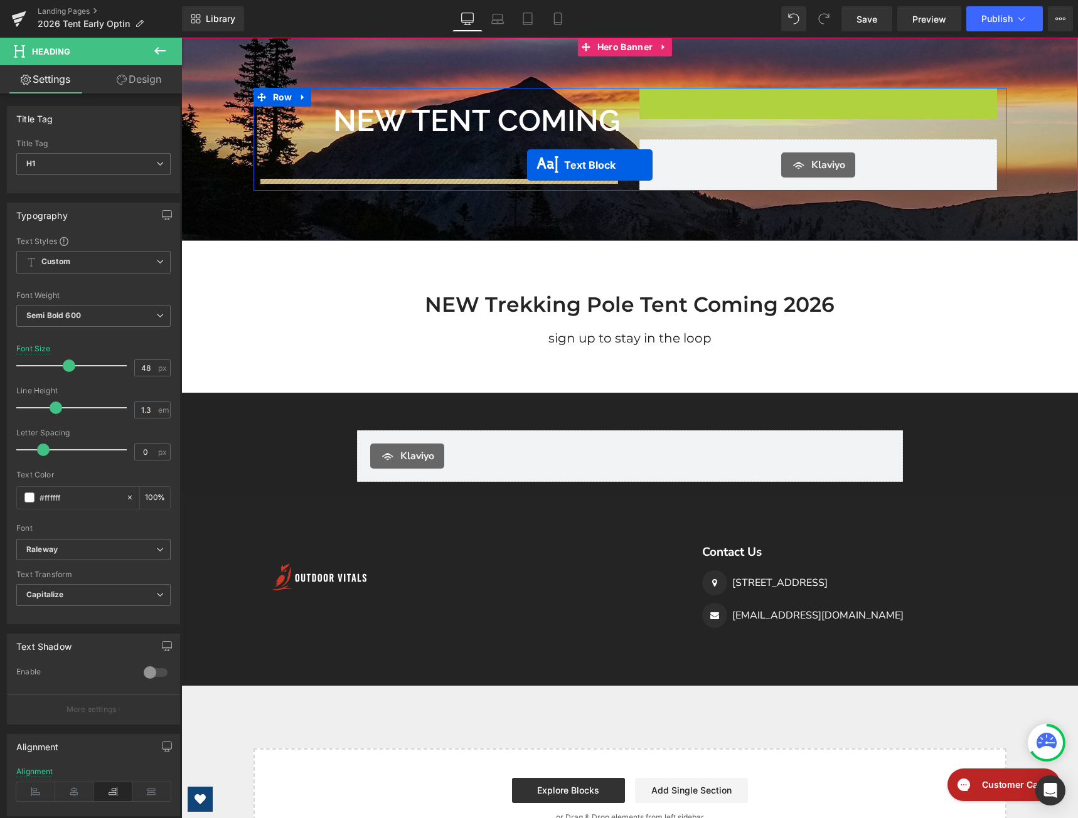
drag, startPoint x: 776, startPoint y: 101, endPoint x: 527, endPoint y: 165, distance: 256.7
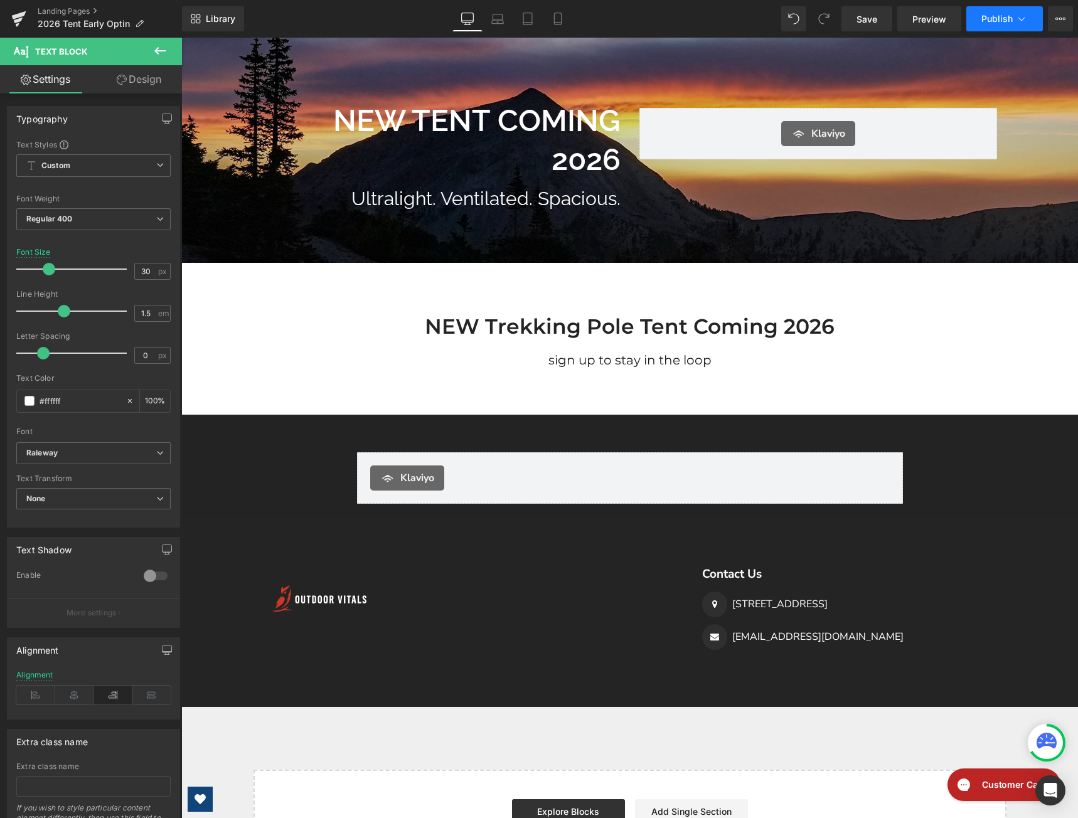
click at [992, 19] on span "Publish" at bounding box center [997, 19] width 31 height 10
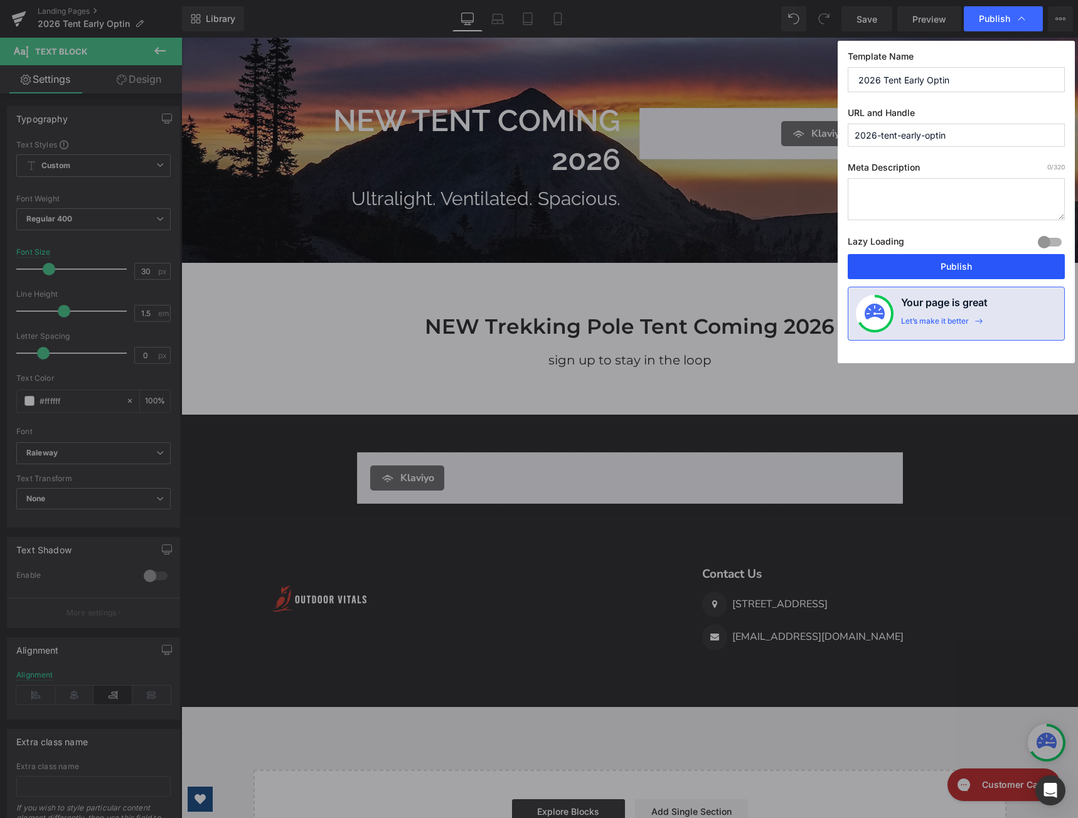
click at [982, 260] on button "Publish" at bounding box center [956, 266] width 217 height 25
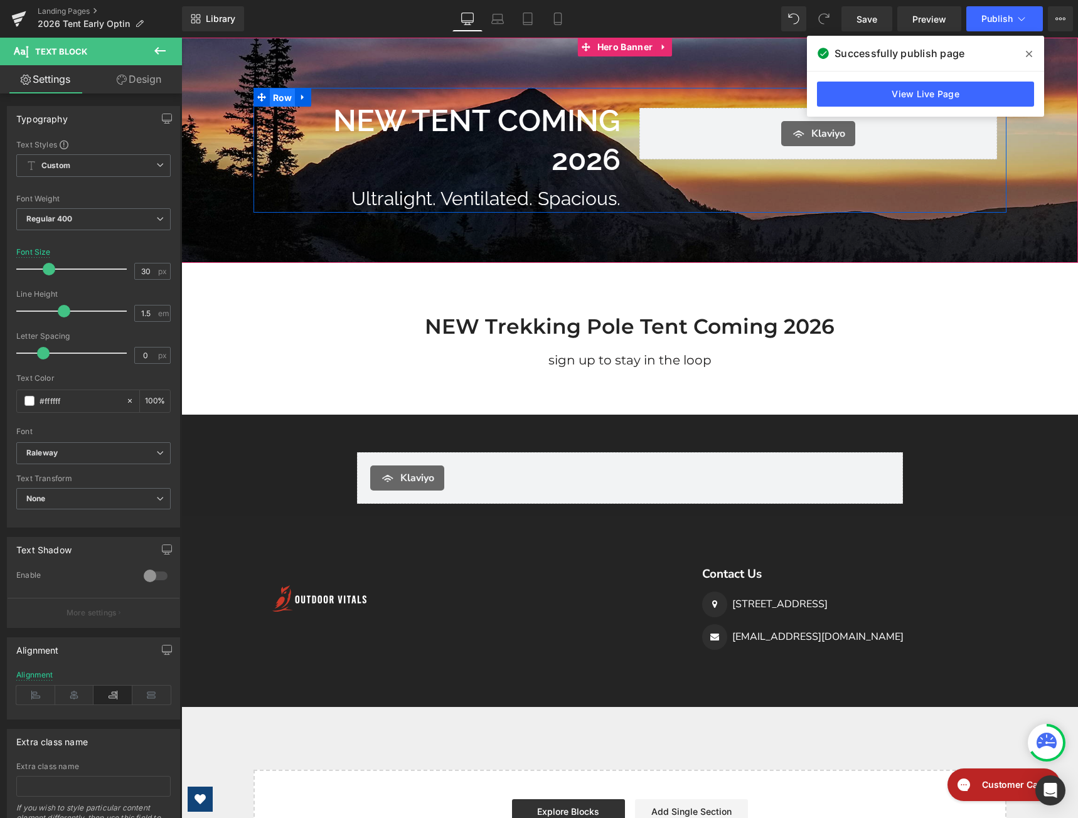
click at [272, 96] on span "Row" at bounding box center [283, 97] width 26 height 19
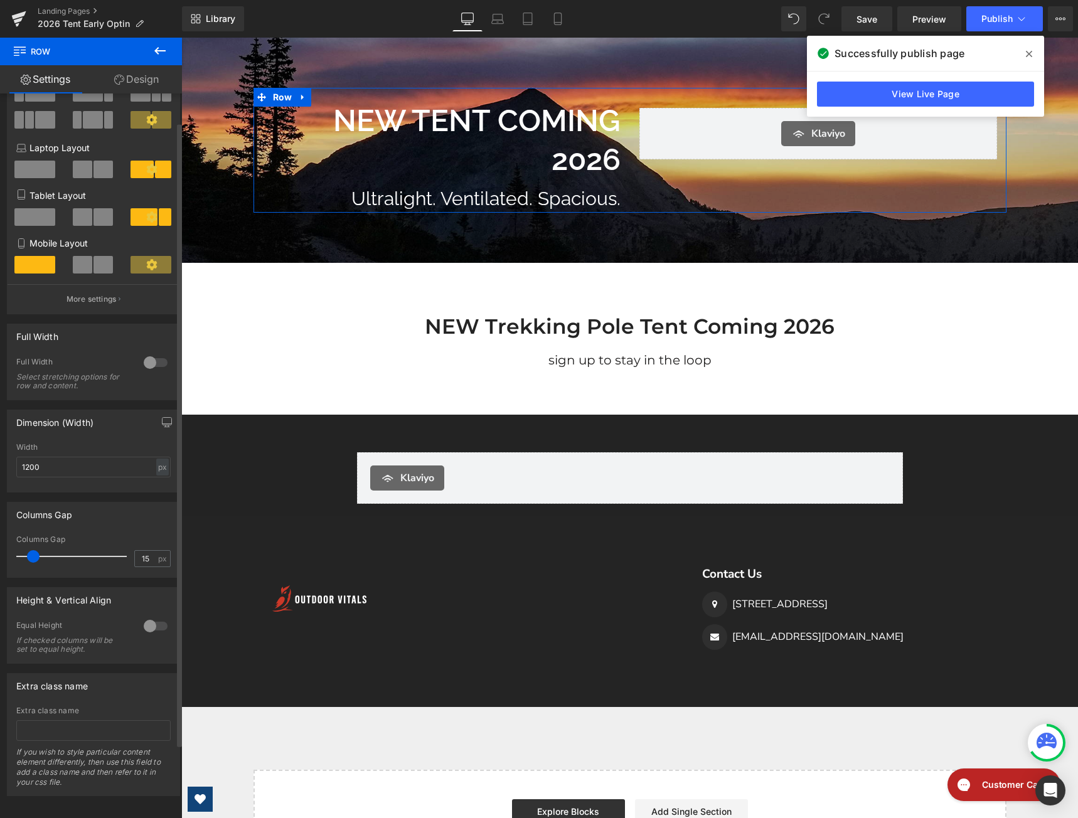
scroll to position [119, 0]
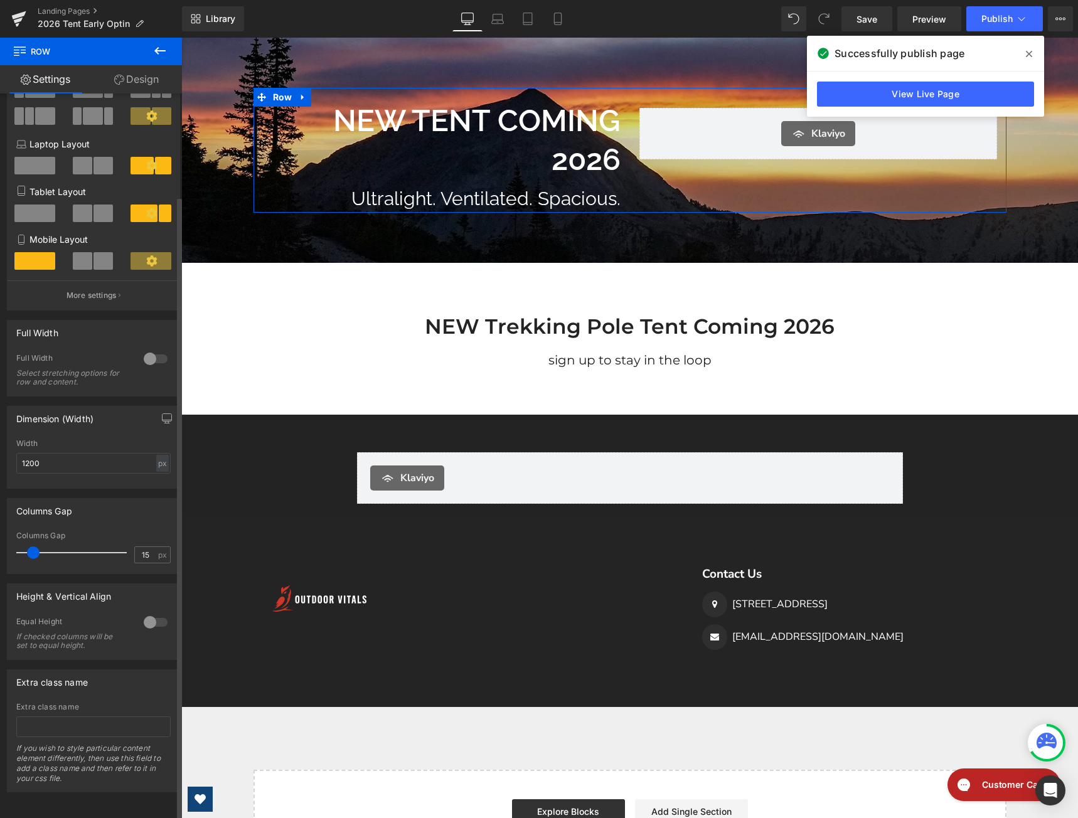
click at [141, 613] on div at bounding box center [156, 623] width 30 height 20
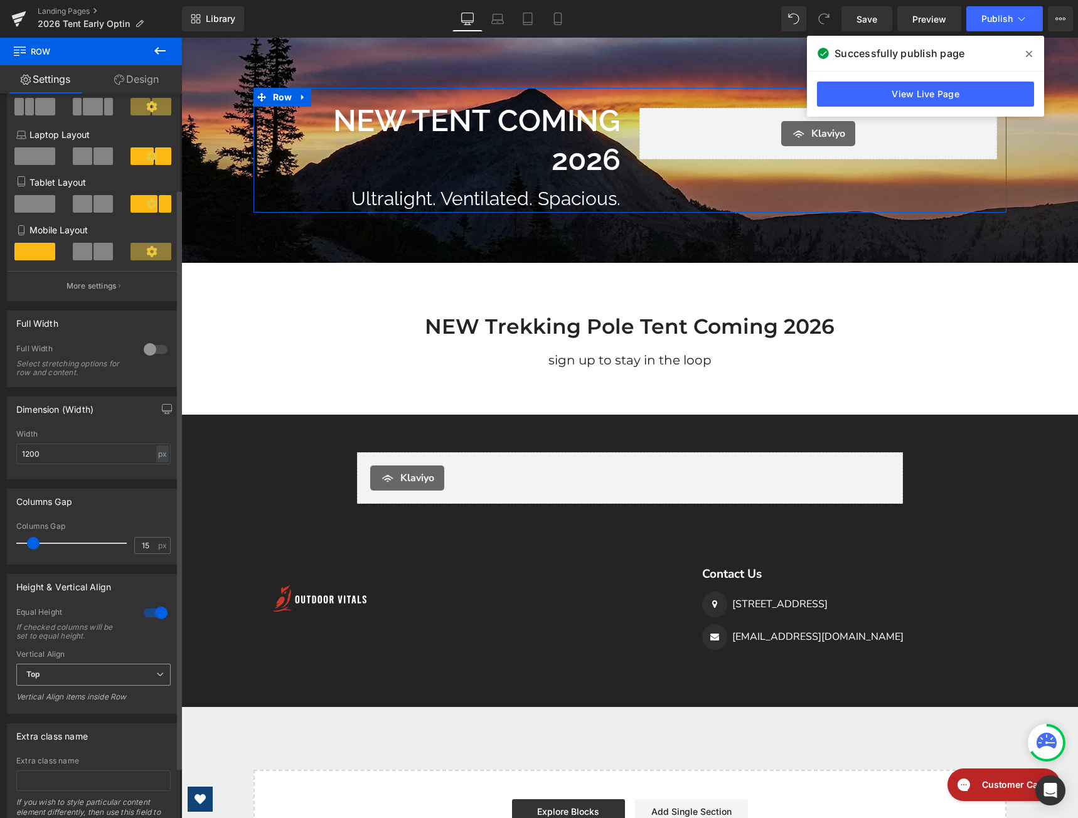
click at [58, 674] on span "Top" at bounding box center [93, 675] width 154 height 22
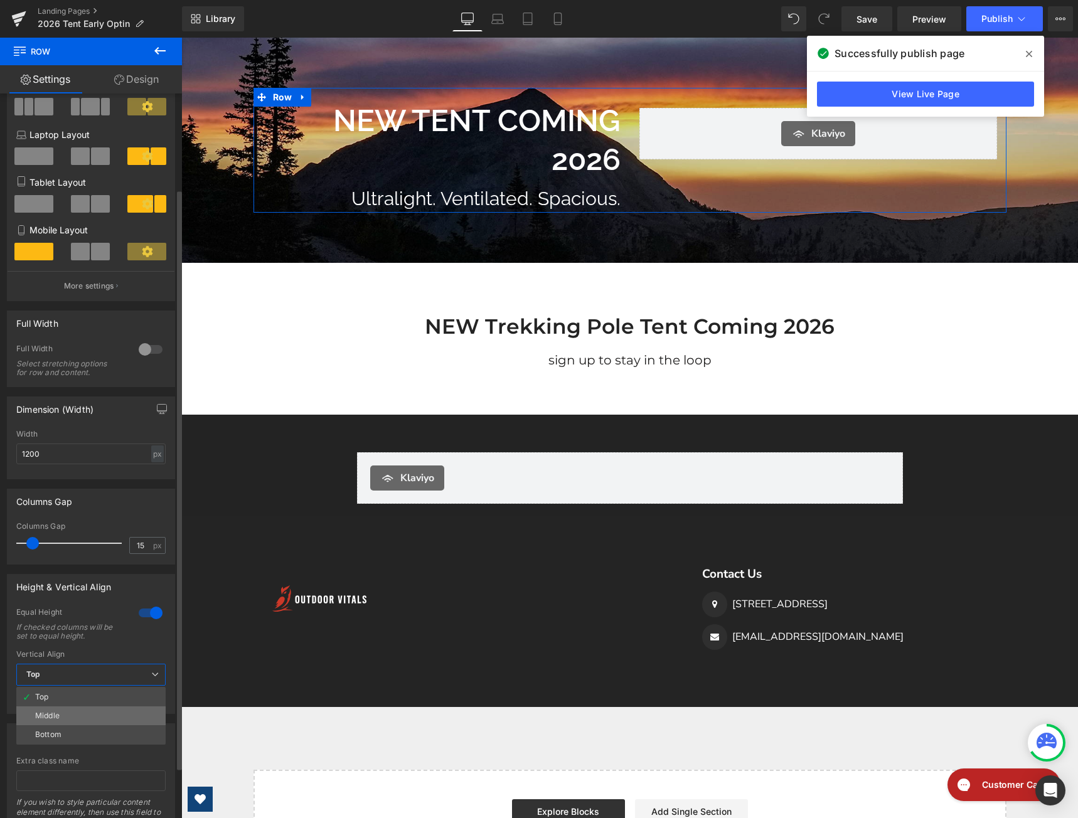
click at [60, 716] on div "Middle" at bounding box center [47, 716] width 24 height 9
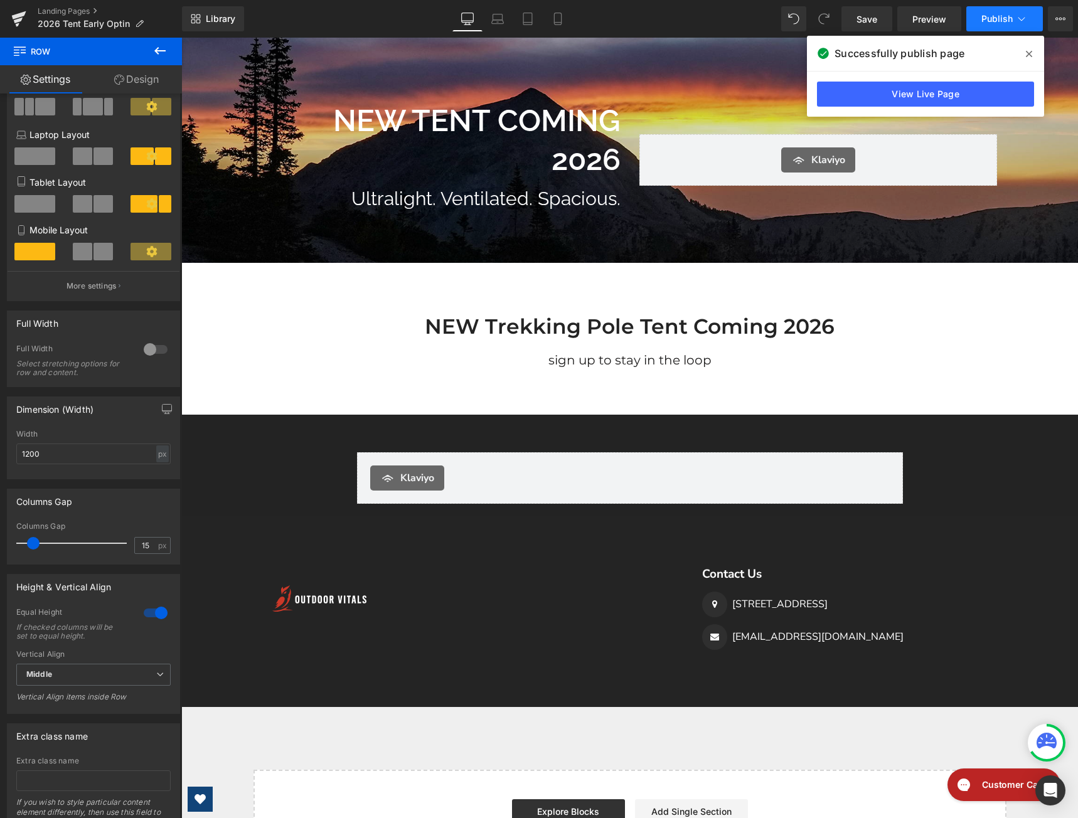
click at [1001, 18] on span "Publish" at bounding box center [997, 19] width 31 height 10
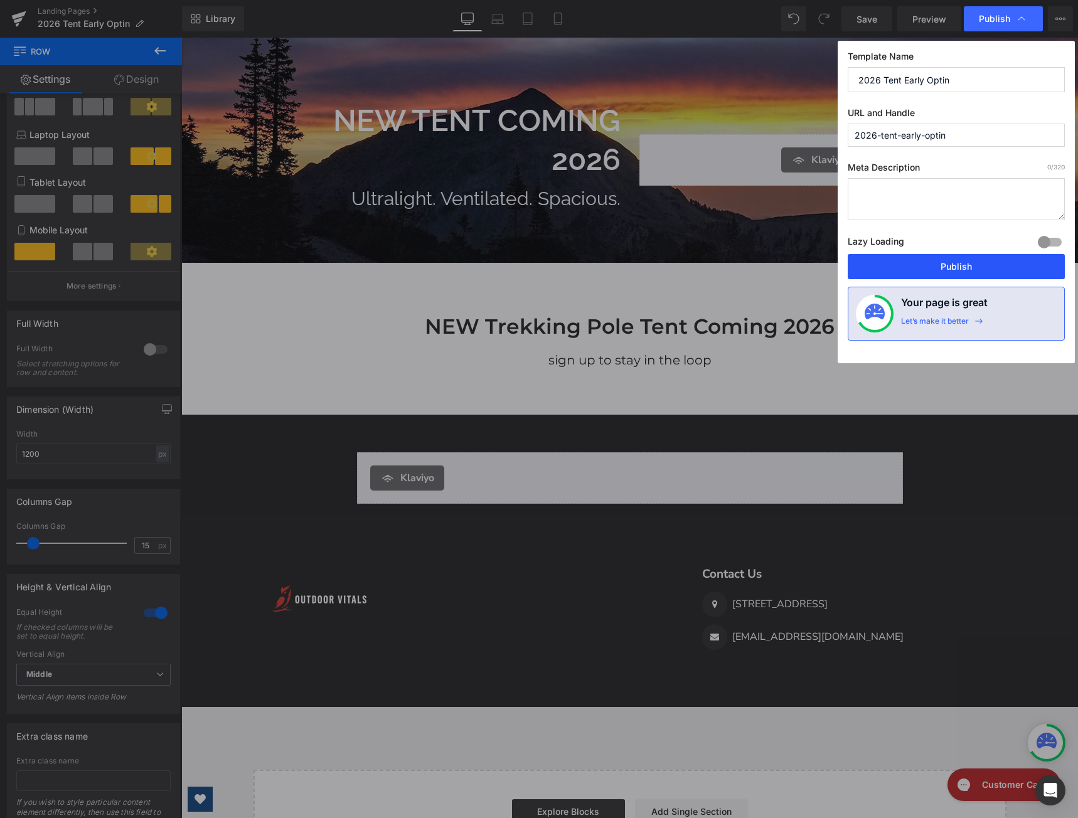
click at [997, 269] on button "Publish" at bounding box center [956, 266] width 217 height 25
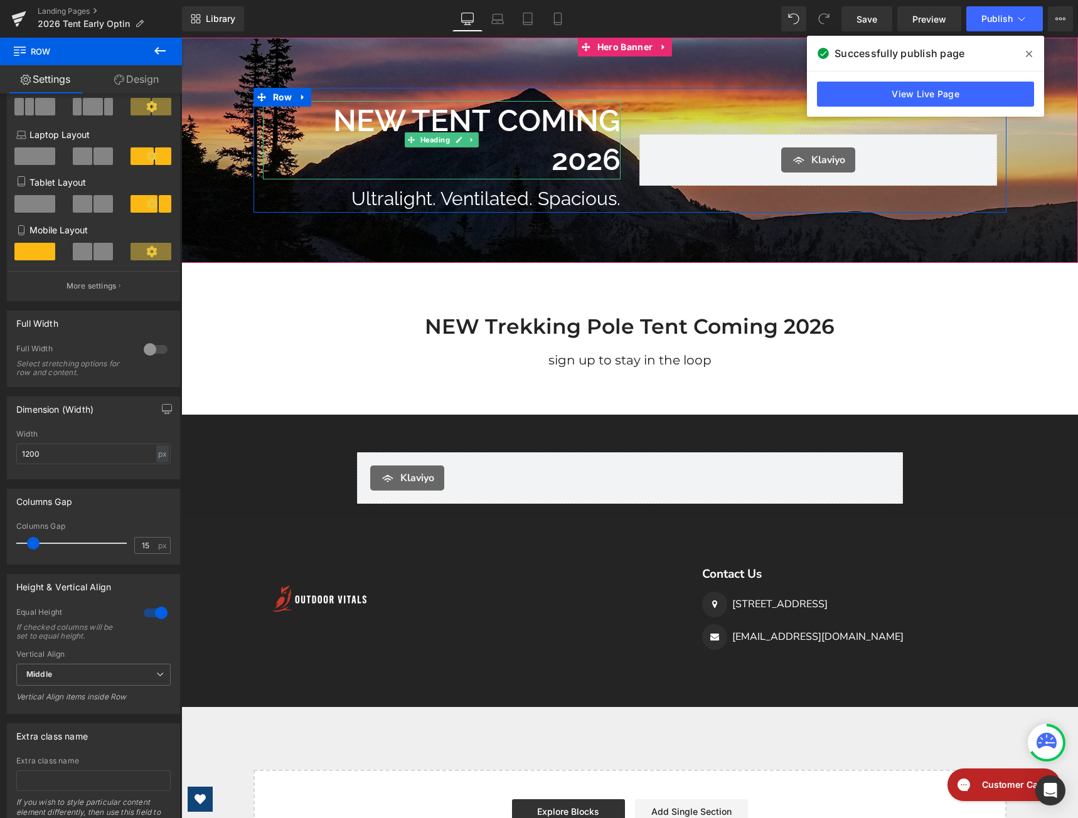
click at [413, 113] on h1 "NEW TENT COMING 2026" at bounding box center [442, 140] width 358 height 78
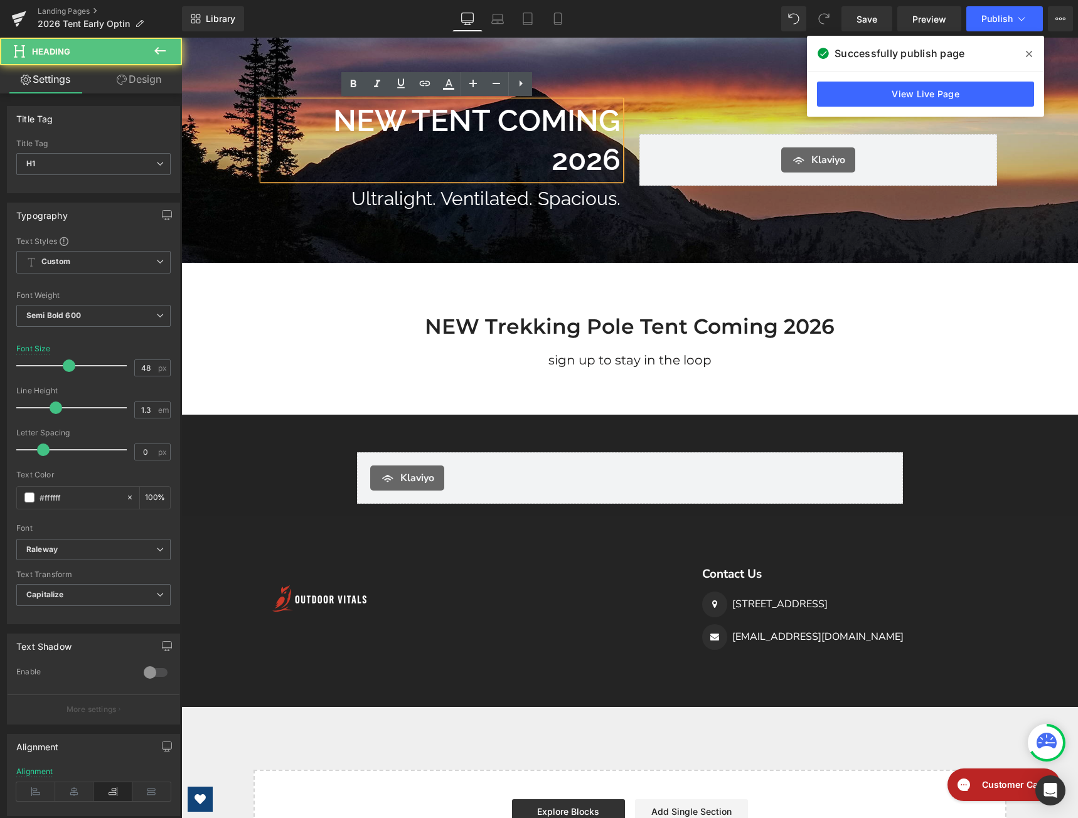
click at [413, 113] on h1 "NEW TENT COMING 2026" at bounding box center [442, 140] width 358 height 78
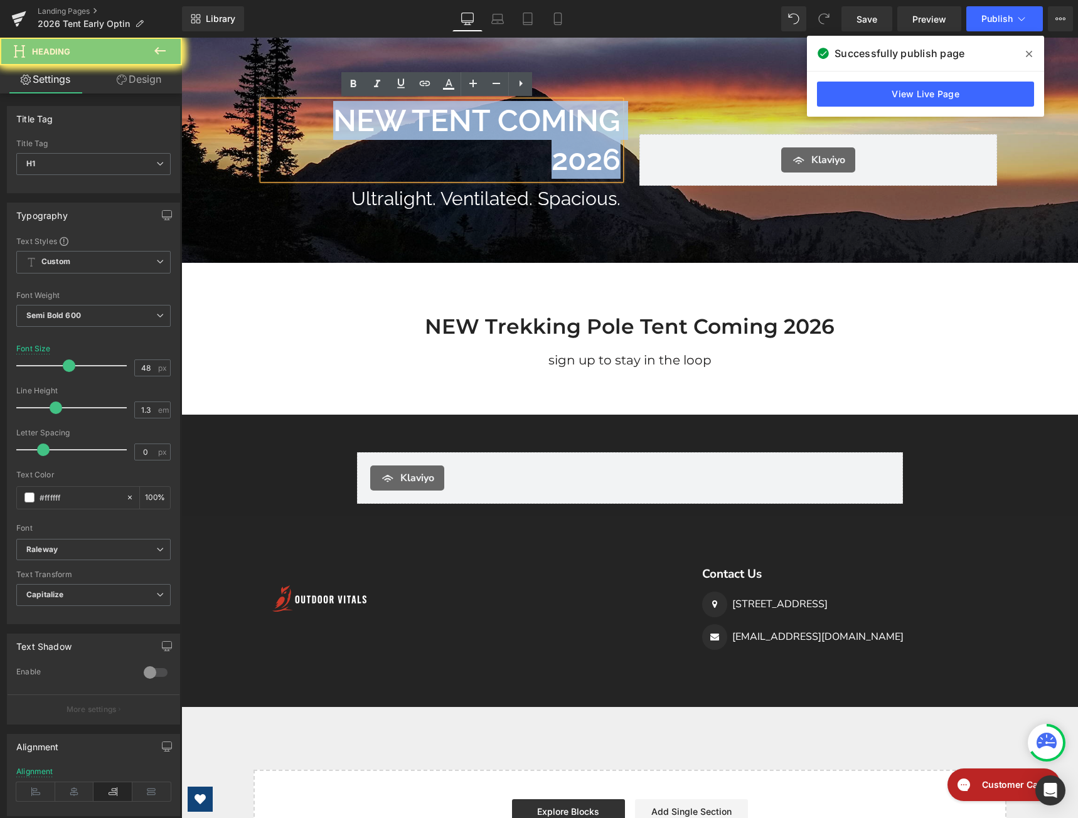
click at [413, 113] on h1 "NEW TENT COMING 2026" at bounding box center [442, 140] width 358 height 78
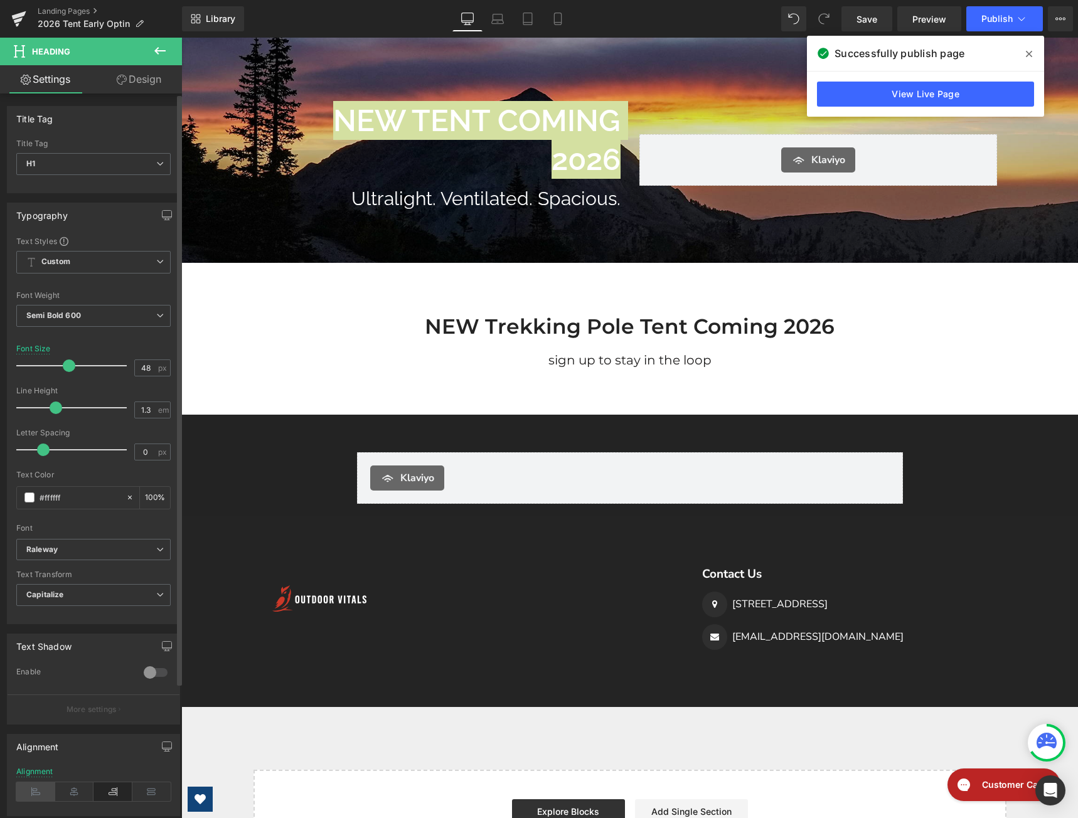
click at [44, 790] on icon at bounding box center [35, 792] width 39 height 19
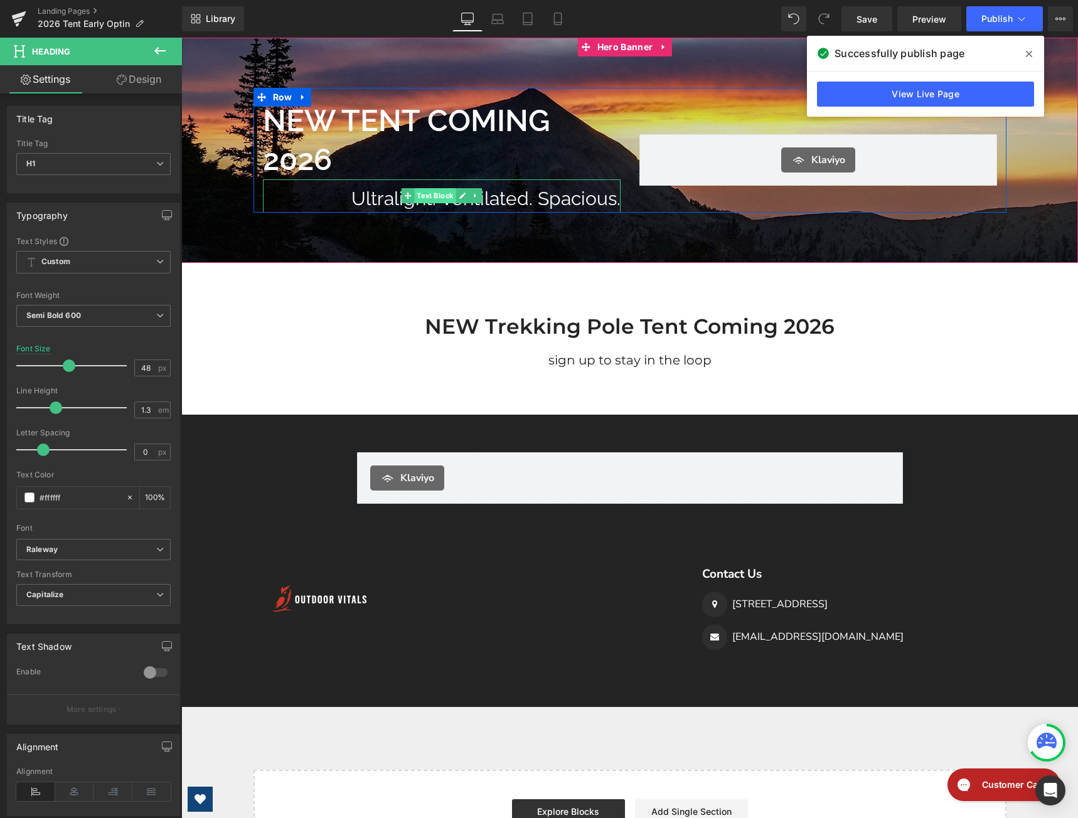
click at [429, 195] on span "Text Block" at bounding box center [434, 195] width 41 height 15
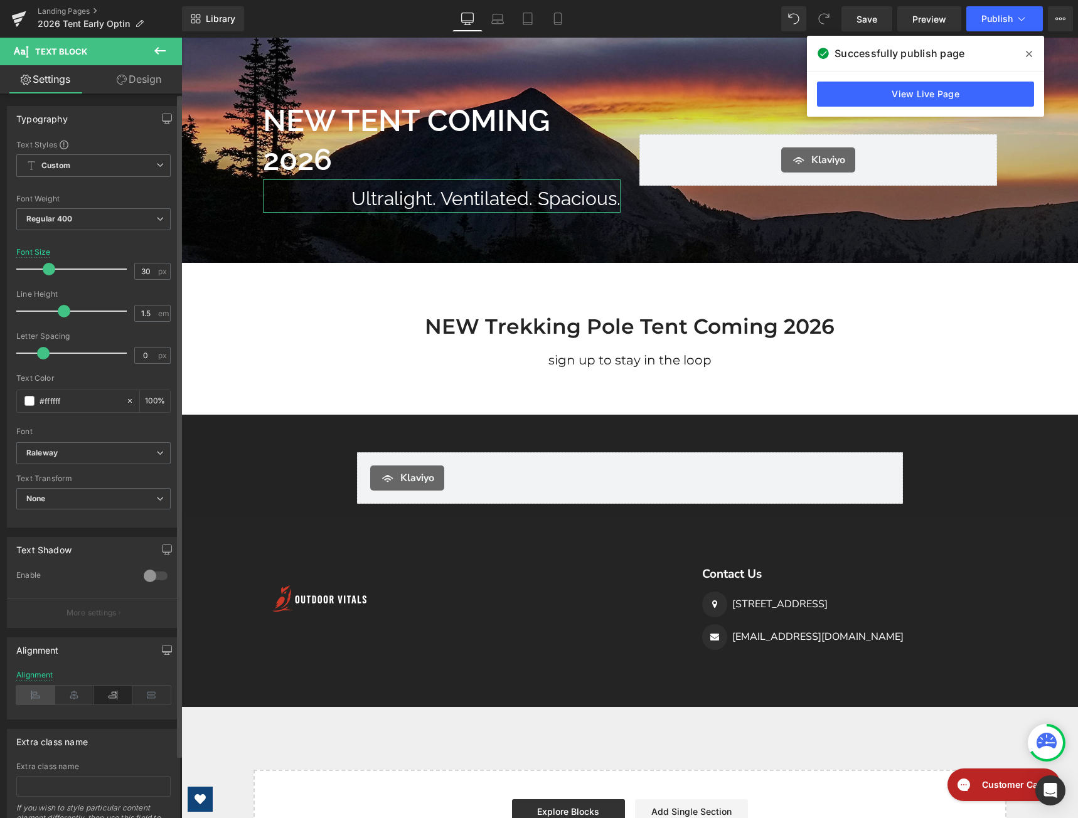
click at [35, 695] on icon at bounding box center [35, 695] width 39 height 19
click at [995, 19] on span "Publish" at bounding box center [997, 19] width 31 height 10
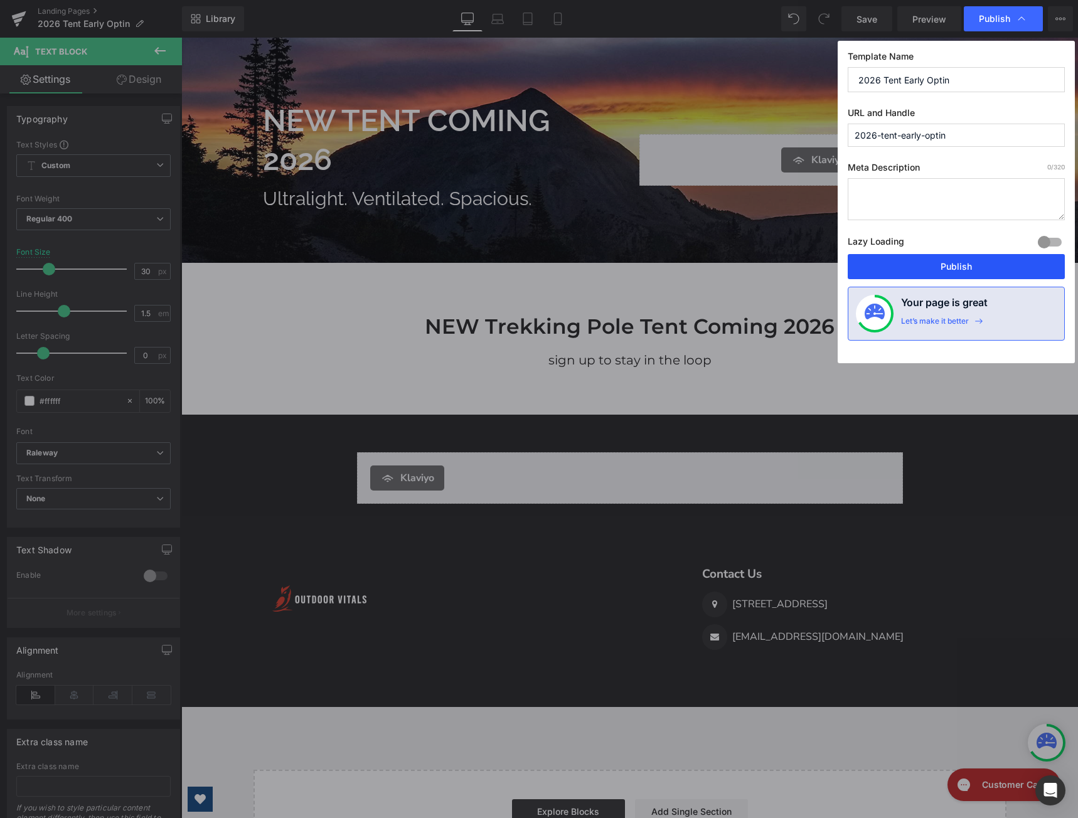
click at [964, 271] on button "Publish" at bounding box center [956, 266] width 217 height 25
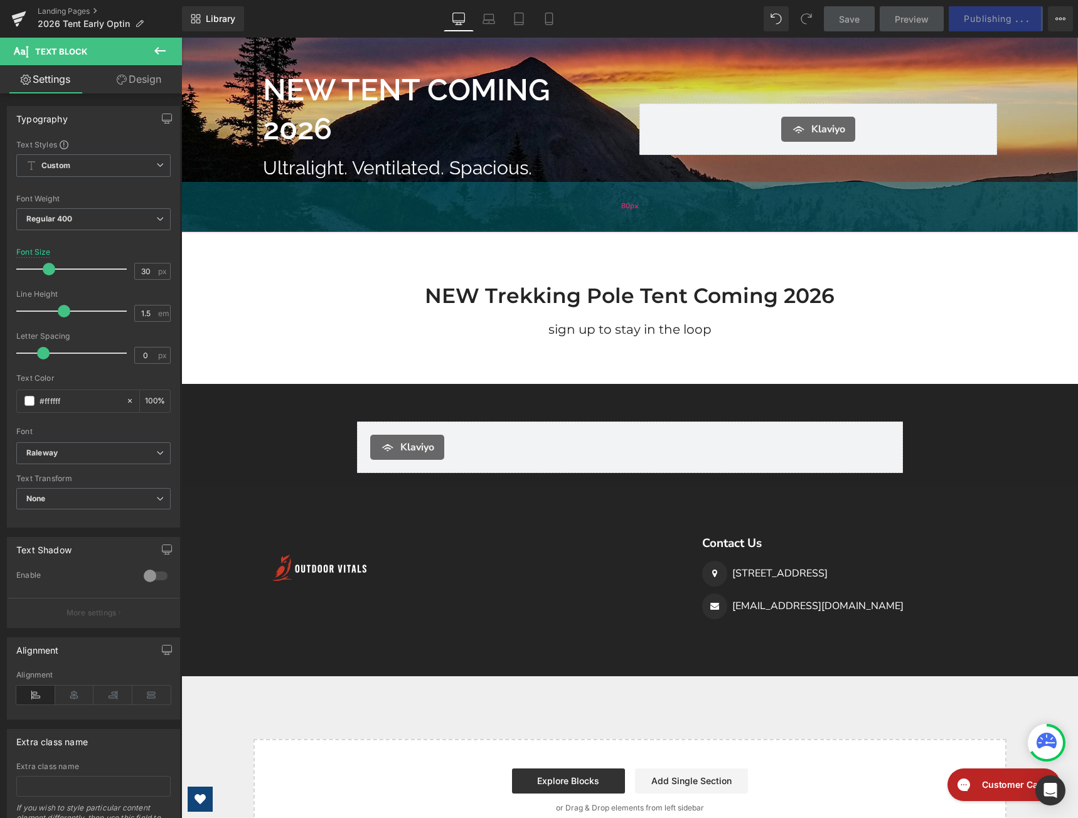
scroll to position [0, 0]
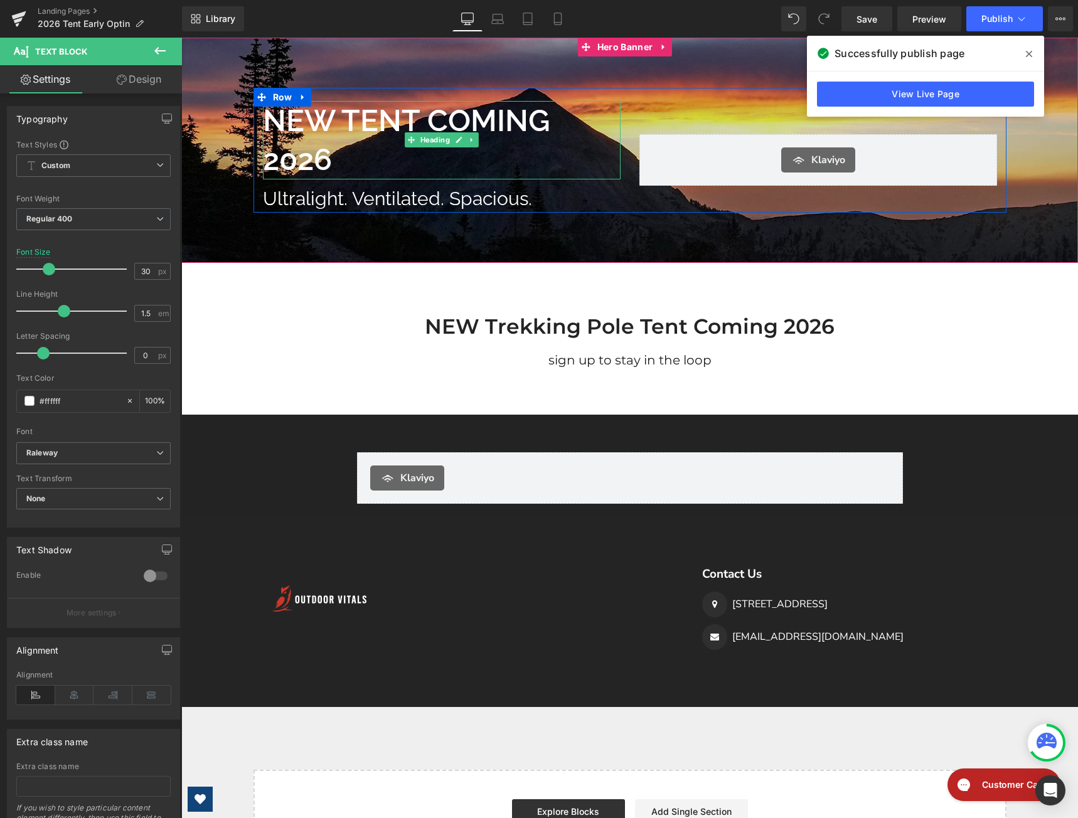
click at [330, 151] on h1 "NEW TENT COMING 2026" at bounding box center [442, 140] width 358 height 78
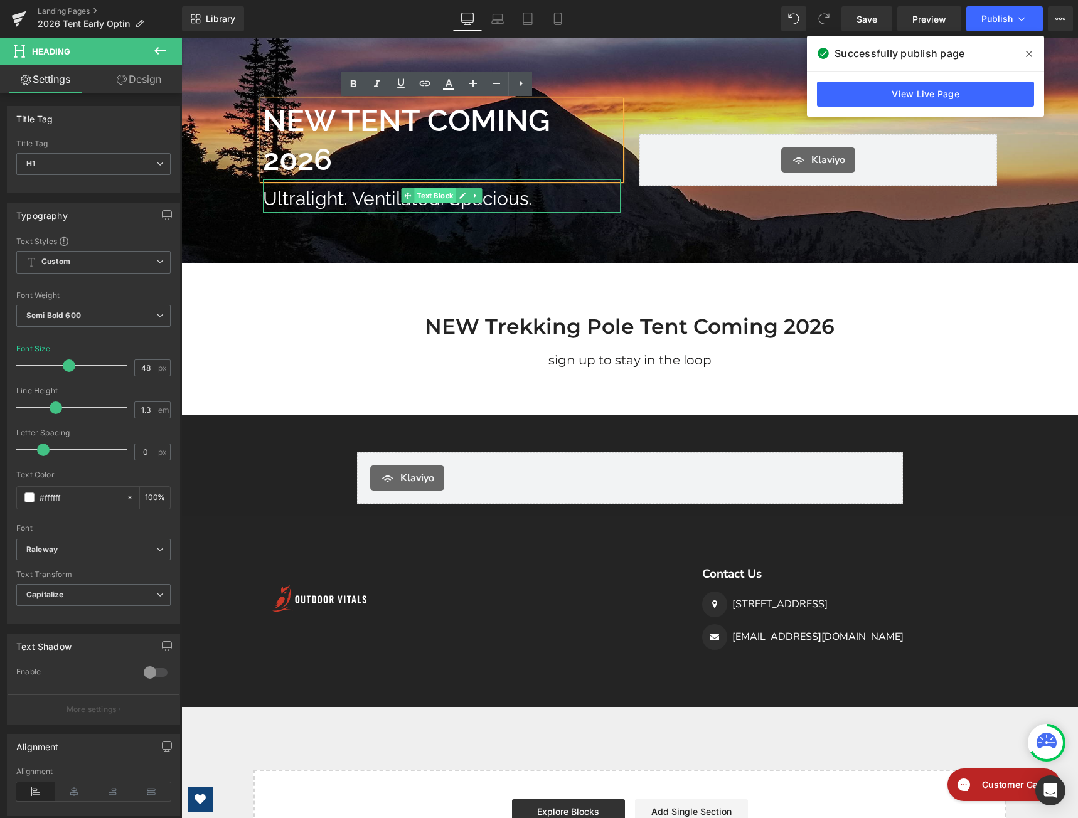
click at [432, 190] on span "Text Block" at bounding box center [434, 195] width 41 height 15
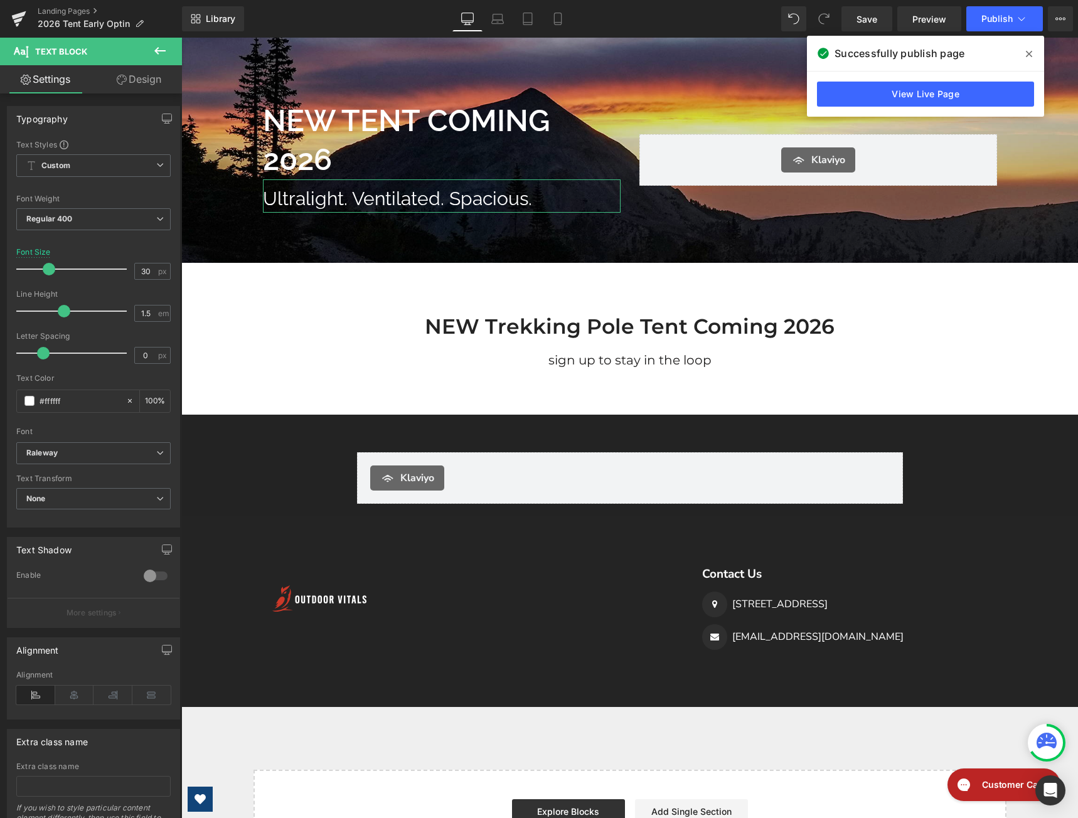
click at [139, 80] on link "Design" at bounding box center [139, 79] width 91 height 28
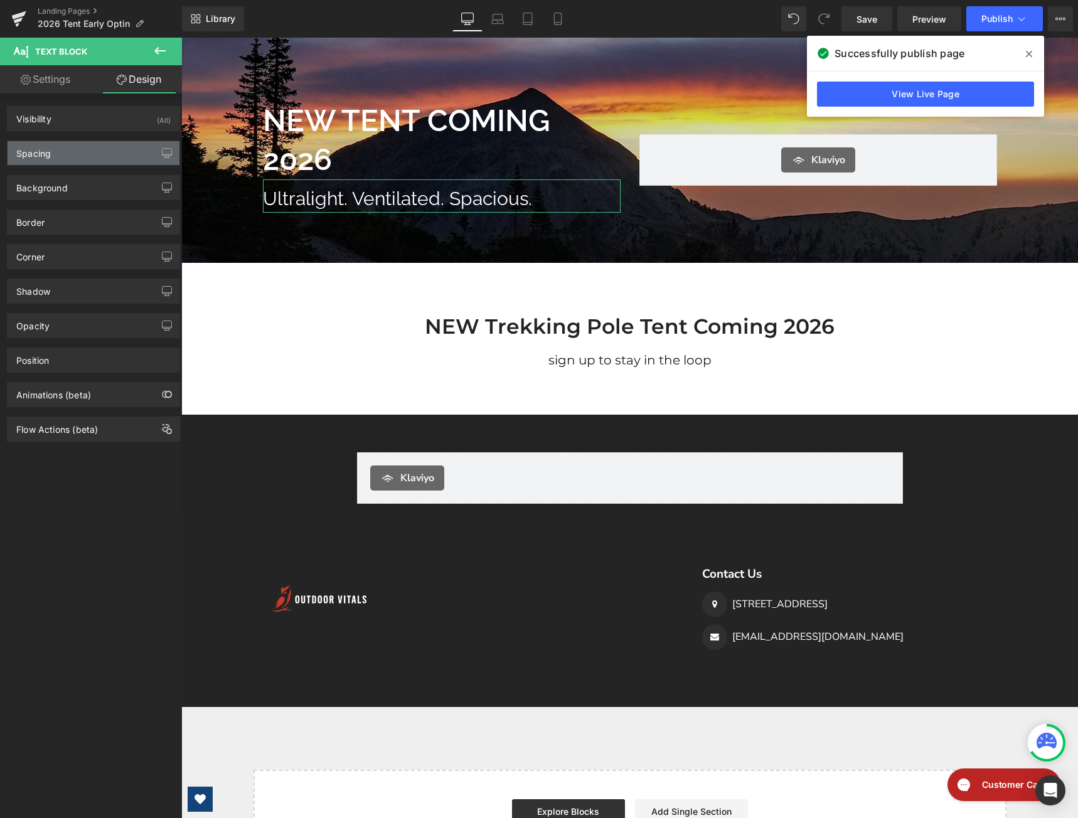
click at [100, 158] on div "Spacing" at bounding box center [94, 153] width 172 height 24
type input "0"
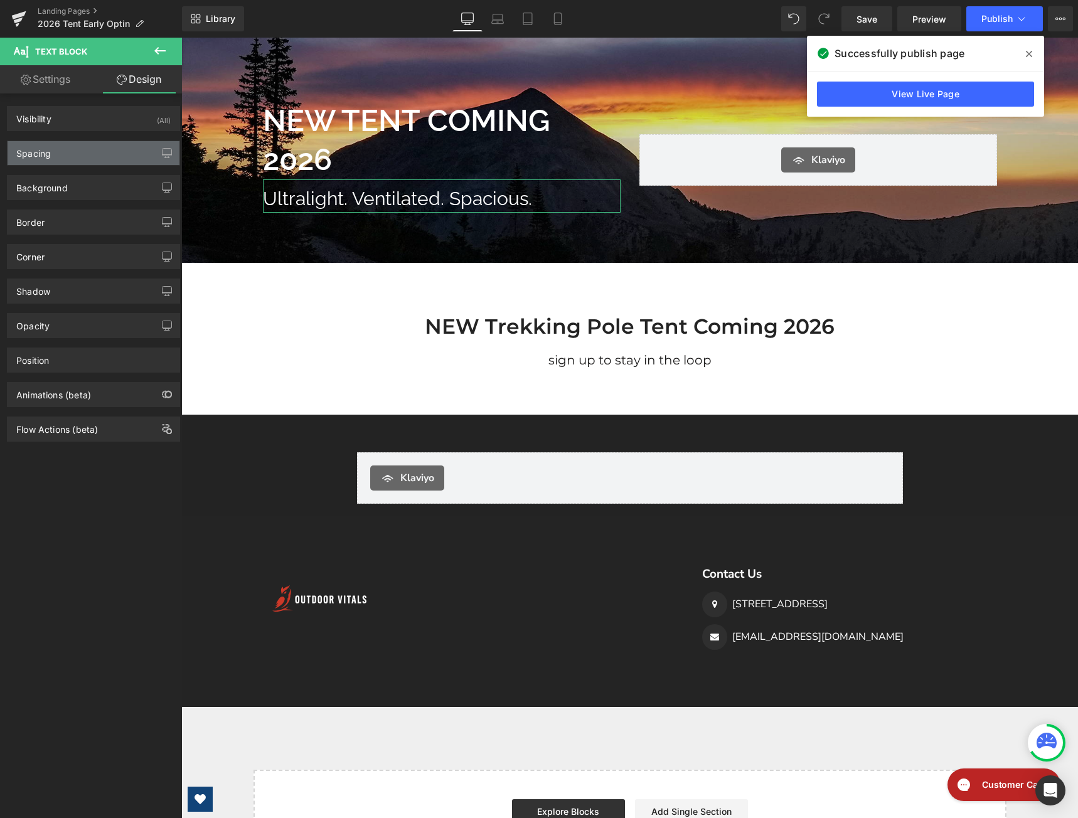
type input "8"
type input "0"
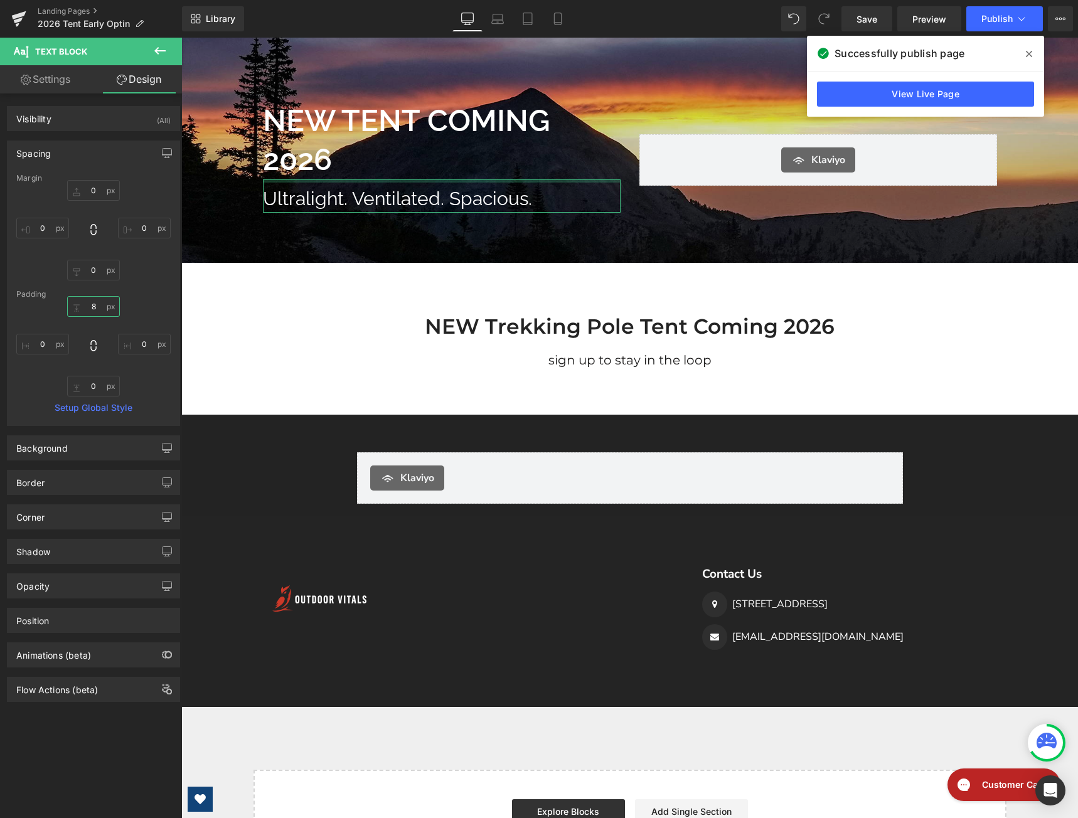
click at [97, 308] on input "8" at bounding box center [93, 306] width 53 height 21
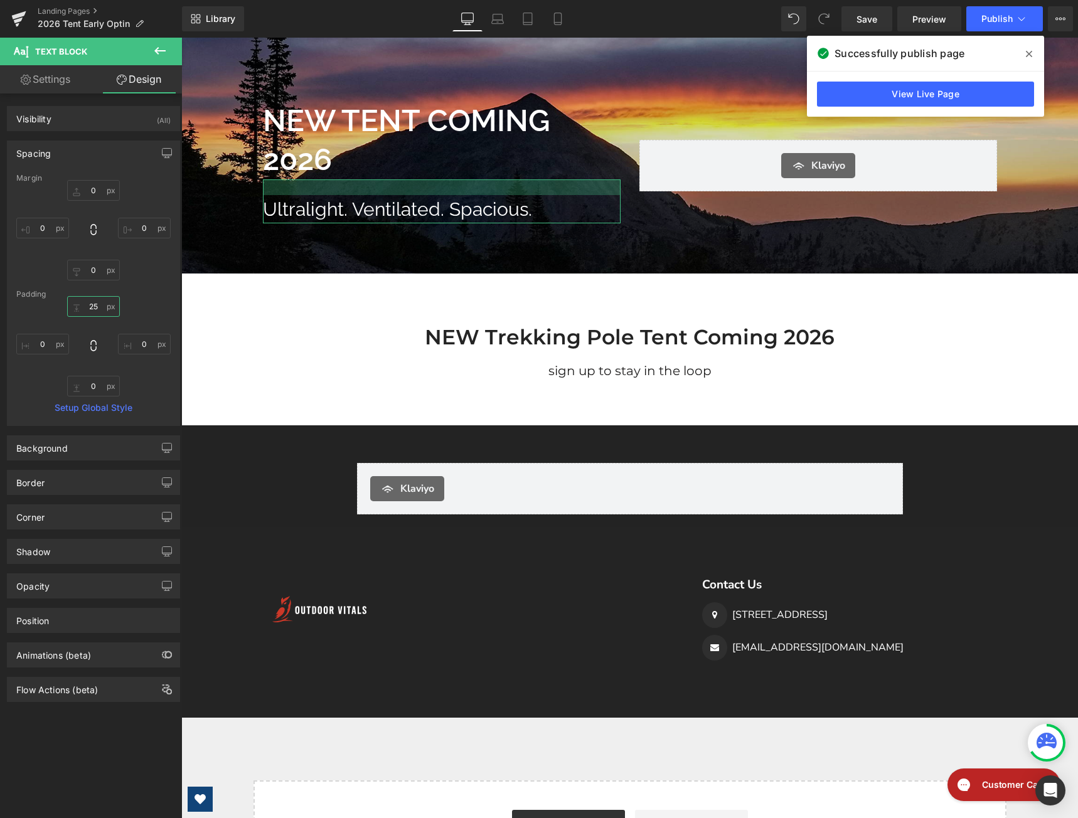
click at [89, 308] on input "25" at bounding box center [93, 306] width 53 height 21
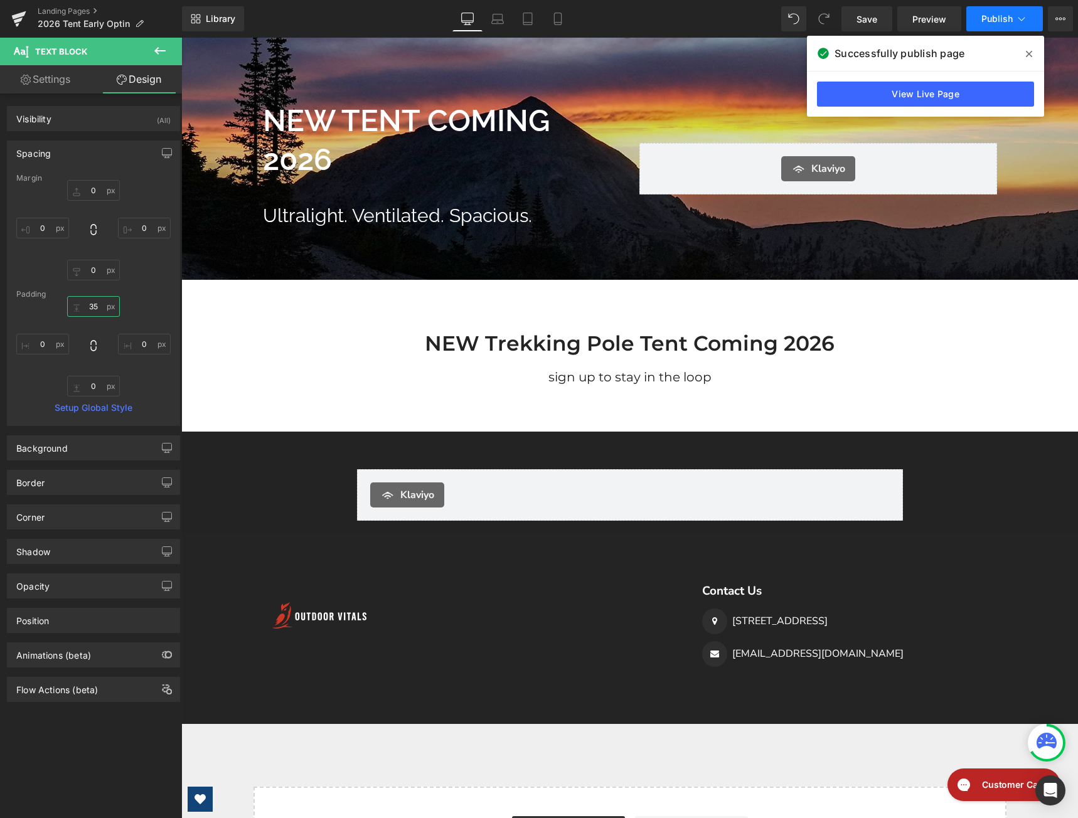
type input "35"
click at [985, 23] on span "Publish" at bounding box center [997, 19] width 31 height 10
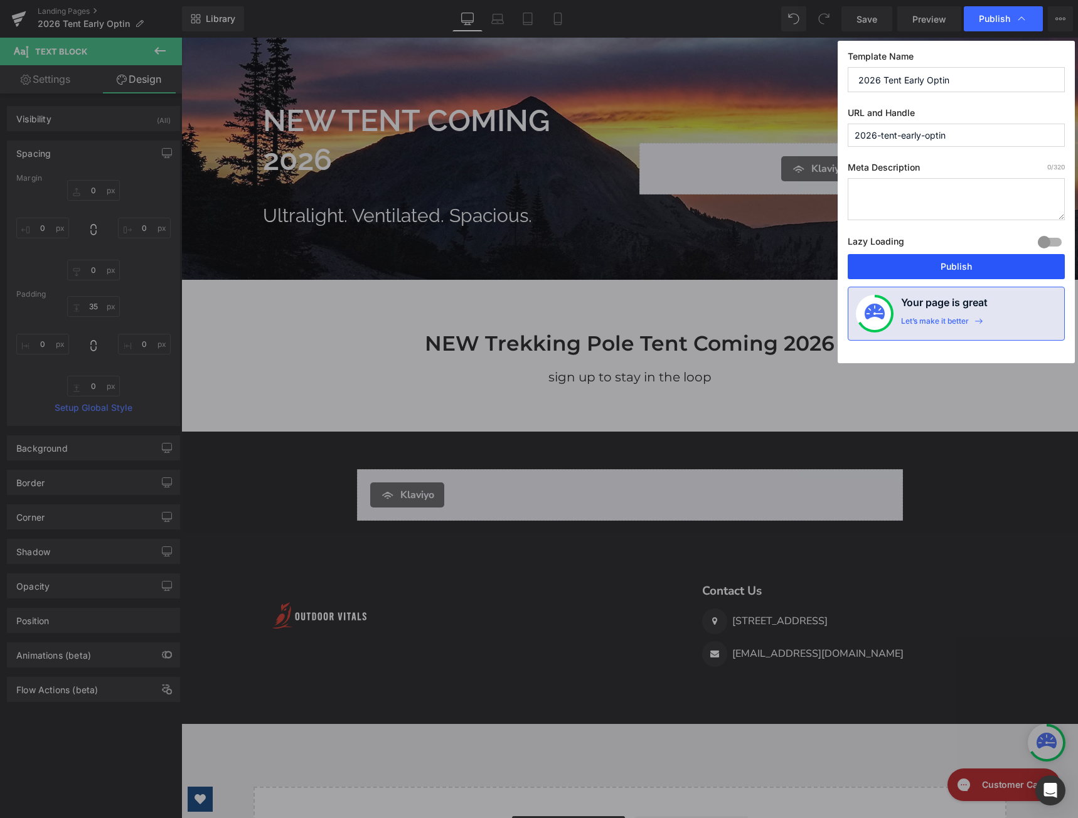
click at [997, 271] on button "Publish" at bounding box center [956, 266] width 217 height 25
